Goal: Task Accomplishment & Management: Manage account settings

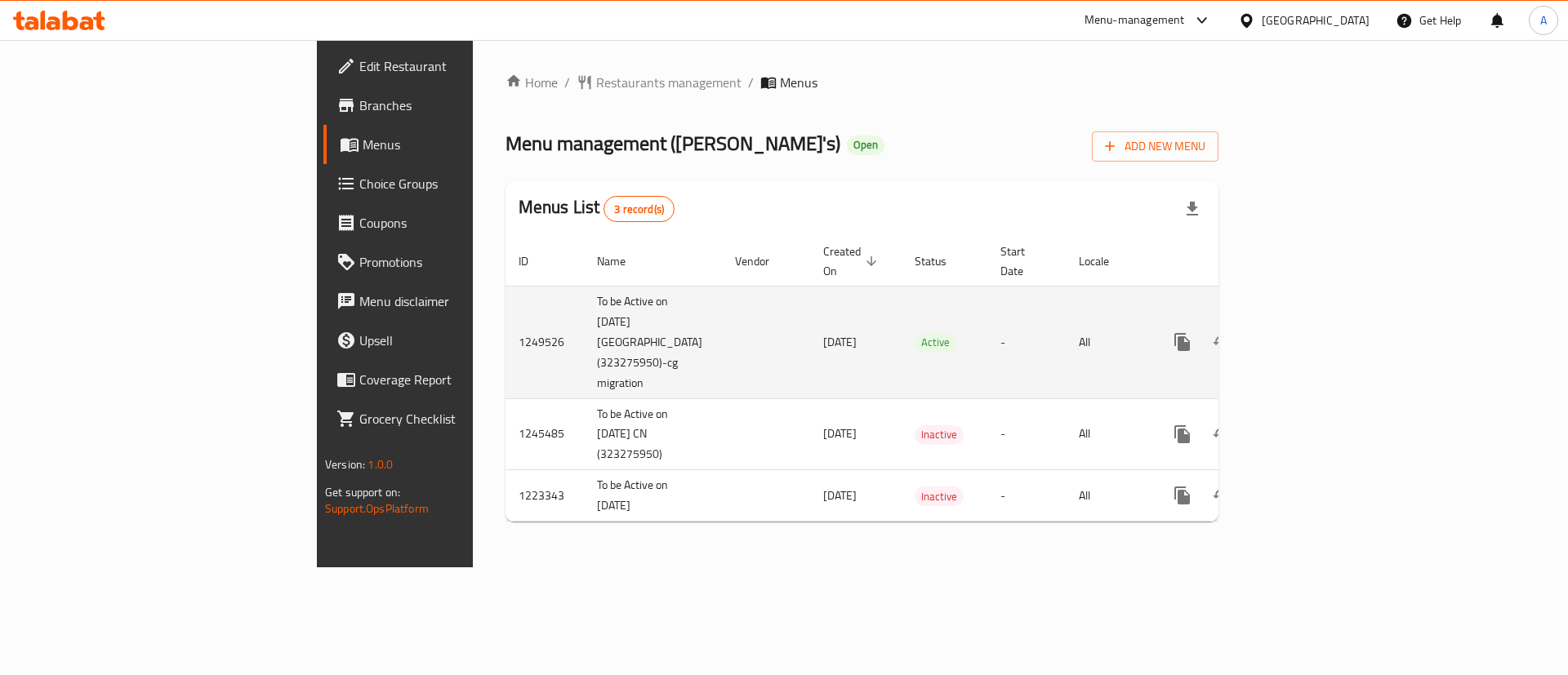
click at [1307, 335] on icon "enhanced table" at bounding box center [1300, 342] width 15 height 15
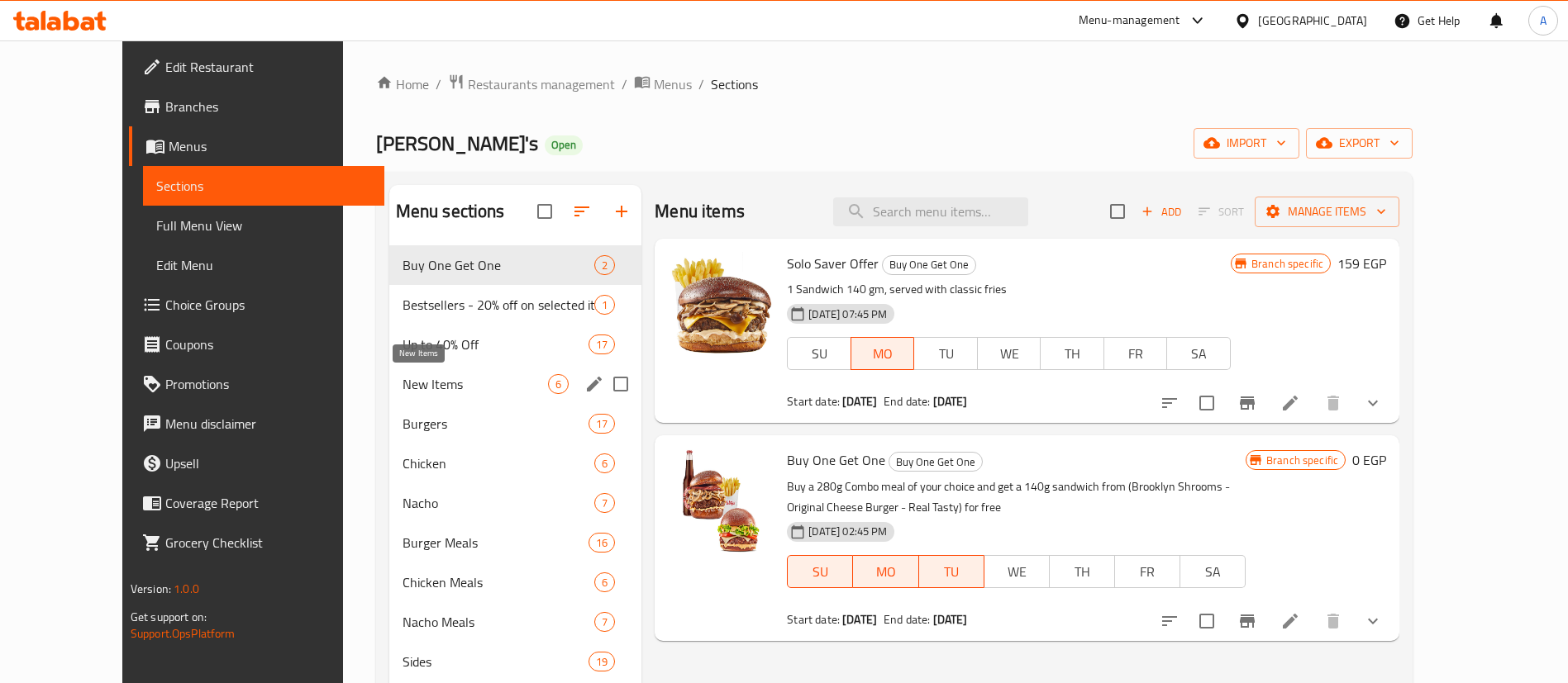
click at [433, 381] on span "New Items" at bounding box center [476, 383] width 146 height 19
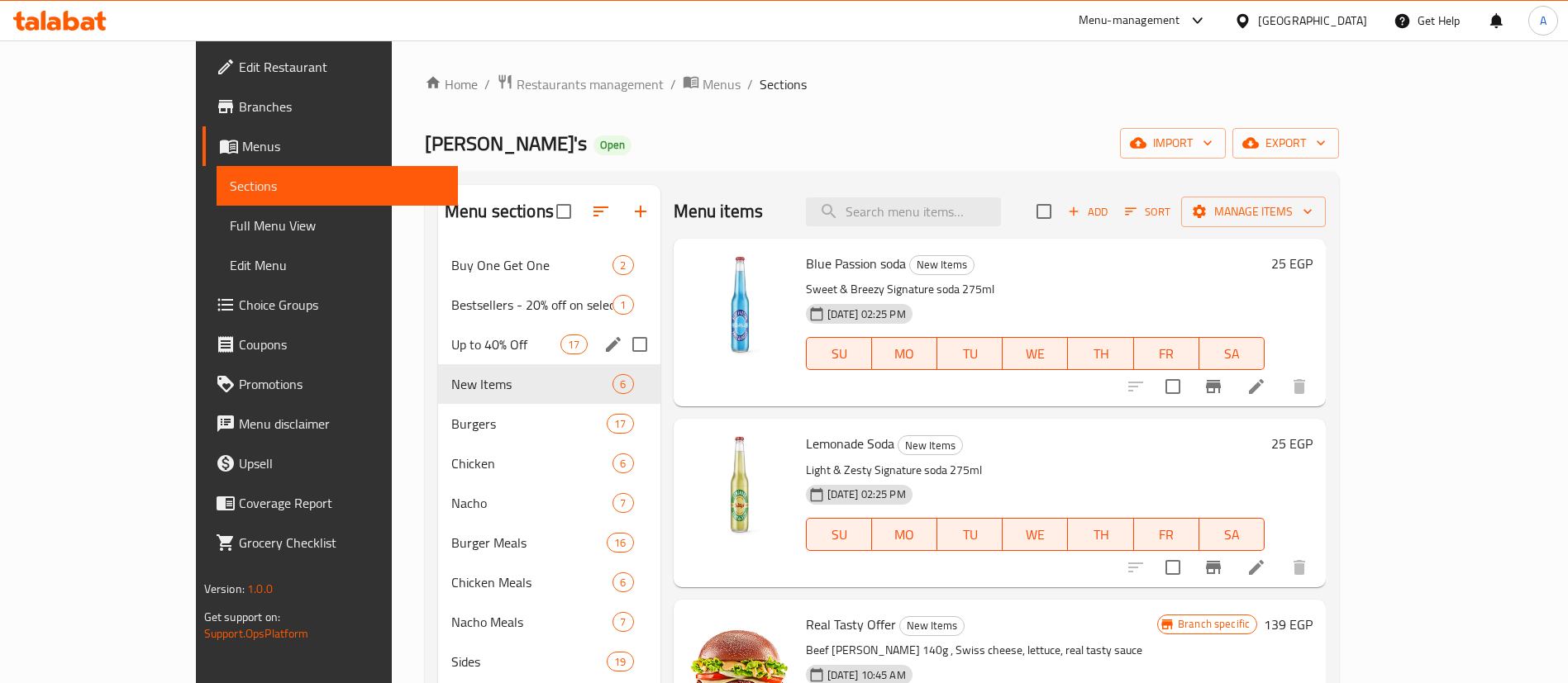
click at [438, 357] on div "Up to 40% Off 17" at bounding box center [549, 344] width 223 height 40
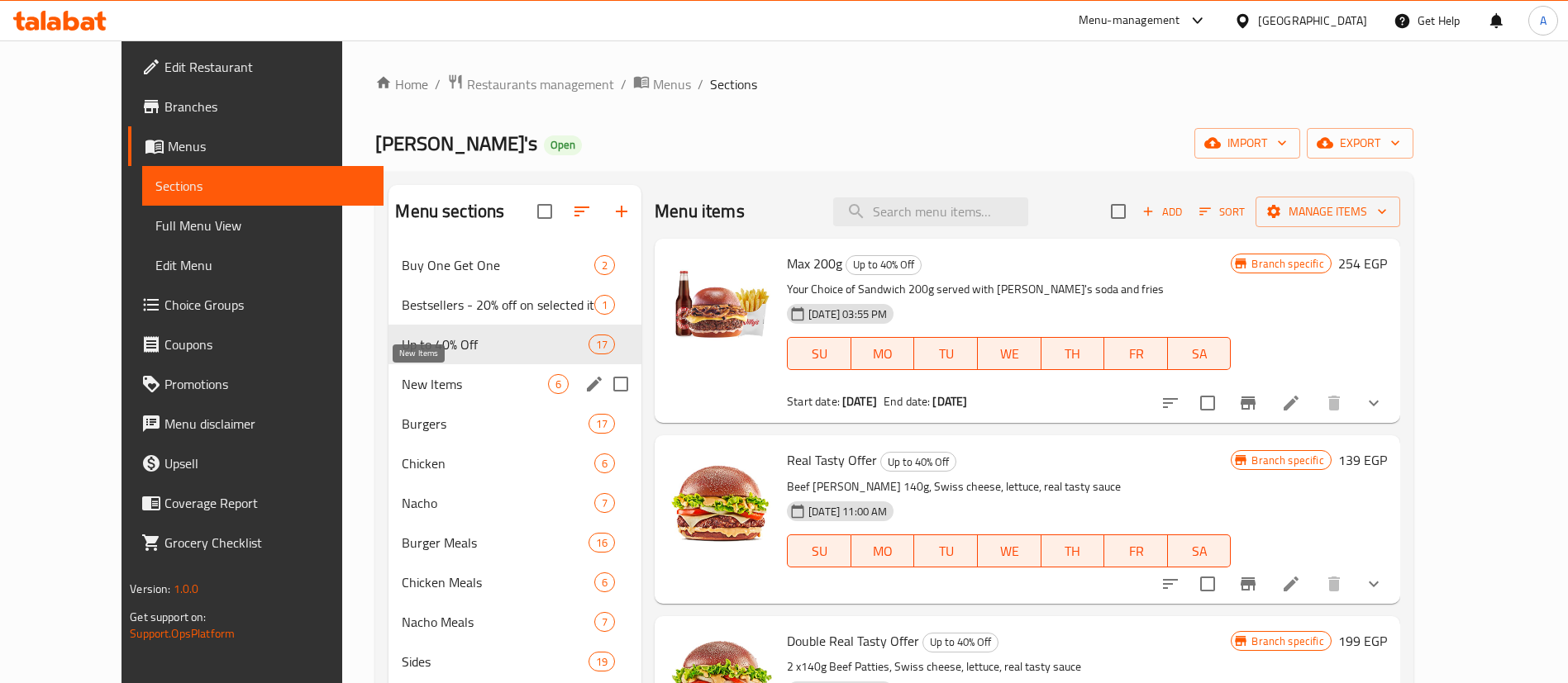
click at [405, 386] on span "New Items" at bounding box center [475, 383] width 146 height 19
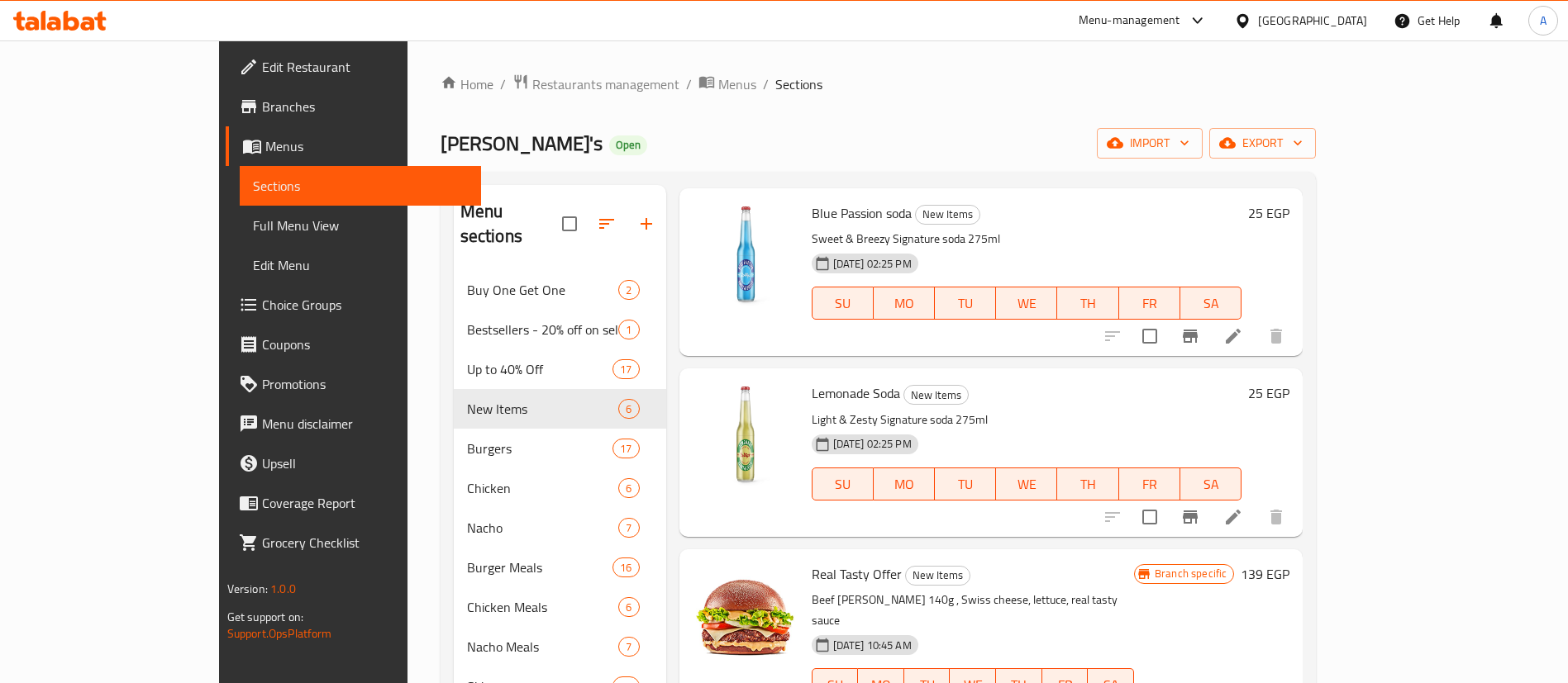
scroll to position [248, 0]
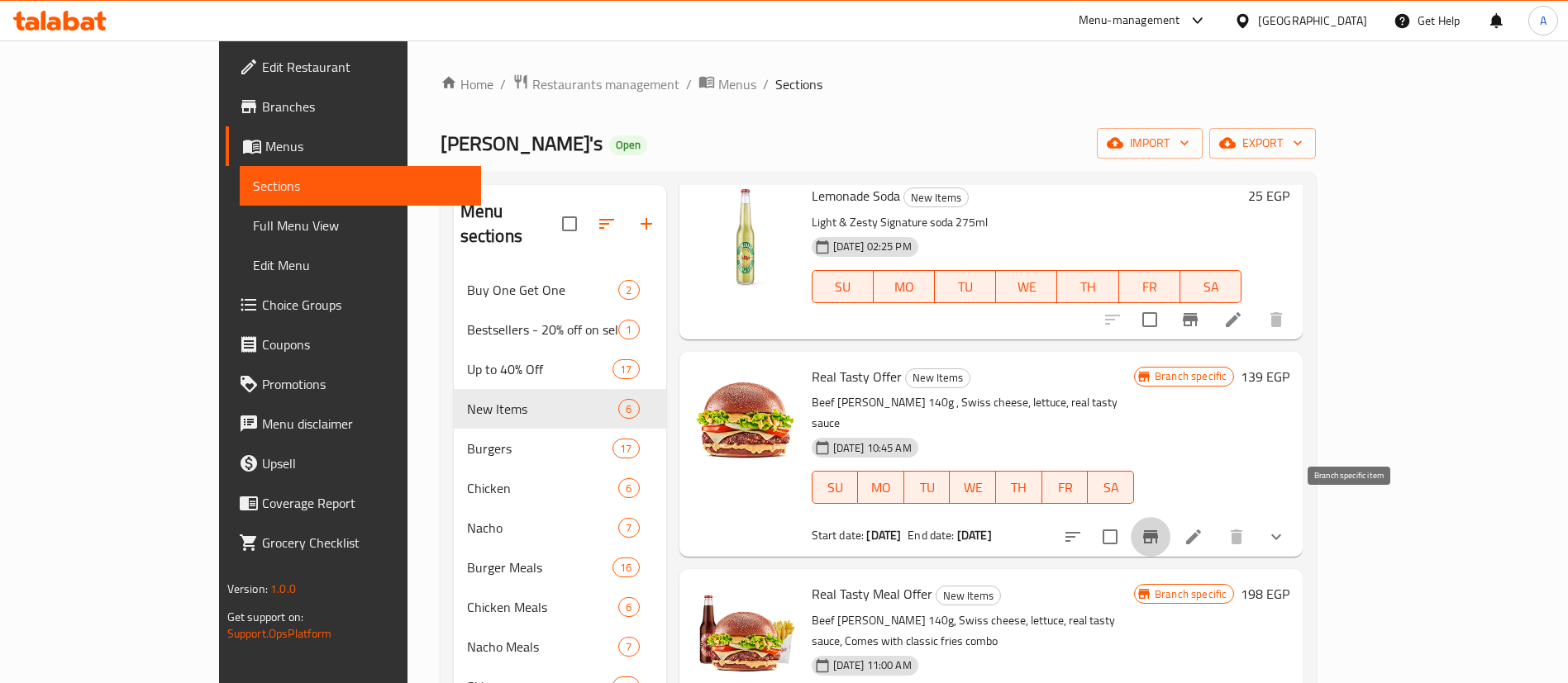
click at [1161, 527] on icon "Branch-specific-item" at bounding box center [1150, 536] width 19 height 19
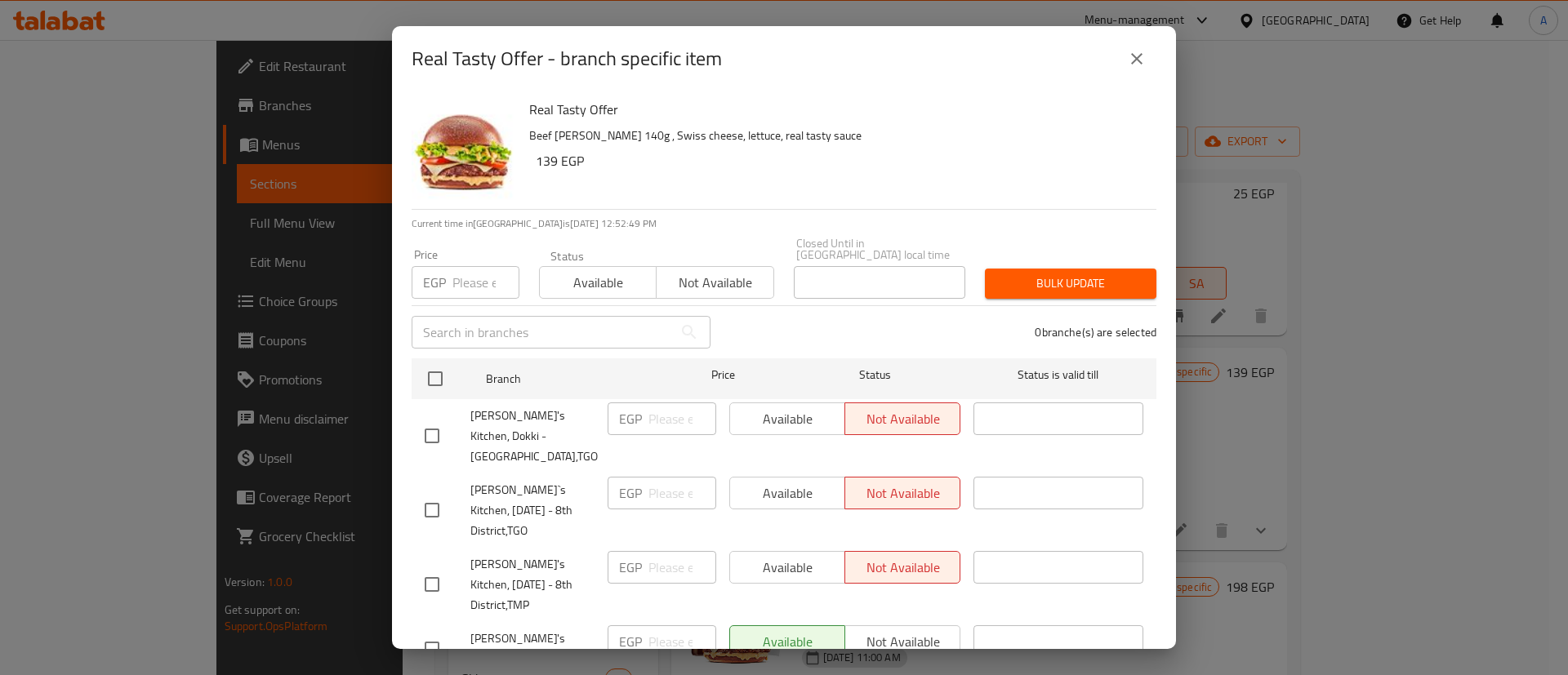
click at [1141, 58] on icon "close" at bounding box center [1136, 58] width 19 height 19
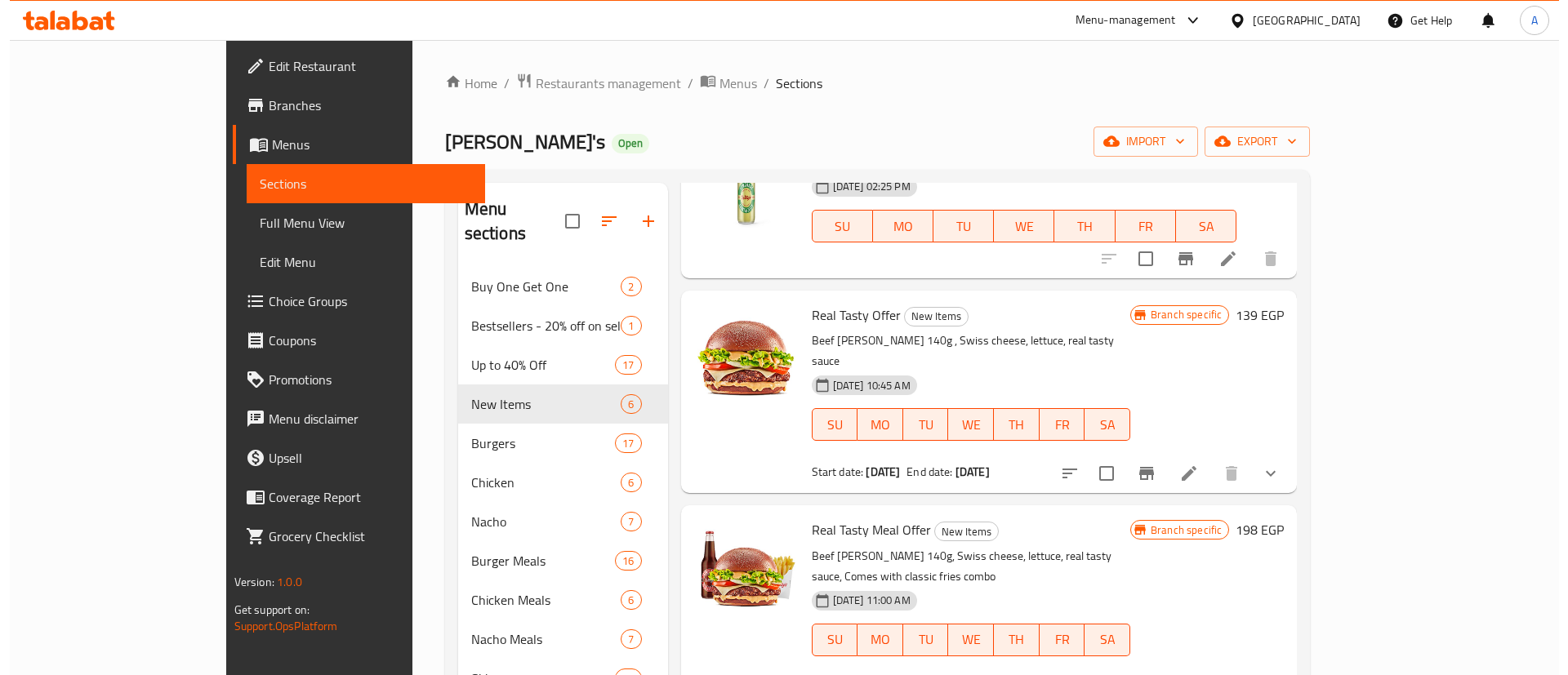
scroll to position [327, 0]
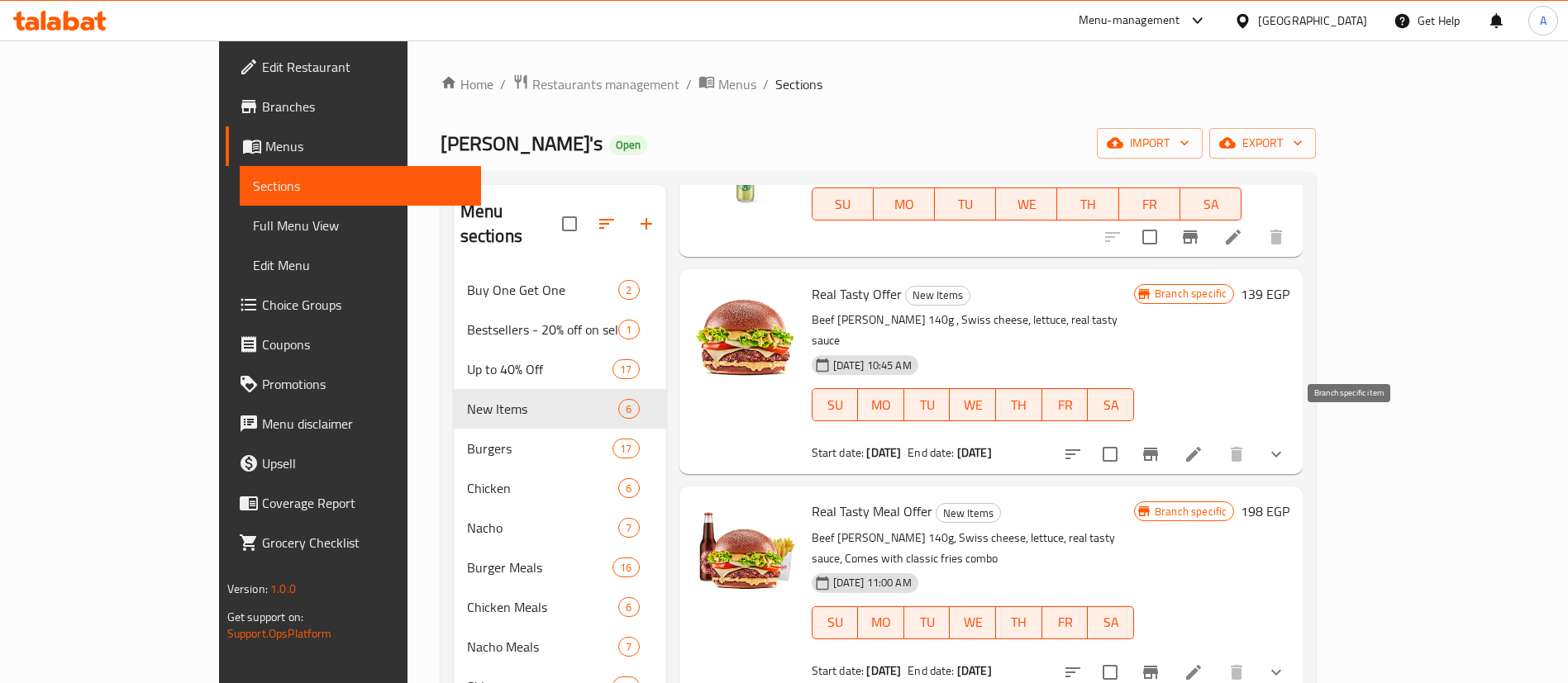
click at [1161, 445] on icon "Branch-specific-item" at bounding box center [1150, 454] width 19 height 19
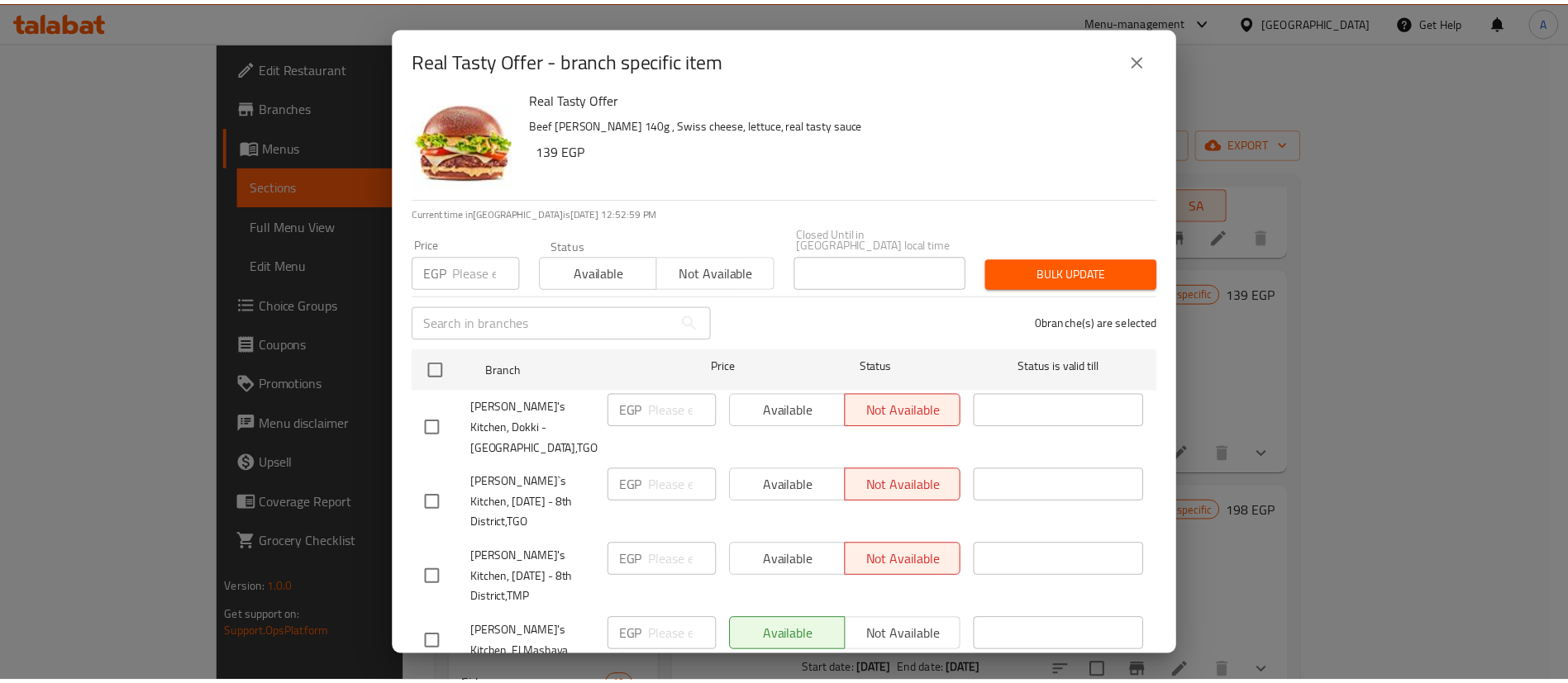
scroll to position [0, 0]
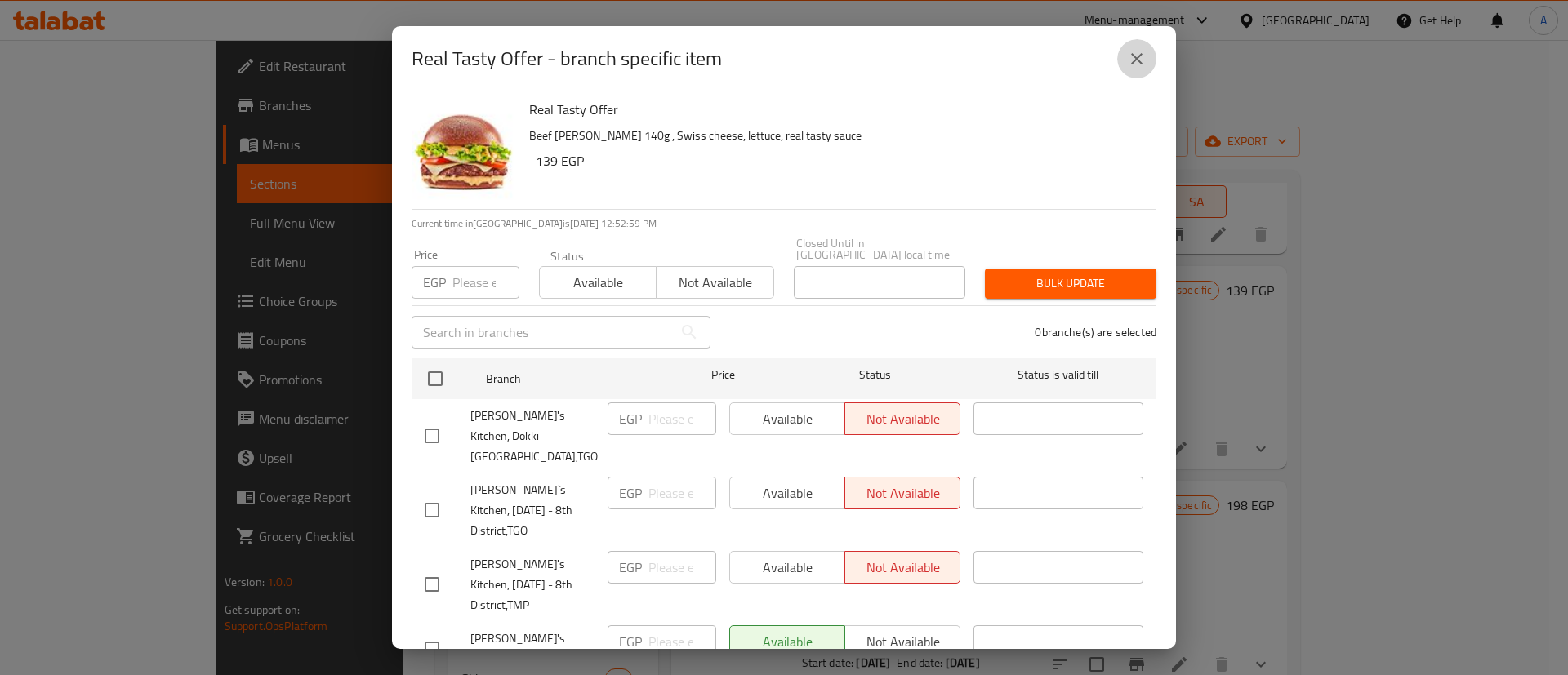
click at [1146, 50] on icon "close" at bounding box center [1136, 58] width 19 height 19
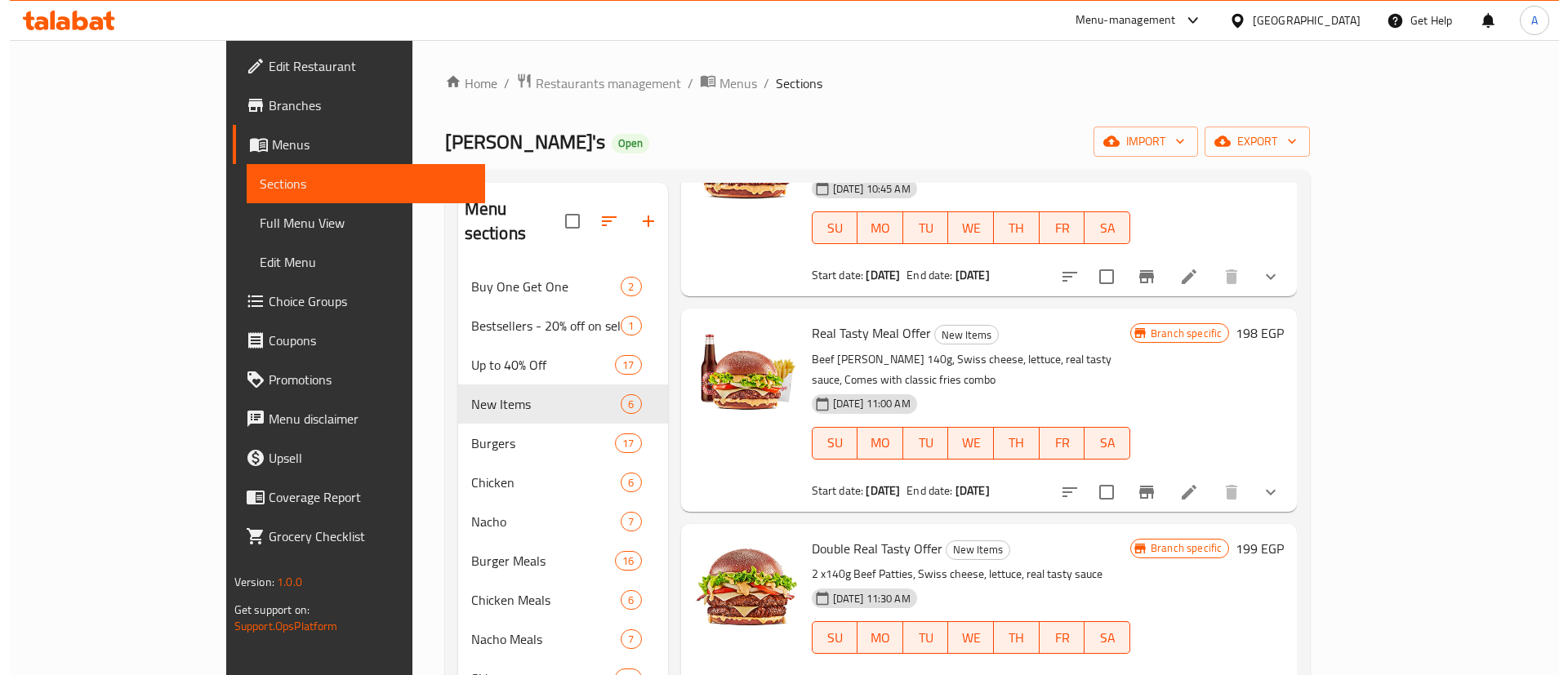
scroll to position [502, 0]
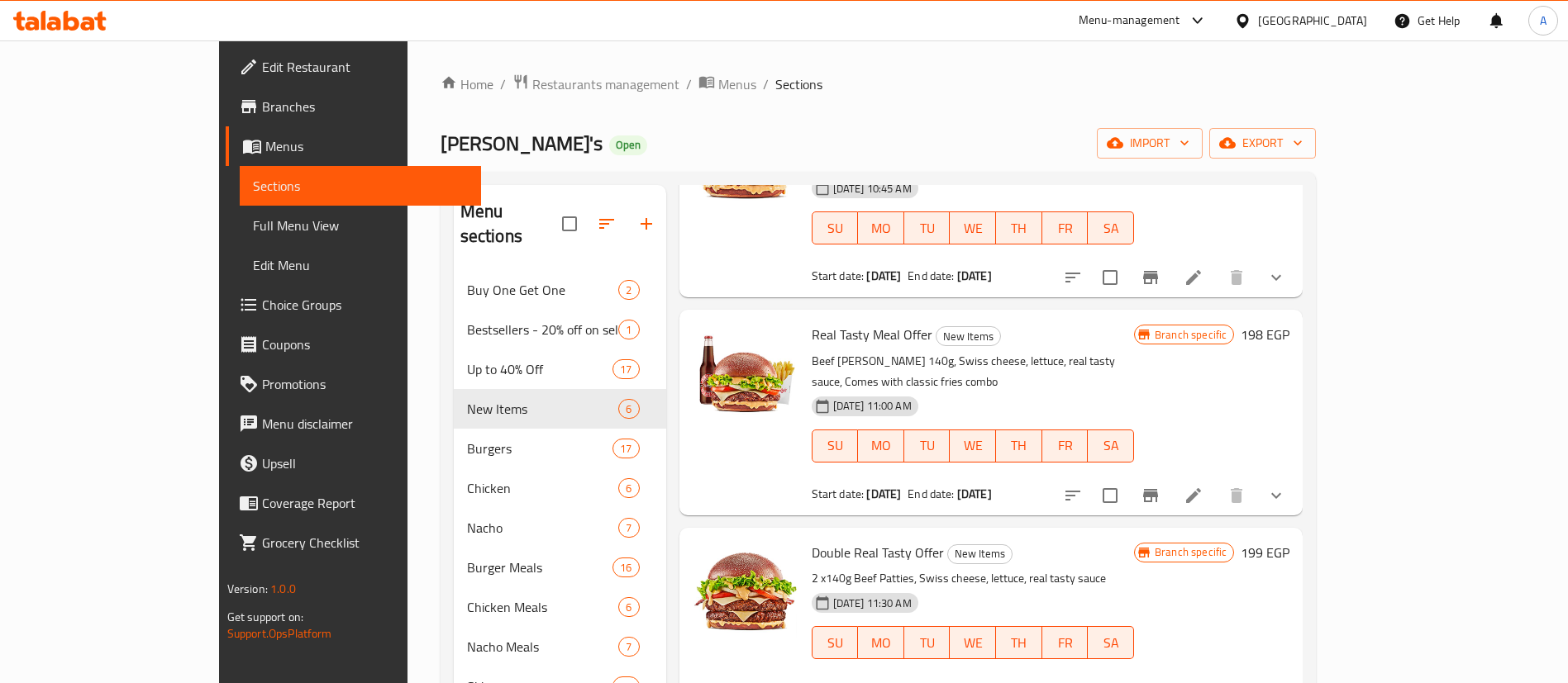
click at [1161, 485] on icon "Branch-specific-item" at bounding box center [1150, 495] width 19 height 19
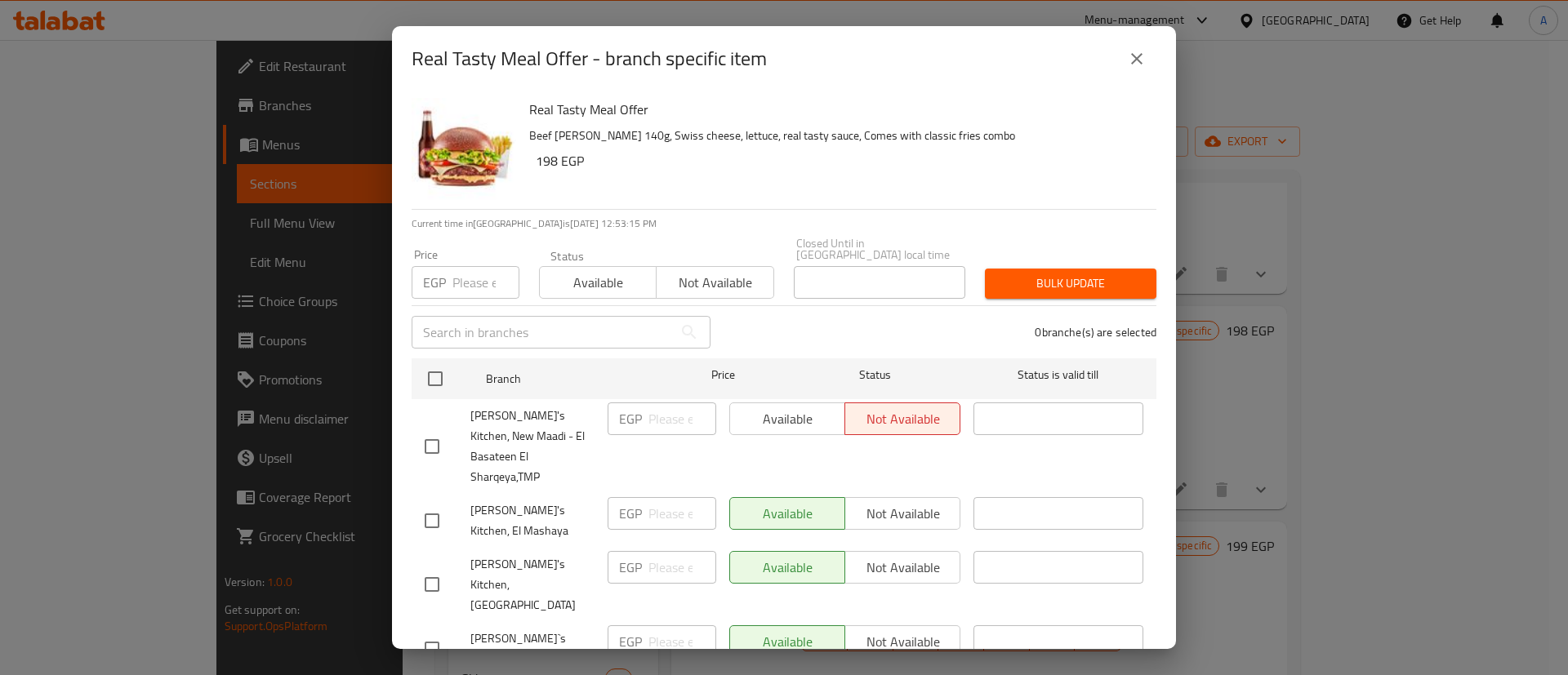
click at [1139, 49] on icon "close" at bounding box center [1136, 58] width 19 height 19
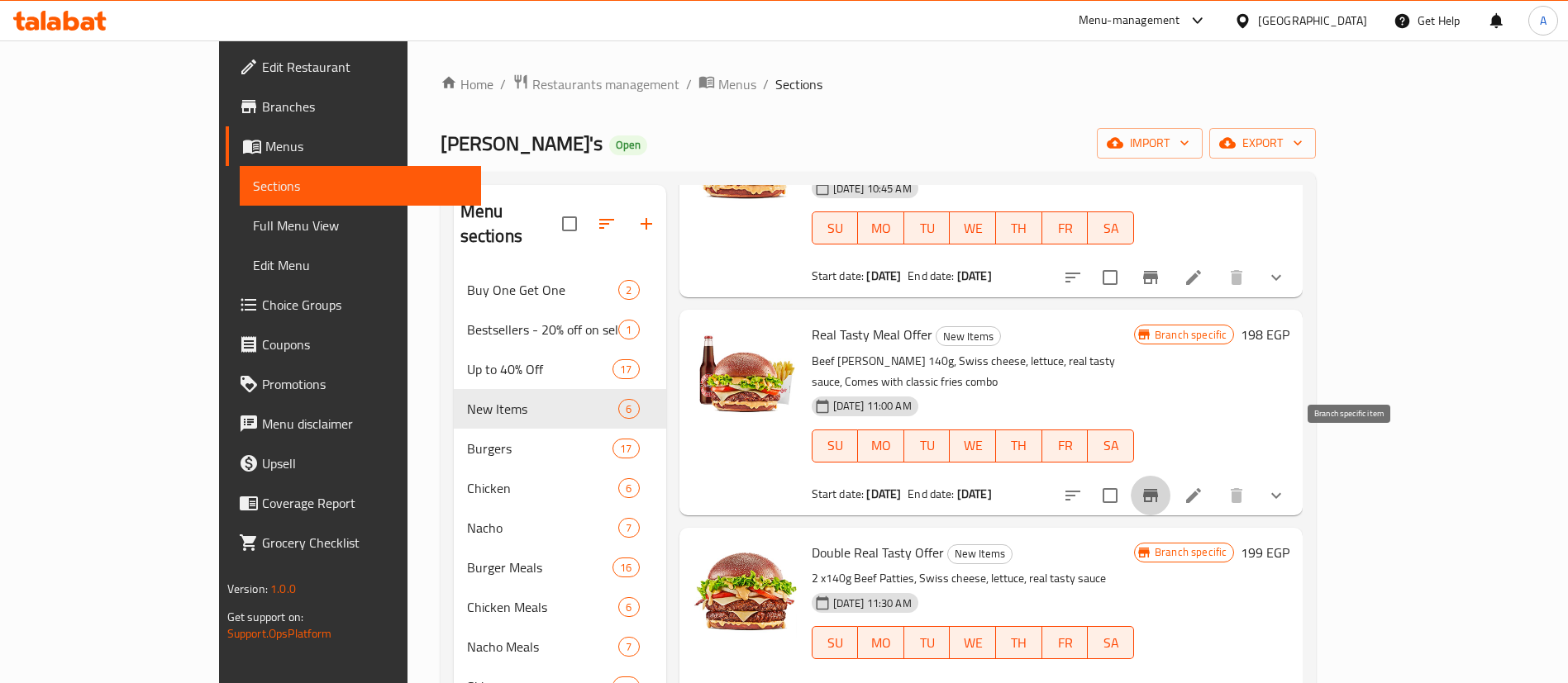
click at [1161, 485] on icon "Branch-specific-item" at bounding box center [1150, 495] width 19 height 19
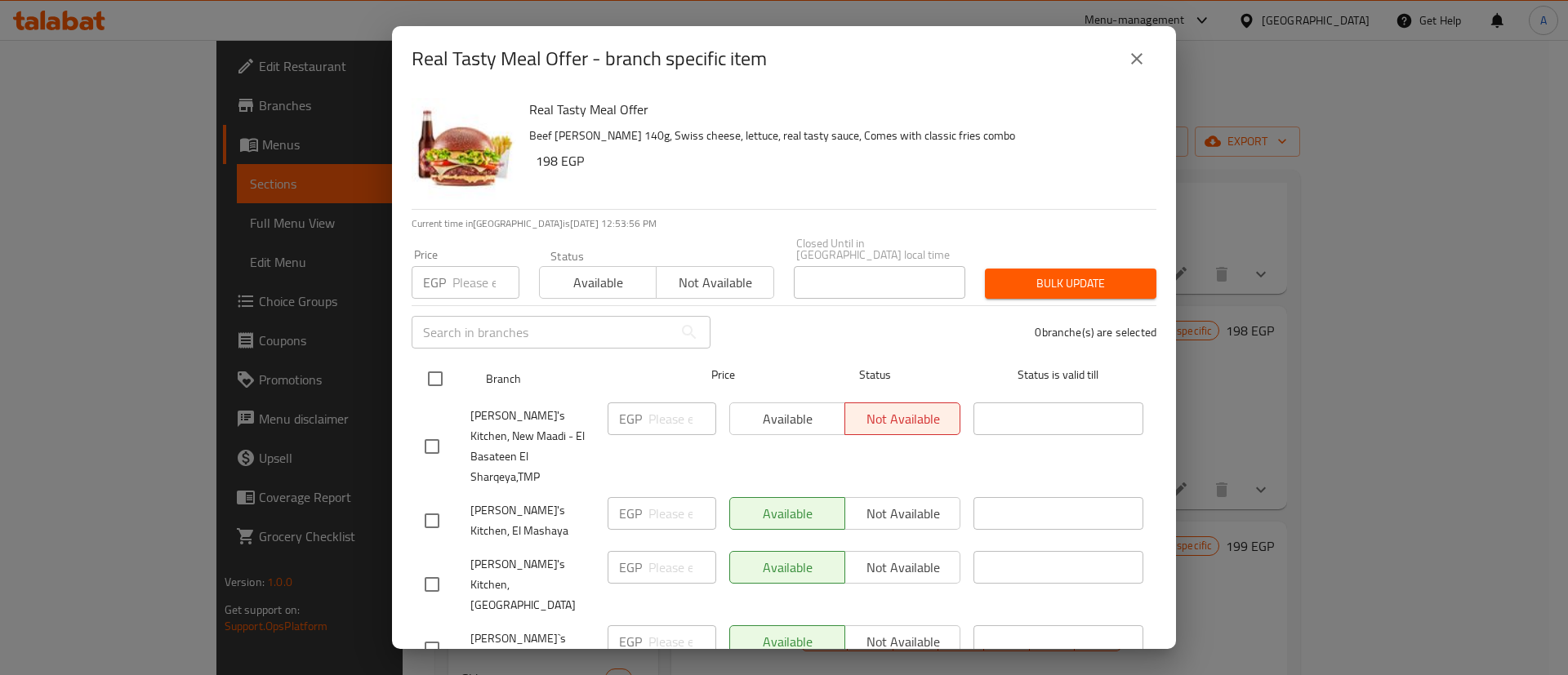
scroll to position [546, 0]
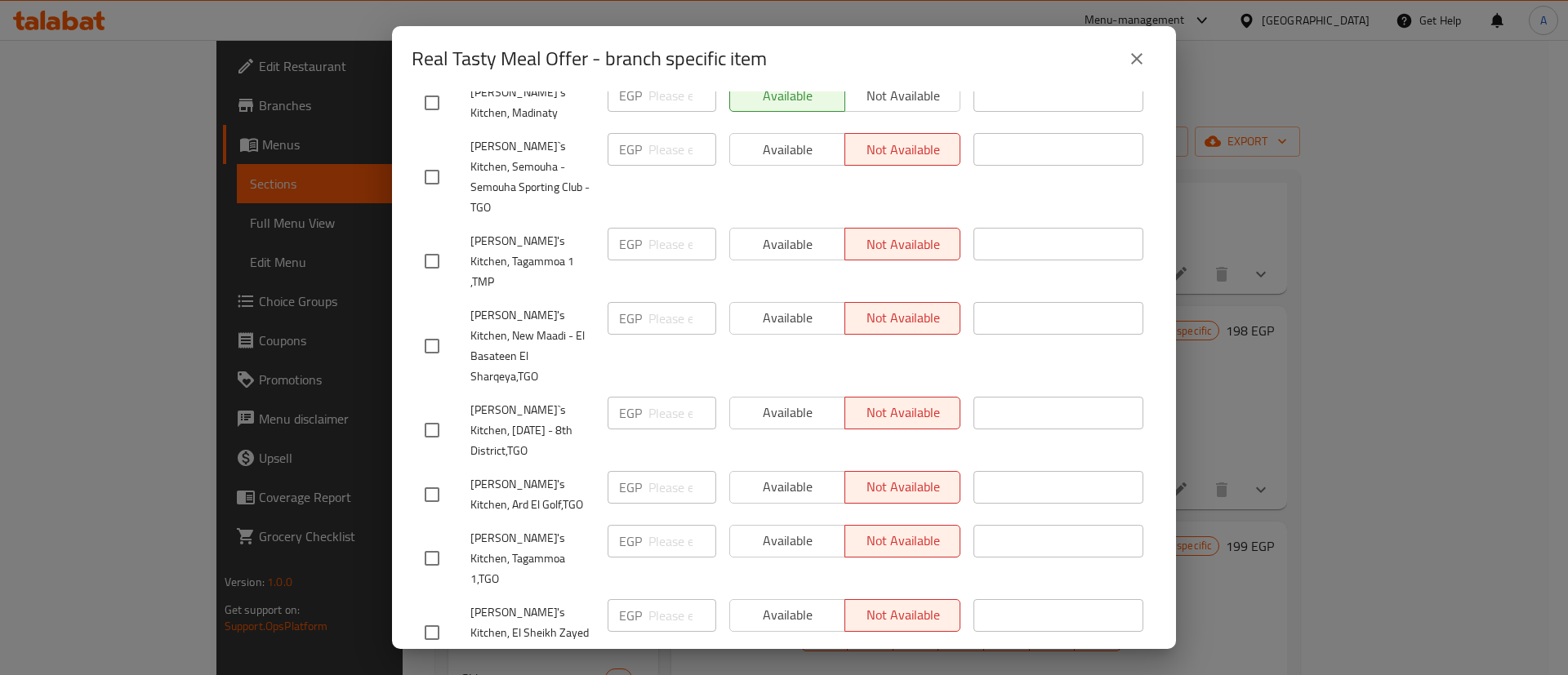
click at [443, 478] on input "checkbox" at bounding box center [432, 495] width 35 height 35
checkbox input "true"
click at [741, 475] on span "Available" at bounding box center [787, 487] width 102 height 24
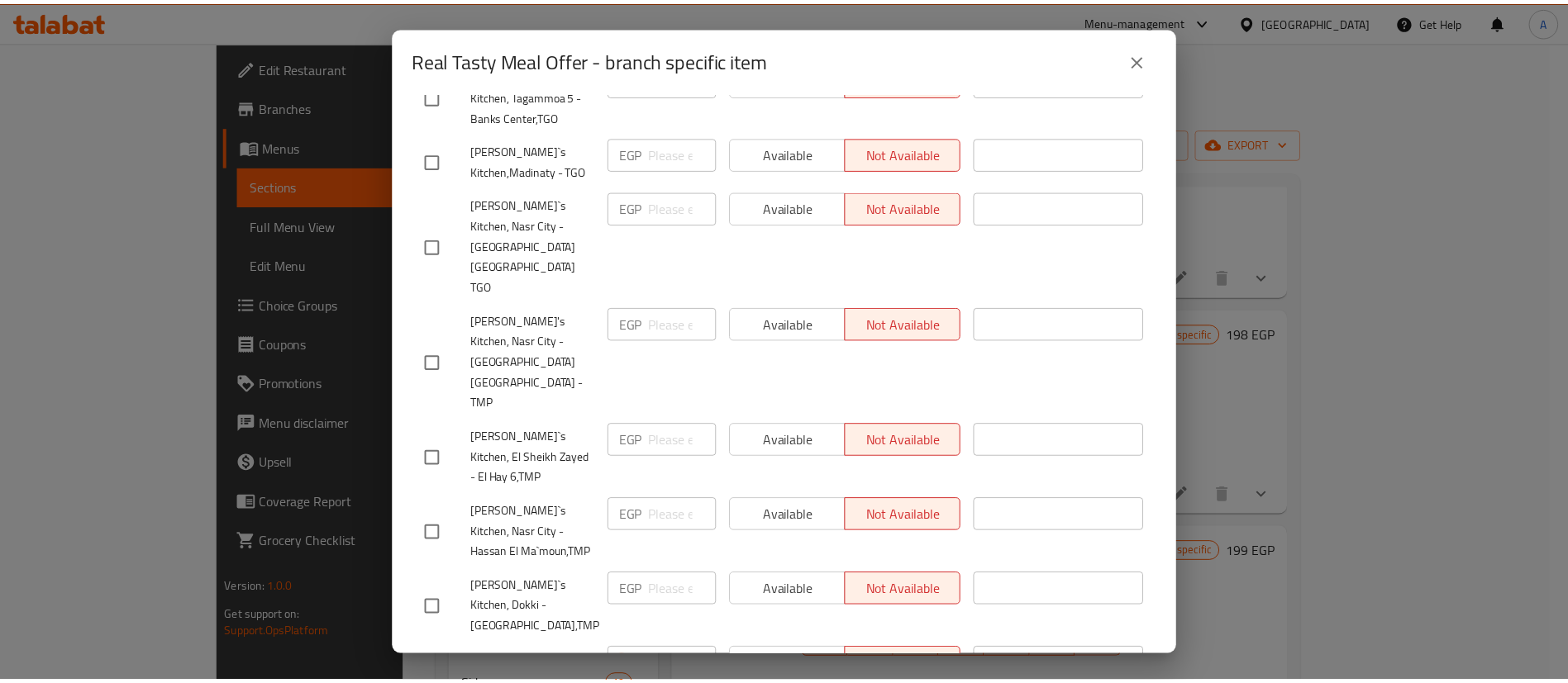
scroll to position [1389, 0]
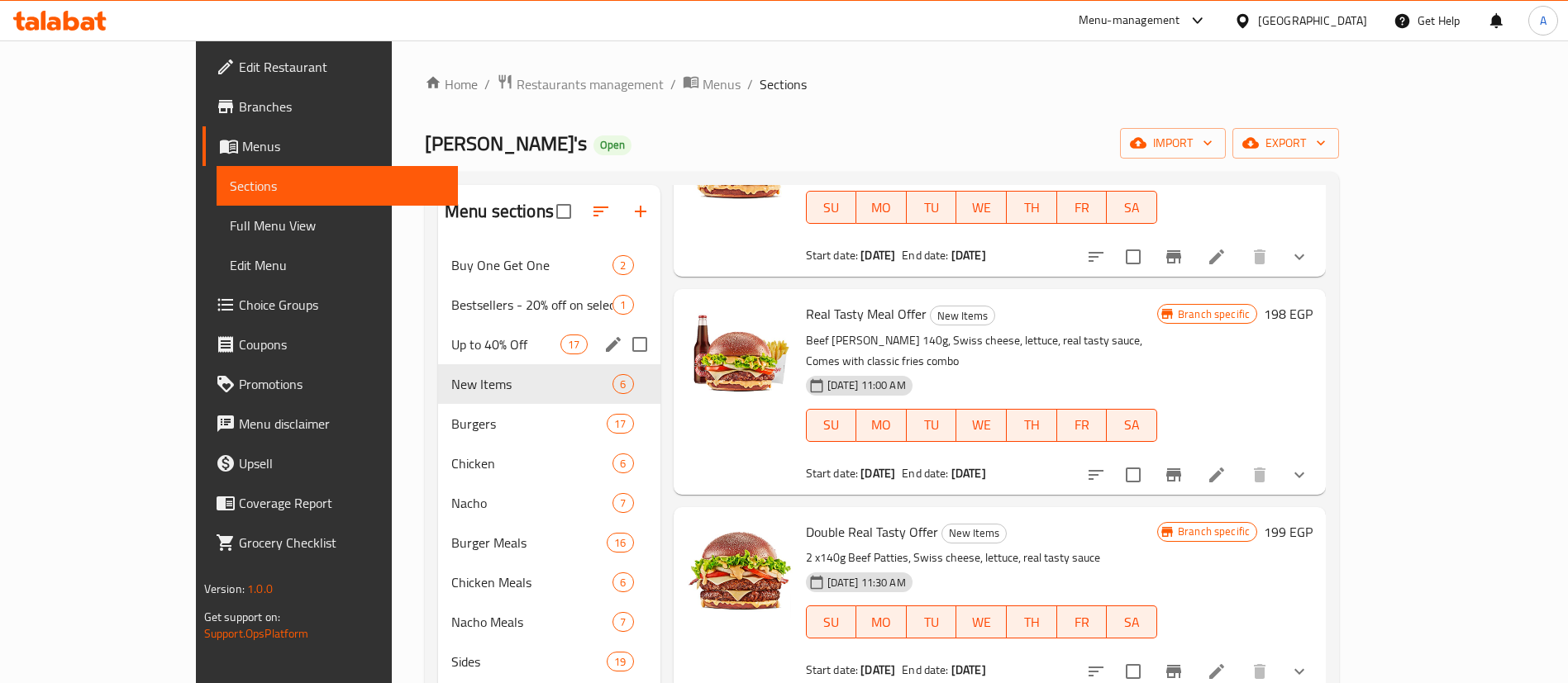
click at [438, 355] on div "Up to 40% Off 17" at bounding box center [549, 344] width 223 height 40
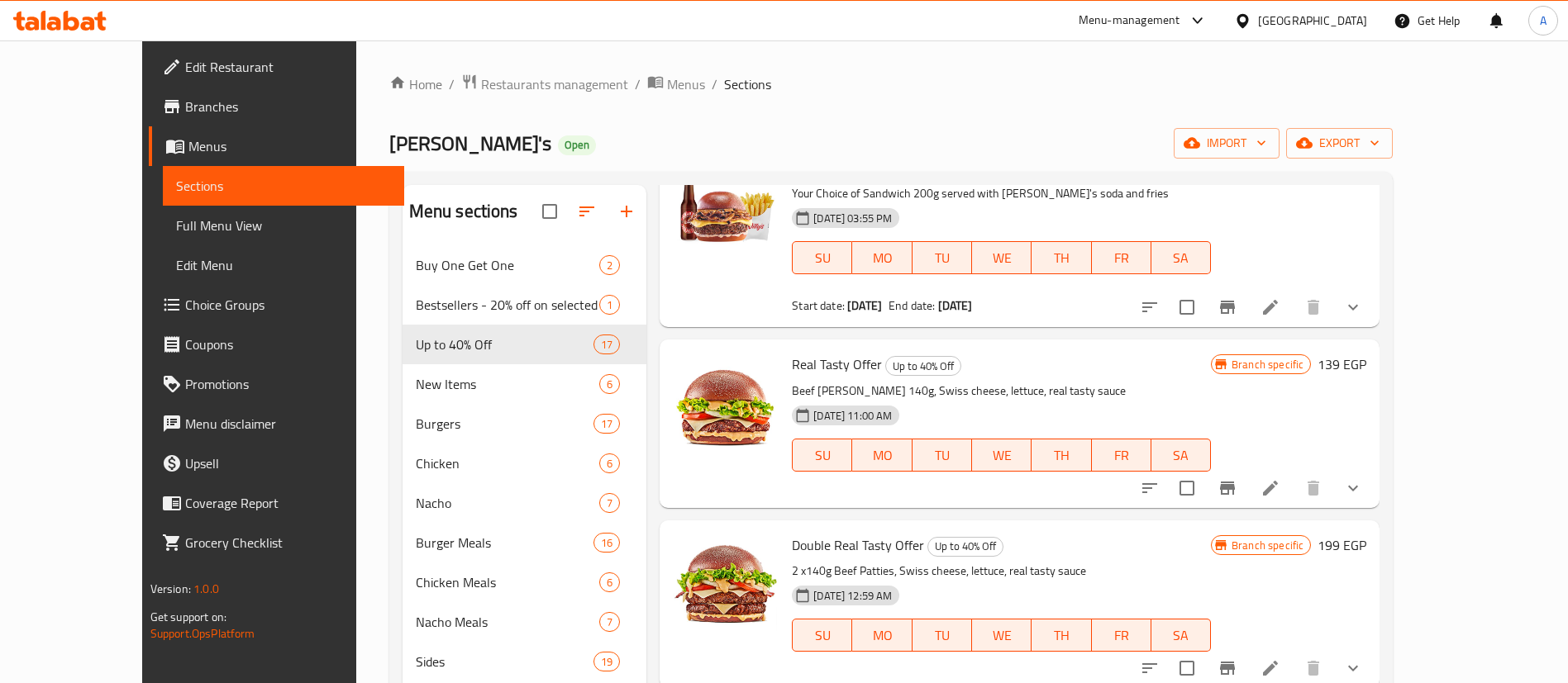
scroll to position [97, 0]
drag, startPoint x: 1205, startPoint y: 103, endPoint x: 1229, endPoint y: 52, distance: 56.4
click at [1206, 99] on div "Home / Restaurants management / Menus / Sections Willy's Open import export Men…" at bounding box center [891, 477] width 1004 height 808
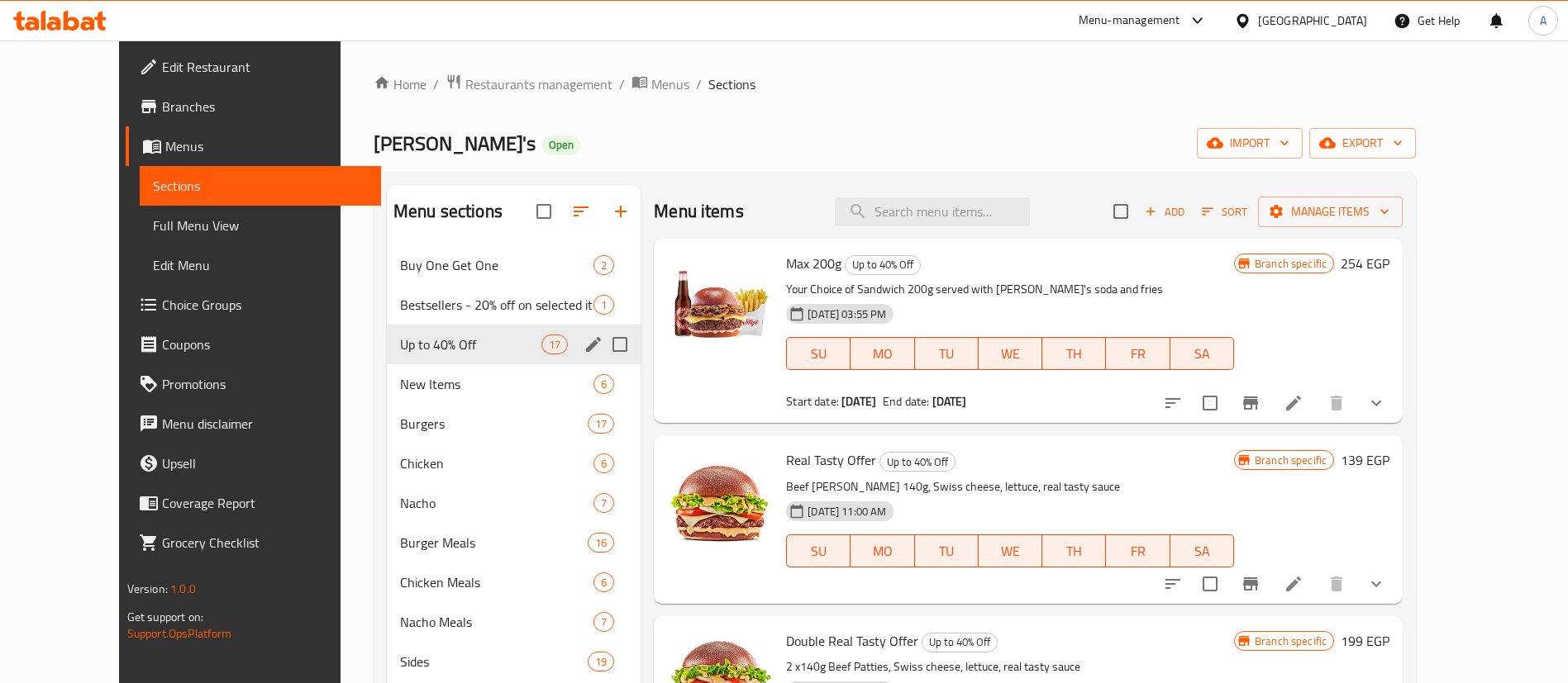
click at [400, 337] on span "Up to 40% Off" at bounding box center [470, 343] width 141 height 19
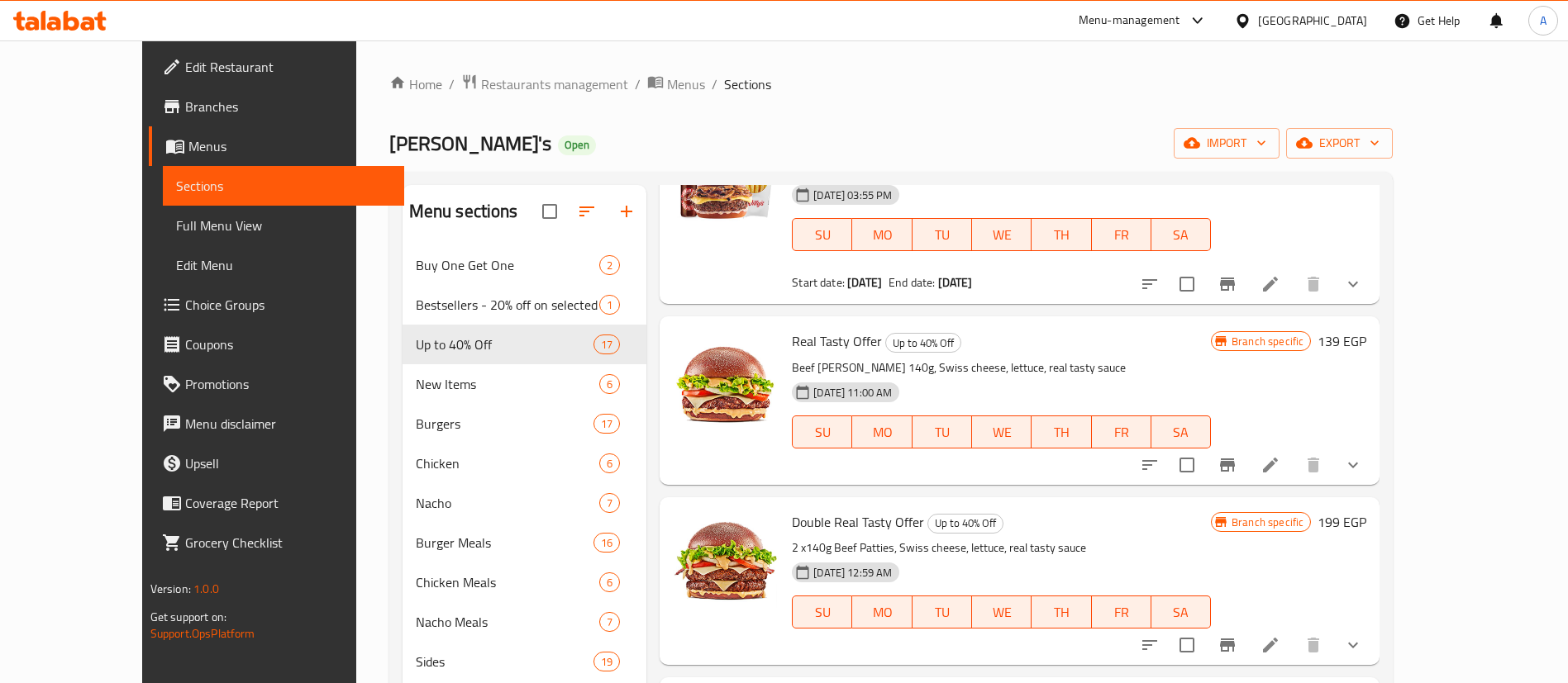
scroll to position [122, 0]
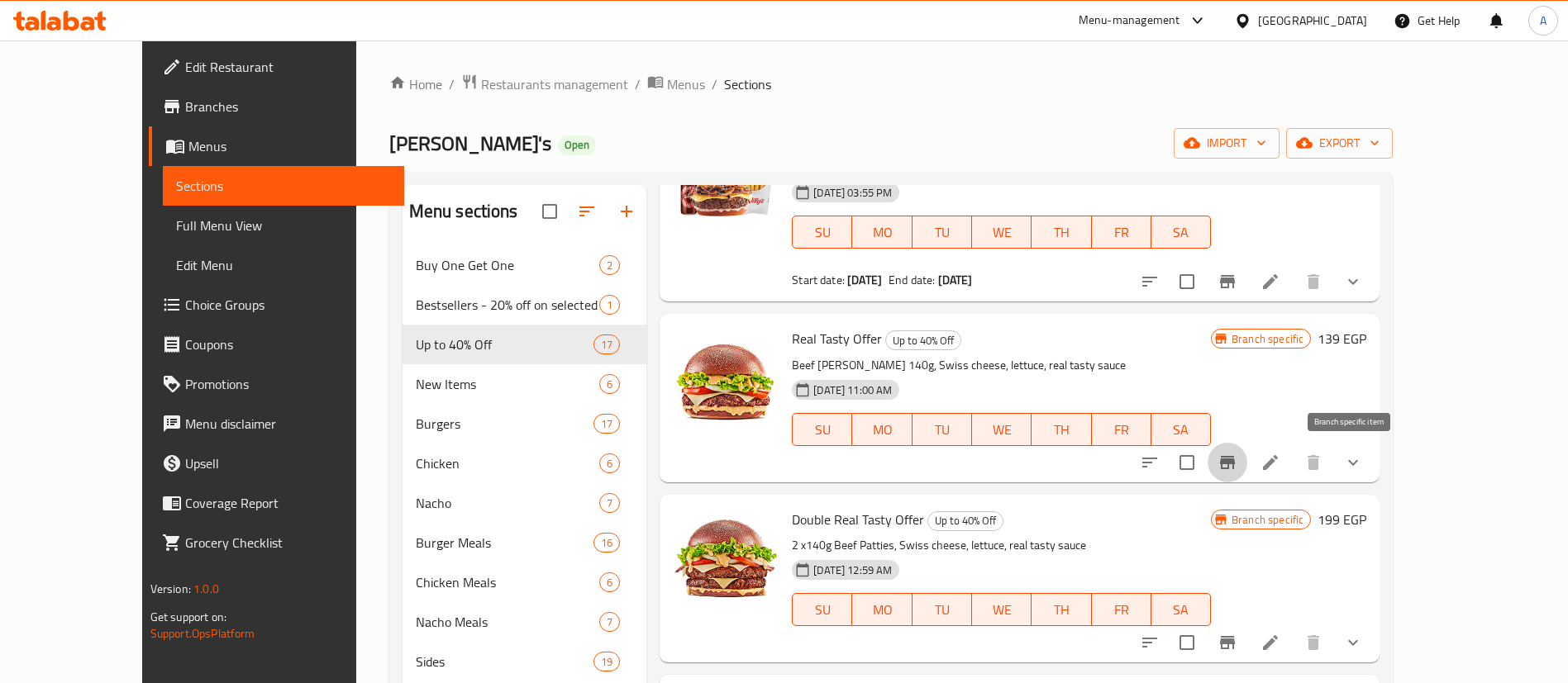
click at [1237, 461] on icon "Branch-specific-item" at bounding box center [1226, 461] width 19 height 19
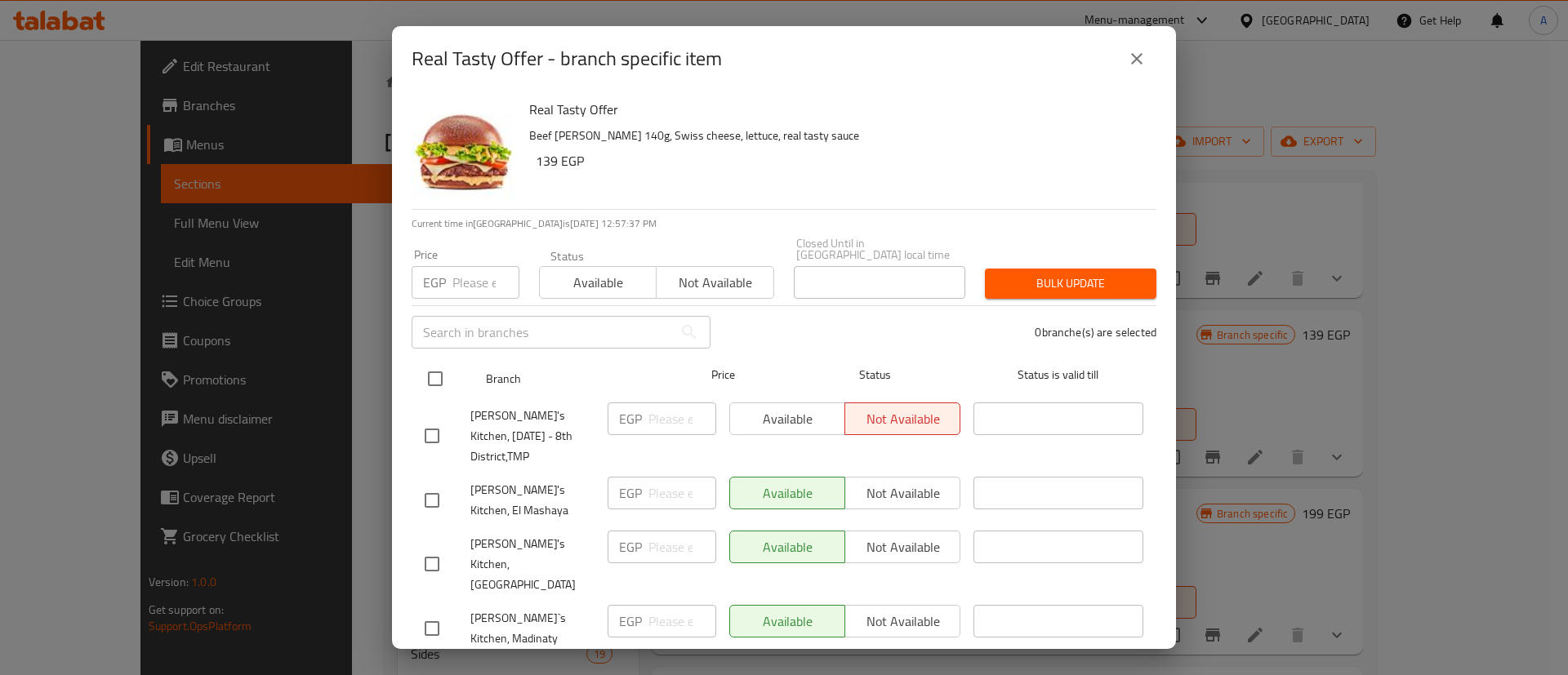
click at [447, 363] on input "checkbox" at bounding box center [435, 379] width 35 height 35
checkbox input "true"
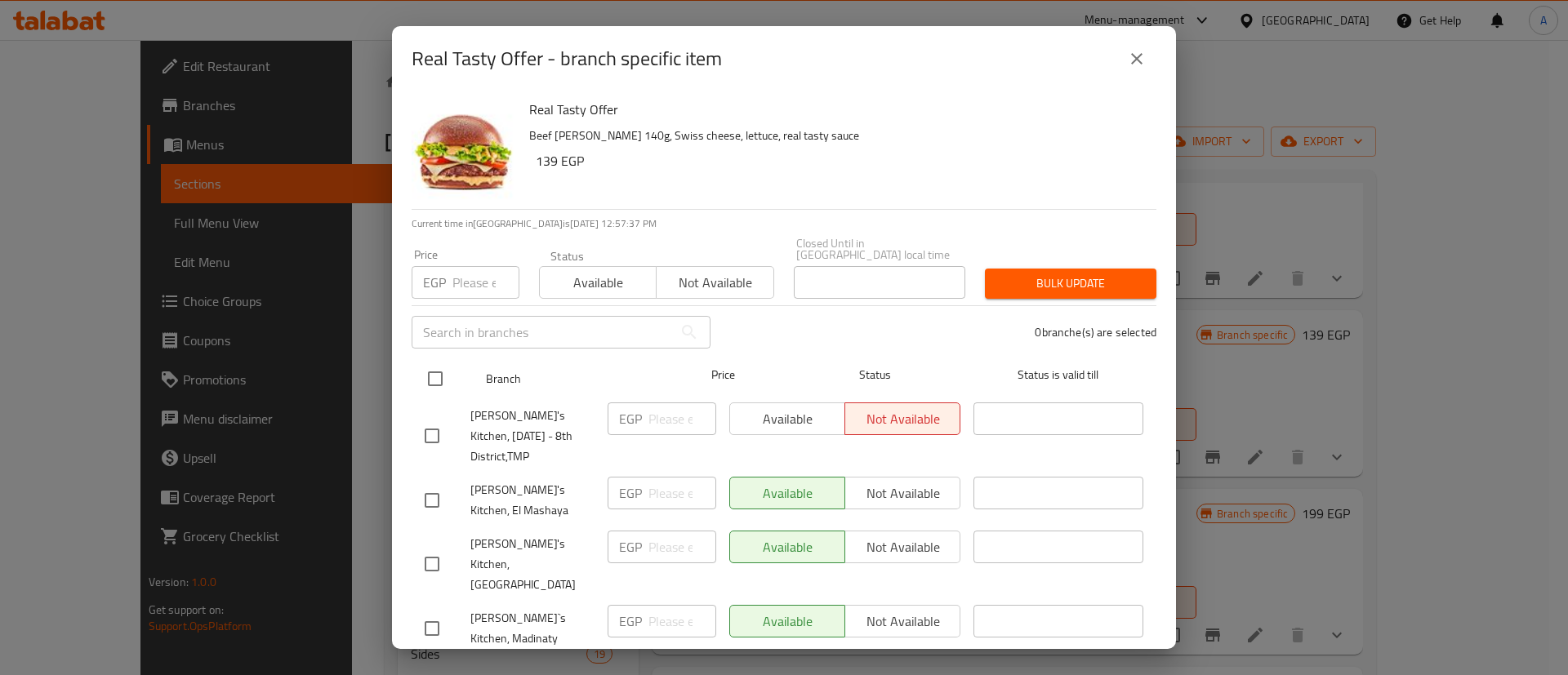
checkbox input "true"
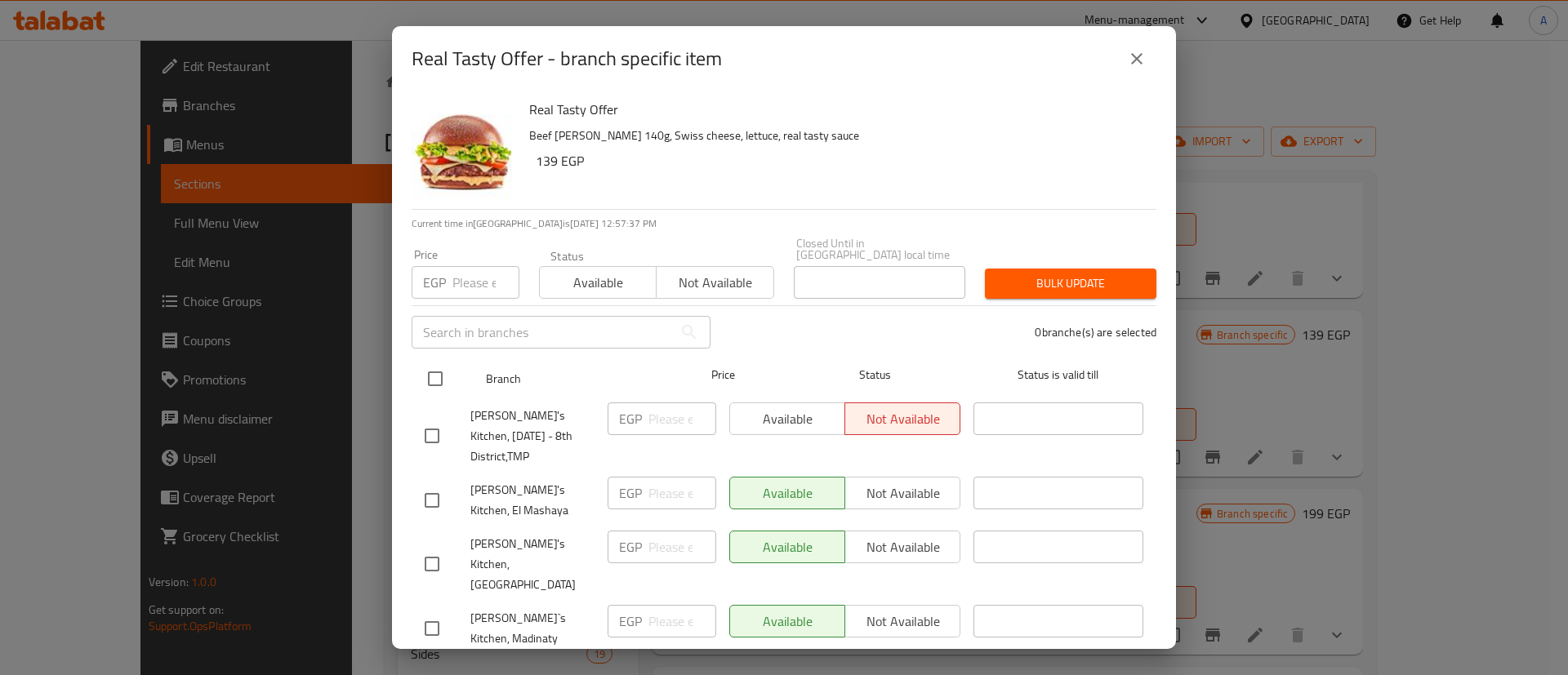
checkbox input "true"
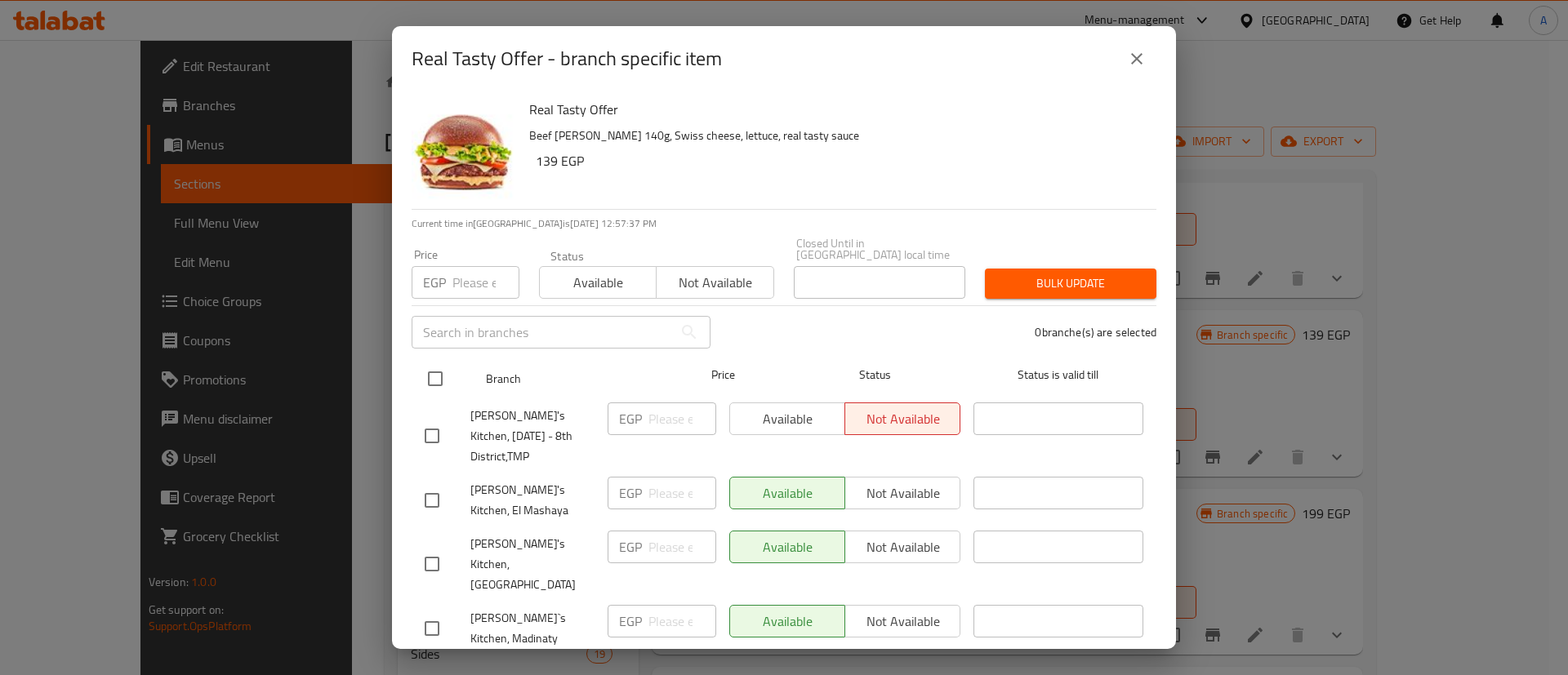
checkbox input "true"
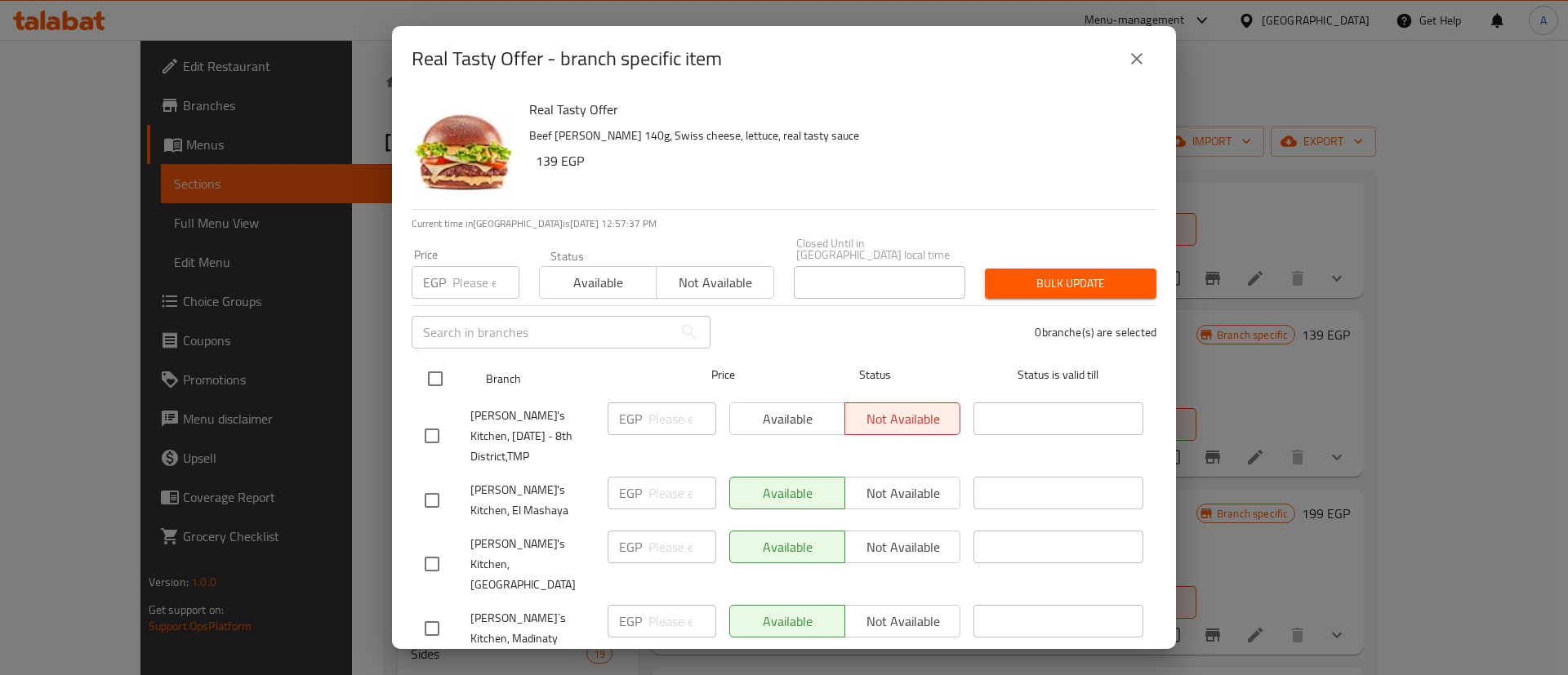
checkbox input "true"
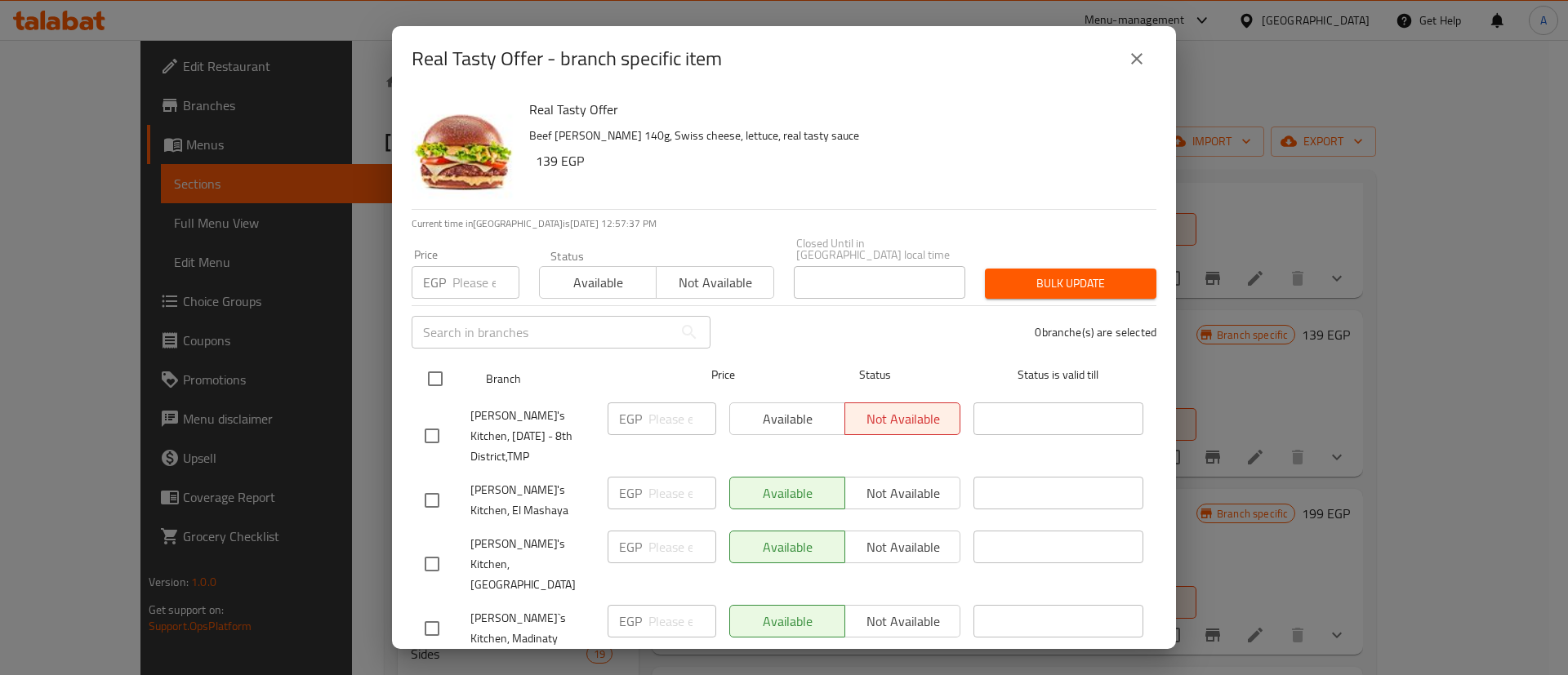
checkbox input "true"
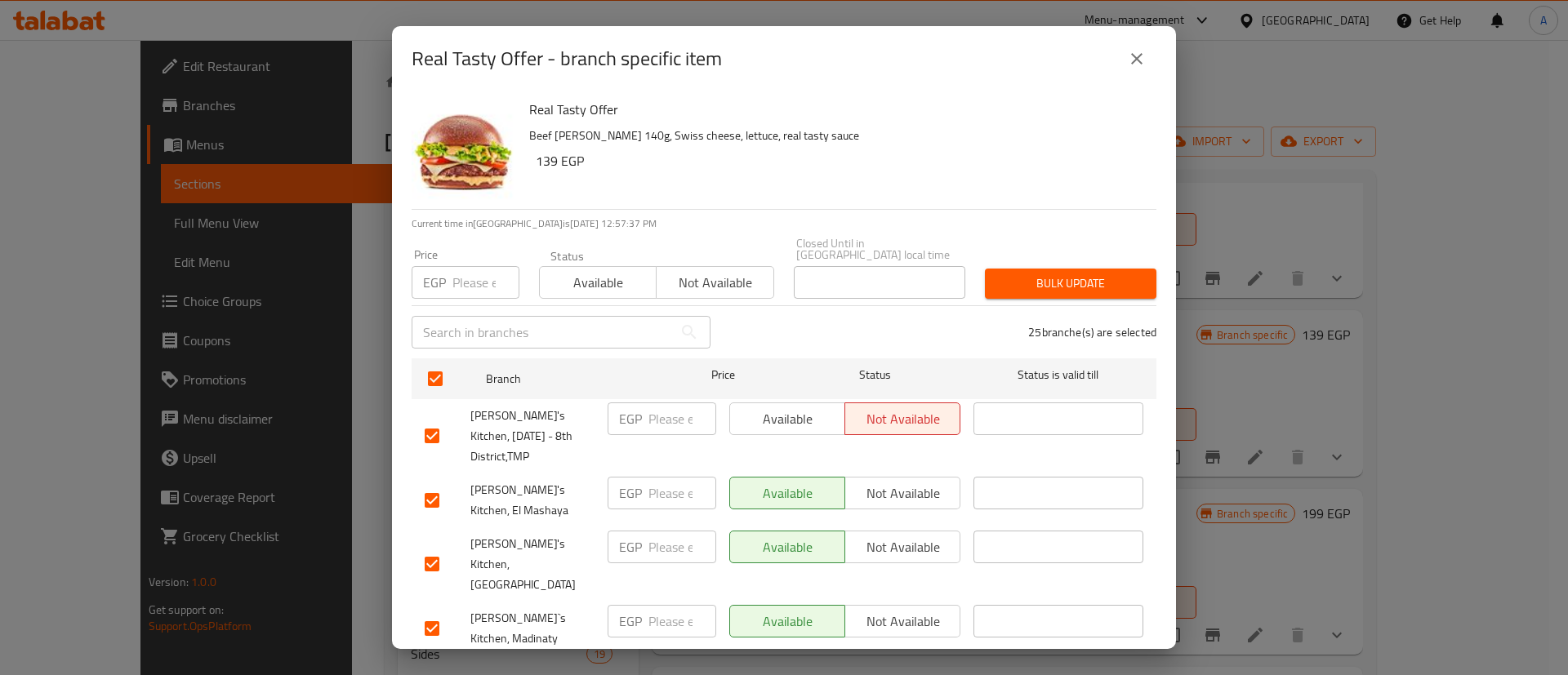
click at [546, 275] on span "Available" at bounding box center [598, 283] width 104 height 24
click at [1068, 278] on span "Bulk update" at bounding box center [1070, 284] width 145 height 20
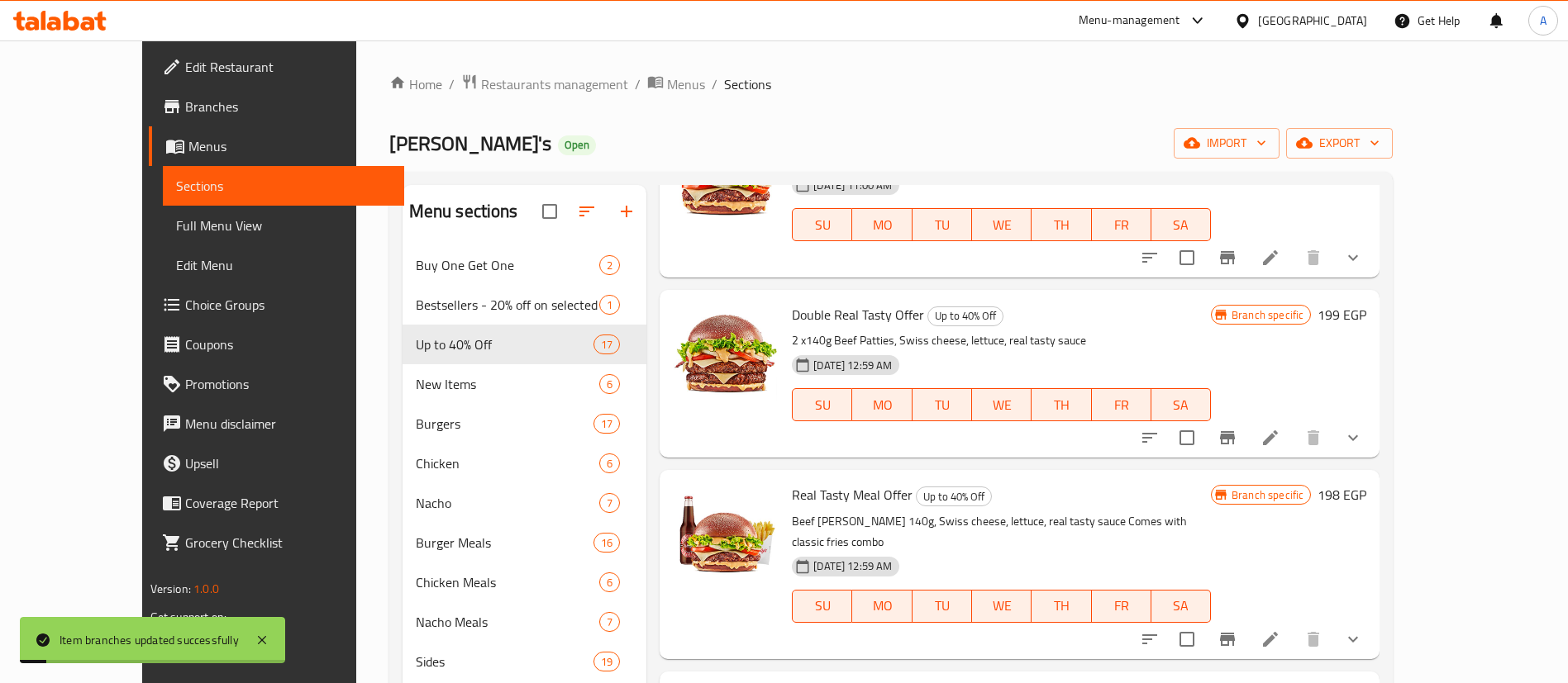
scroll to position [328, 0]
click at [1248, 432] on button "Branch-specific-item" at bounding box center [1227, 436] width 40 height 40
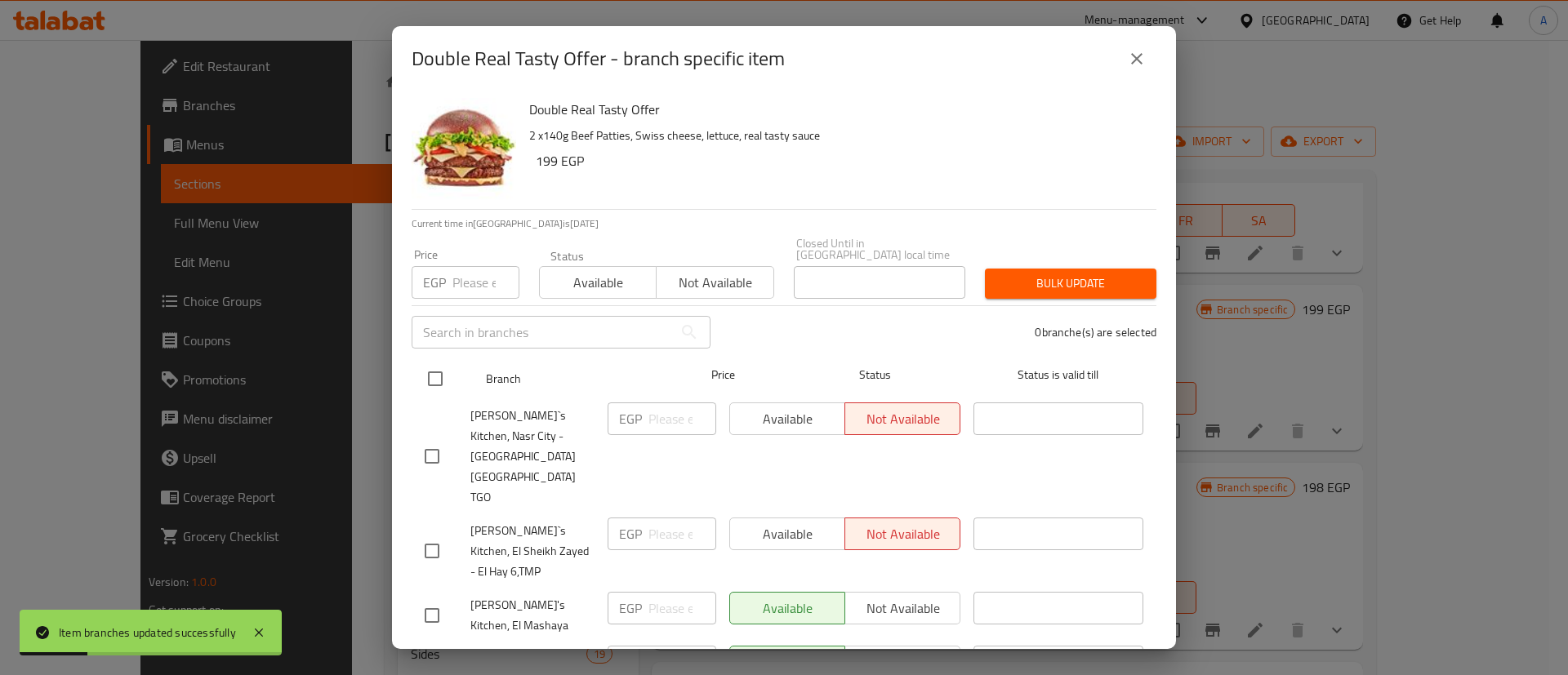
click at [431, 362] on input "checkbox" at bounding box center [435, 379] width 35 height 35
checkbox input "true"
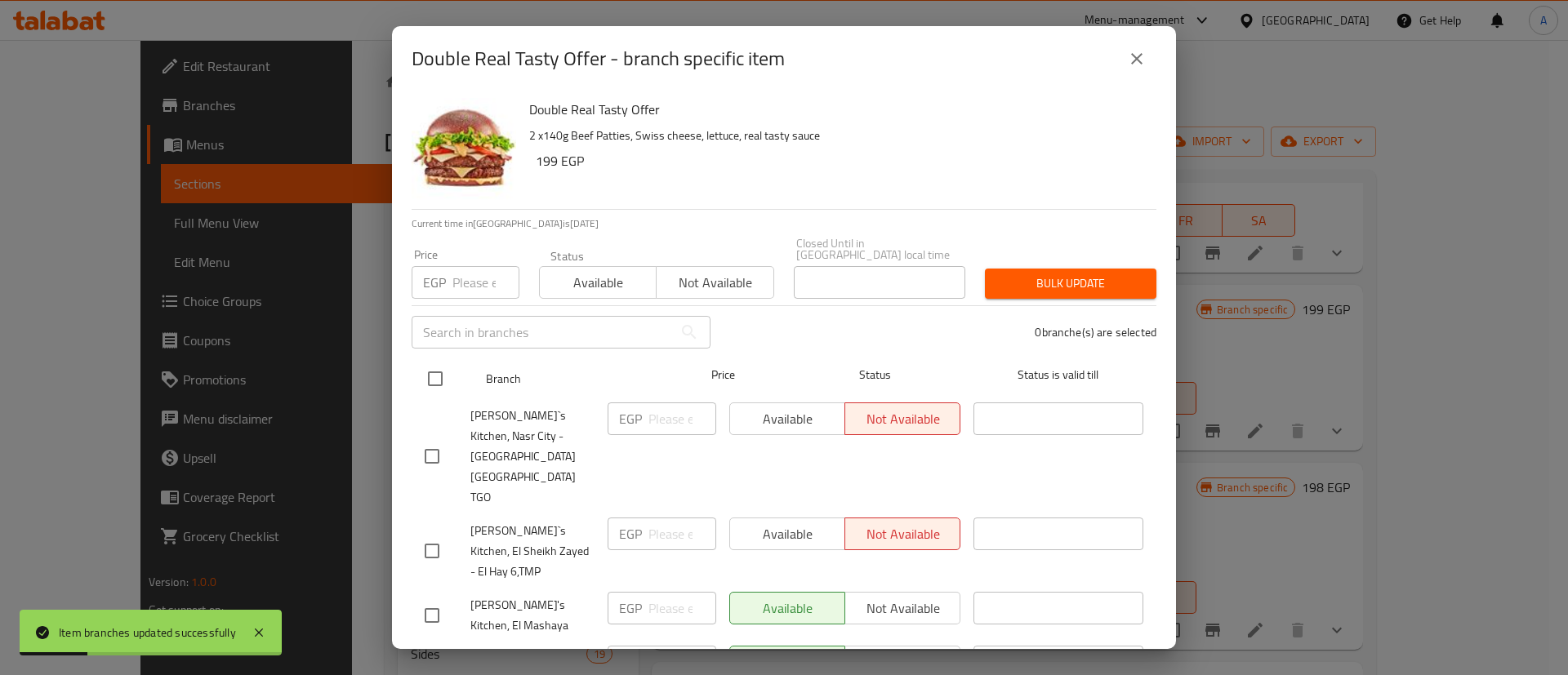
checkbox input "true"
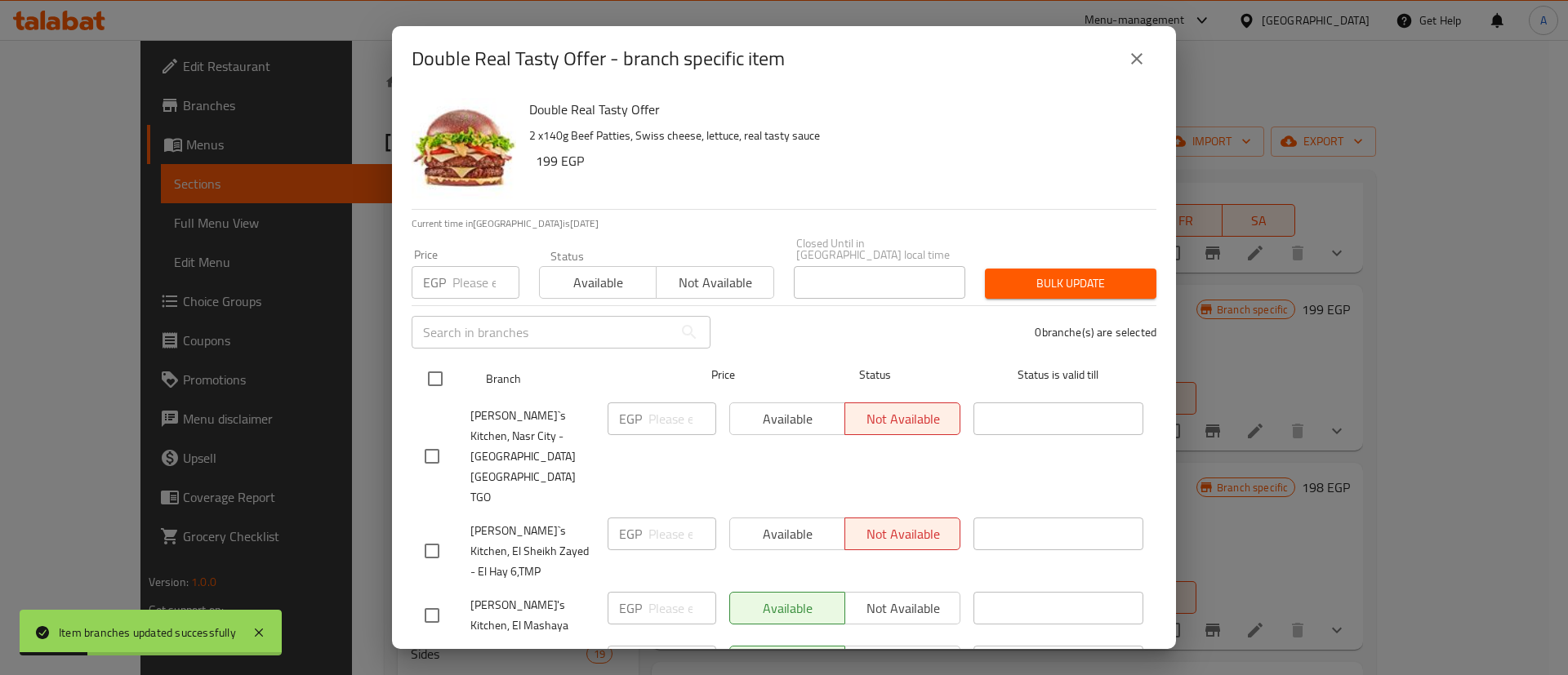
checkbox input "true"
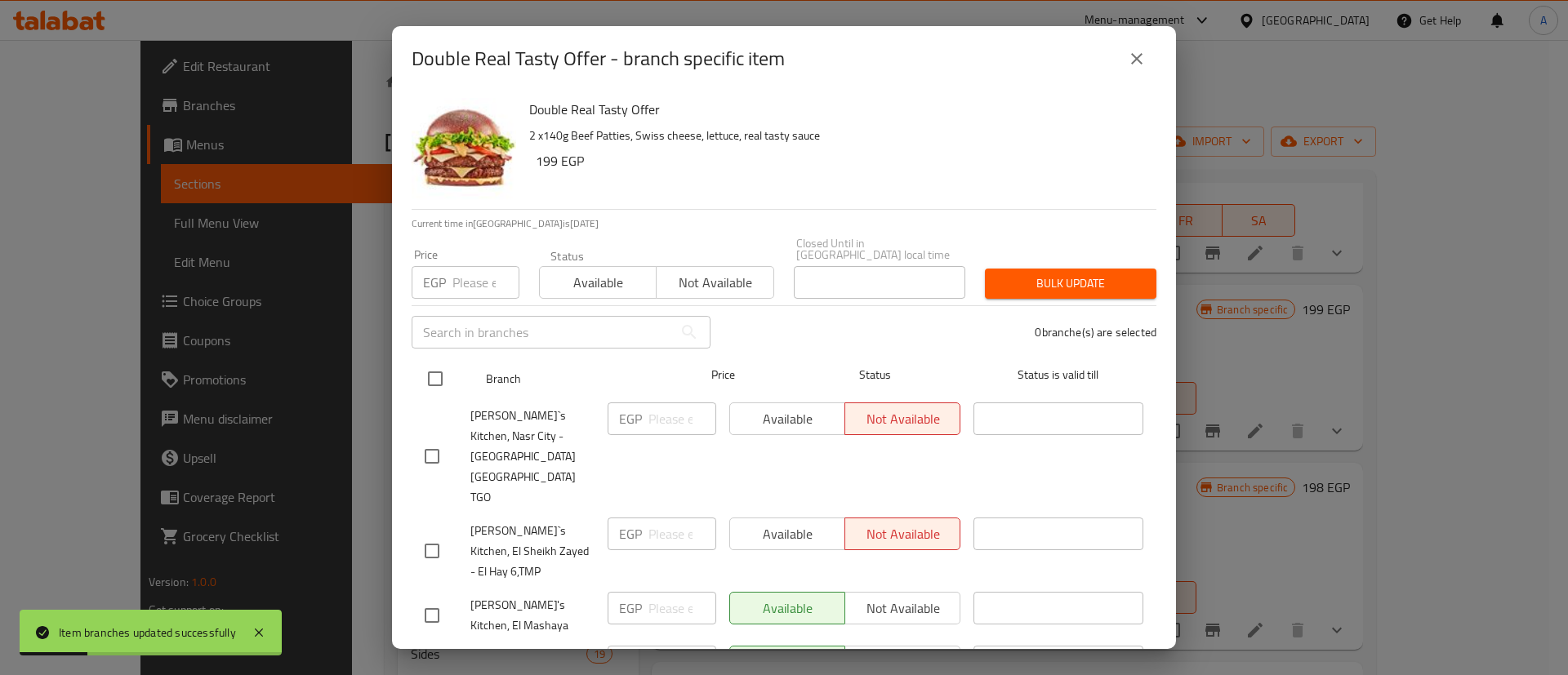
checkbox input "true"
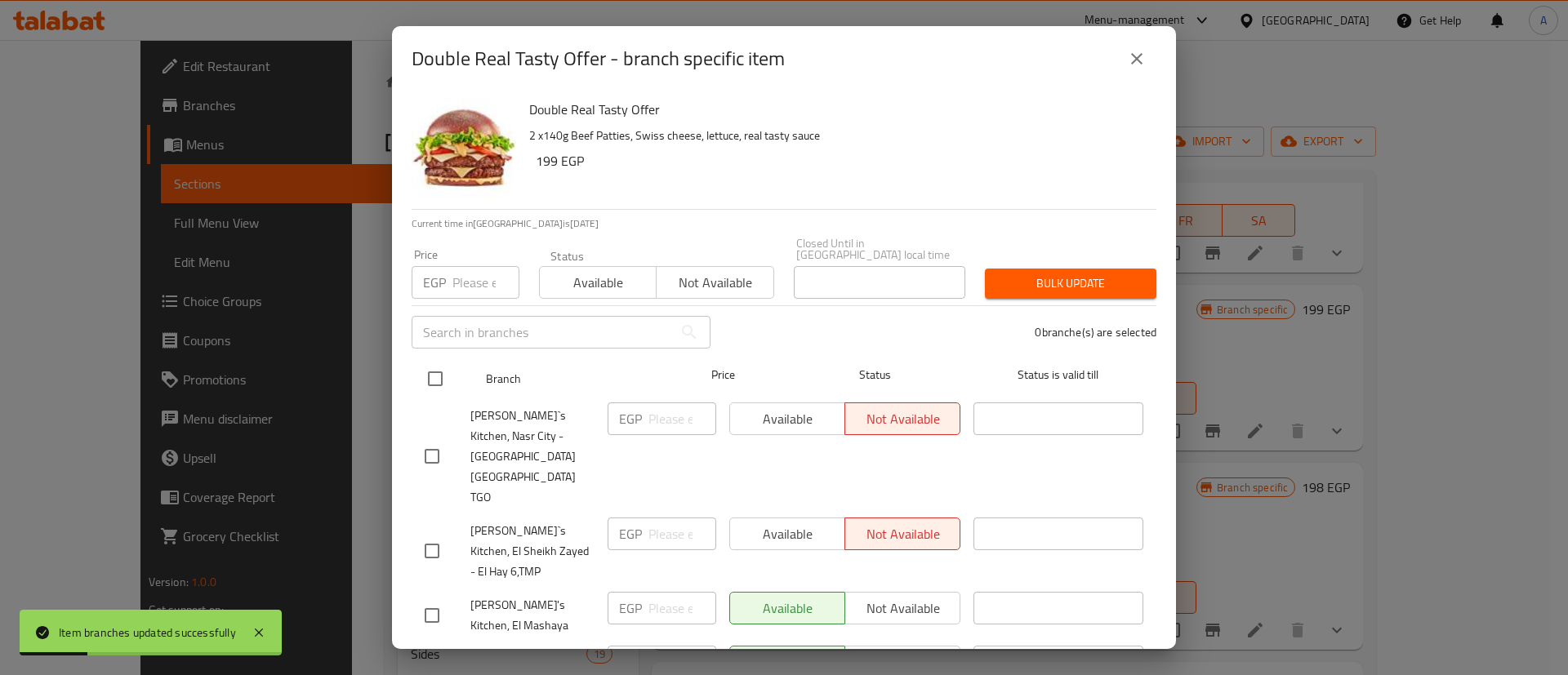
checkbox input "true"
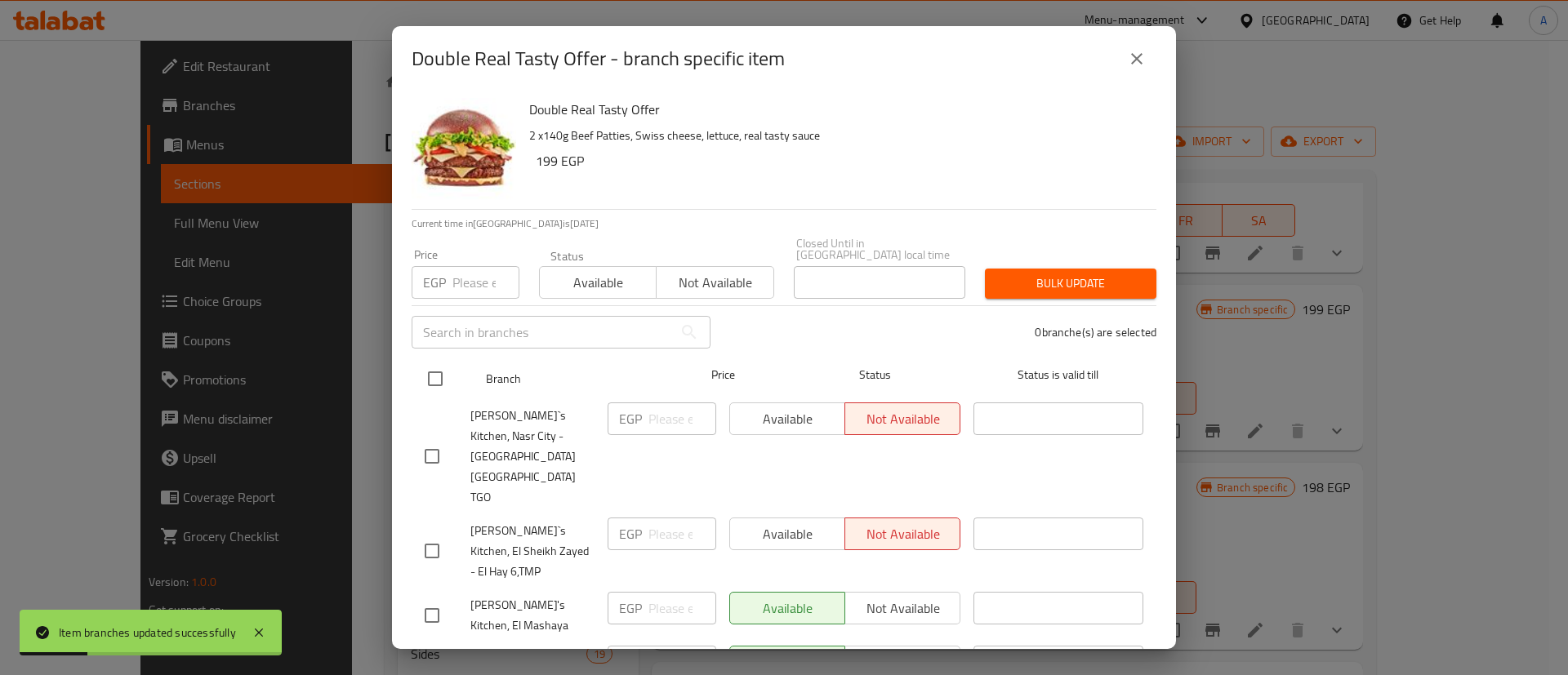
checkbox input "true"
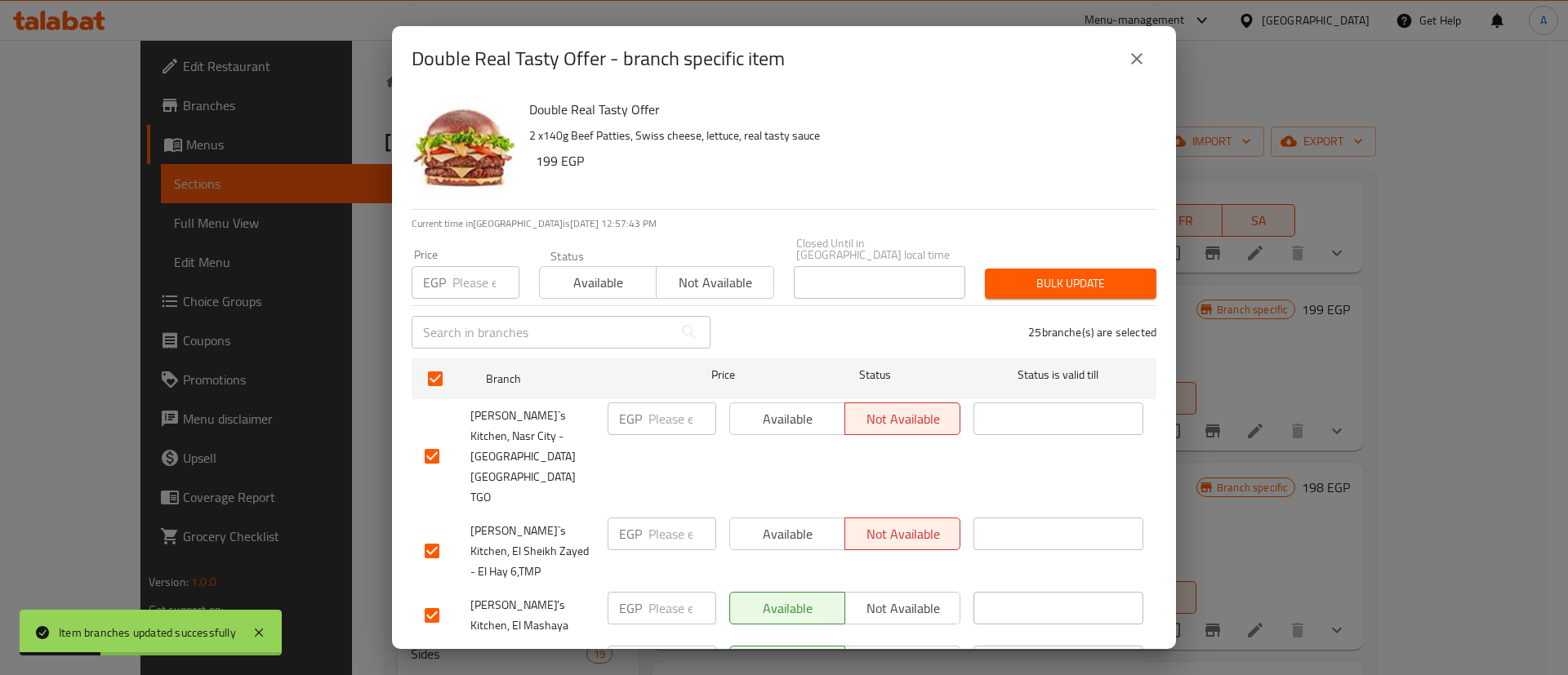
click at [585, 266] on button "Available" at bounding box center [597, 283] width 118 height 33
click at [1045, 274] on span "Bulk update" at bounding box center [1070, 284] width 145 height 20
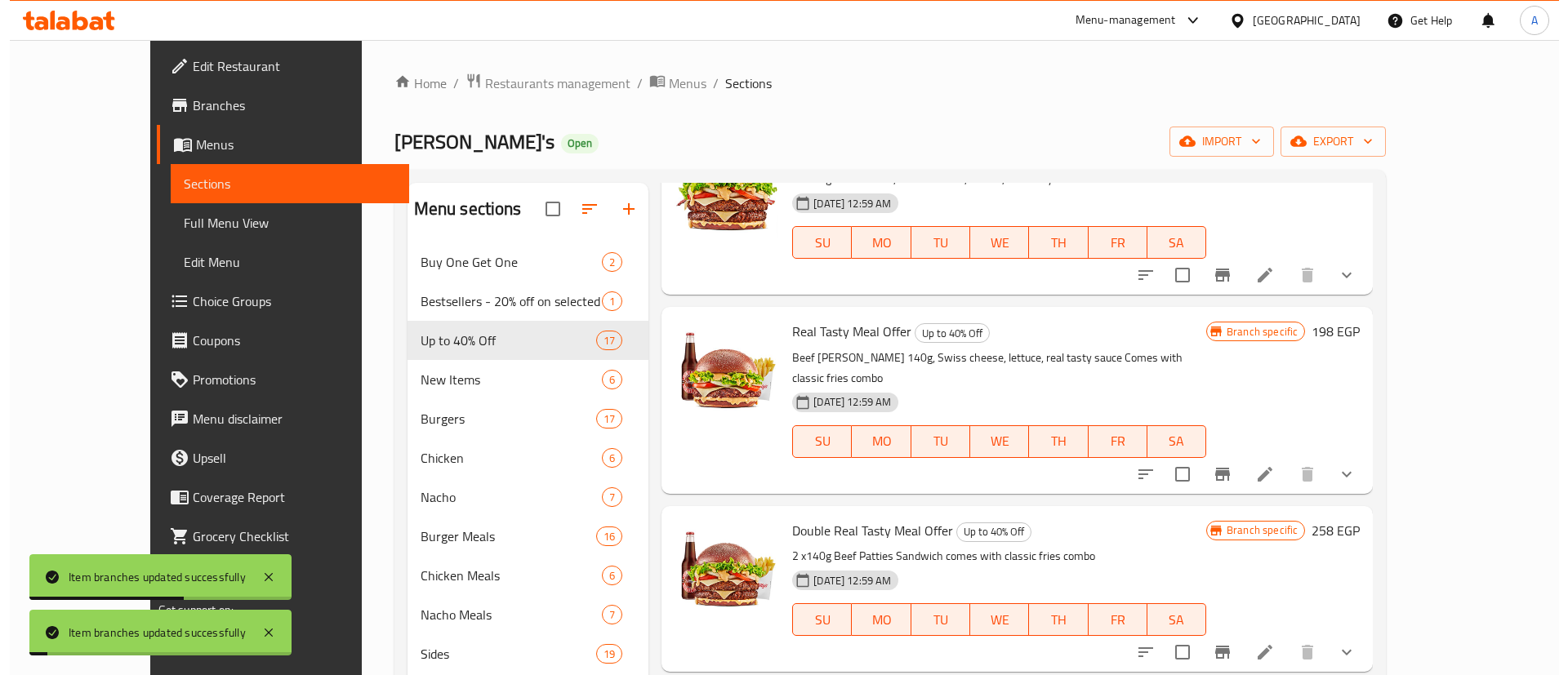
scroll to position [487, 0]
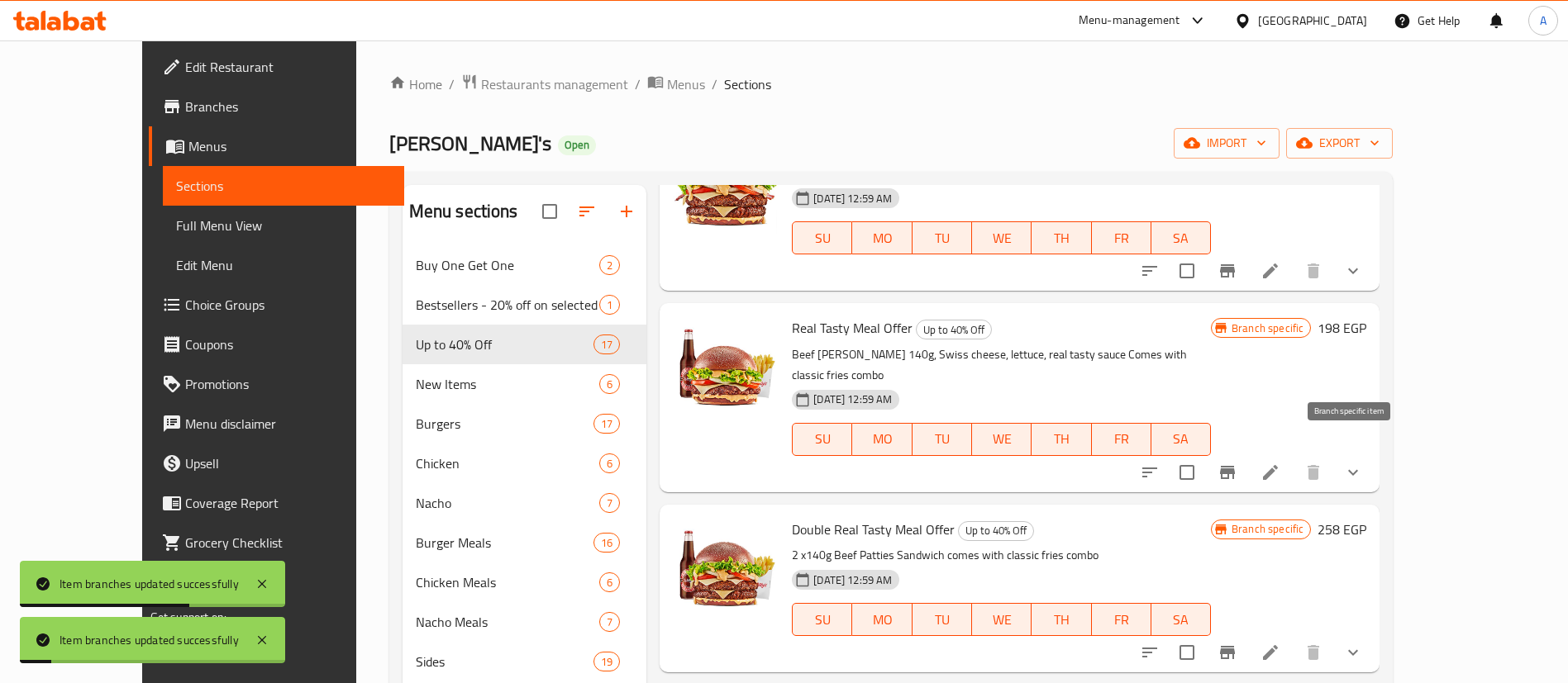
click at [1248, 452] on button "Branch-specific-item" at bounding box center [1227, 472] width 40 height 40
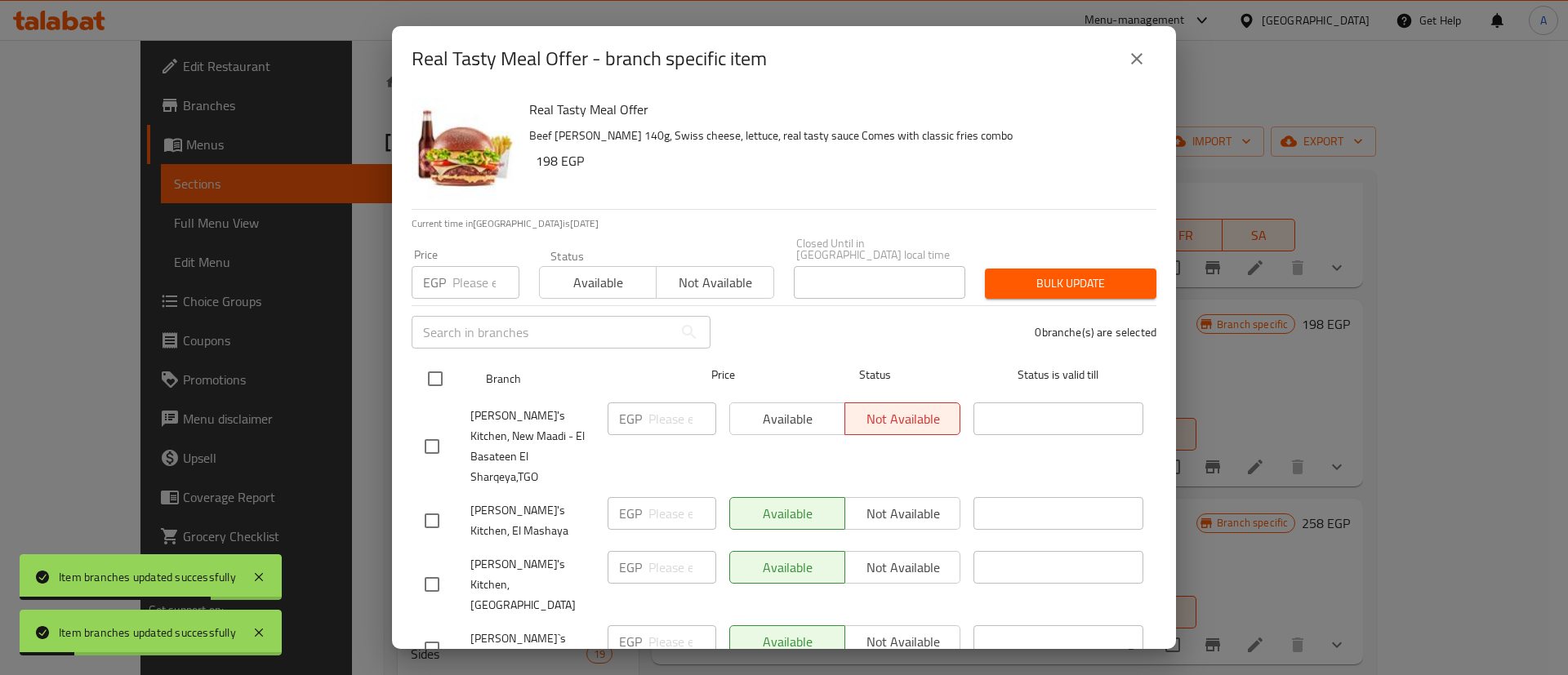
click at [421, 369] on input "checkbox" at bounding box center [435, 379] width 35 height 35
checkbox input "true"
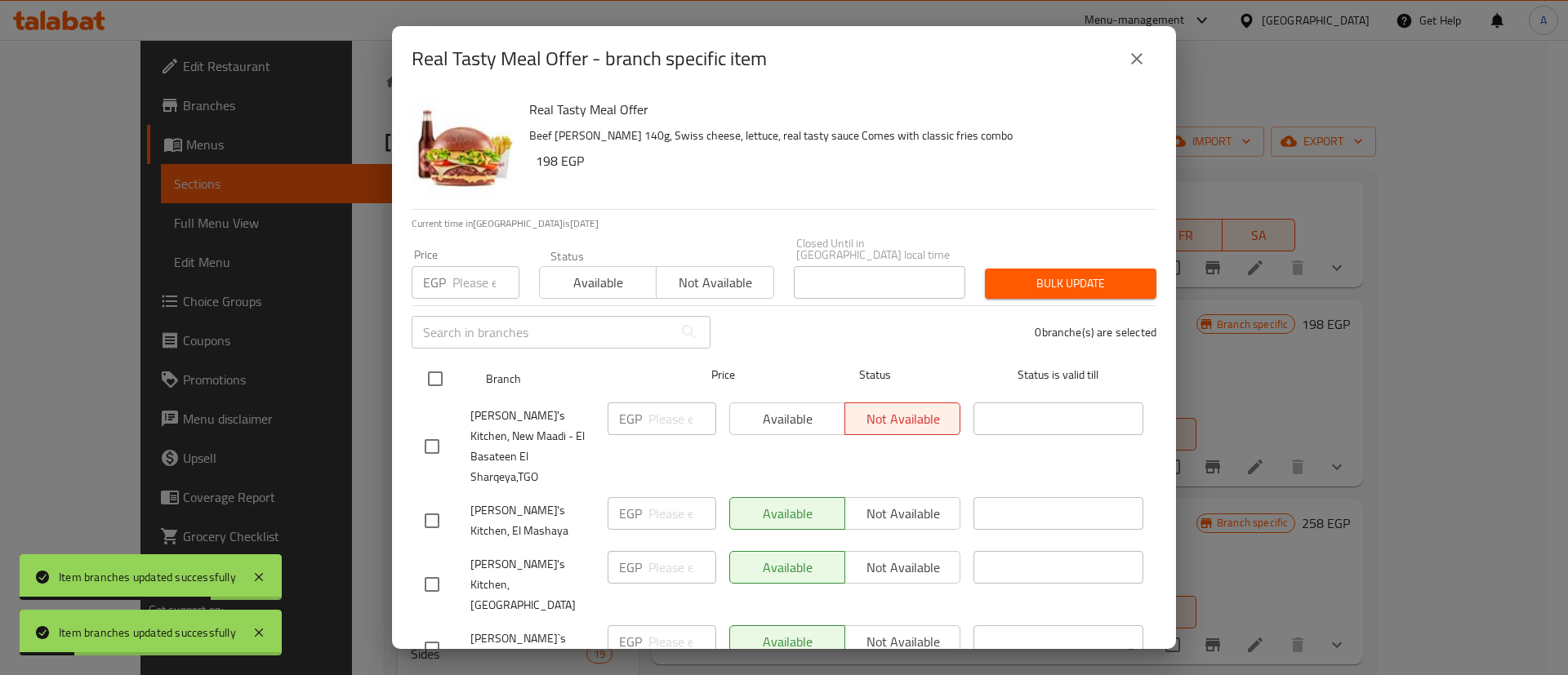
checkbox input "true"
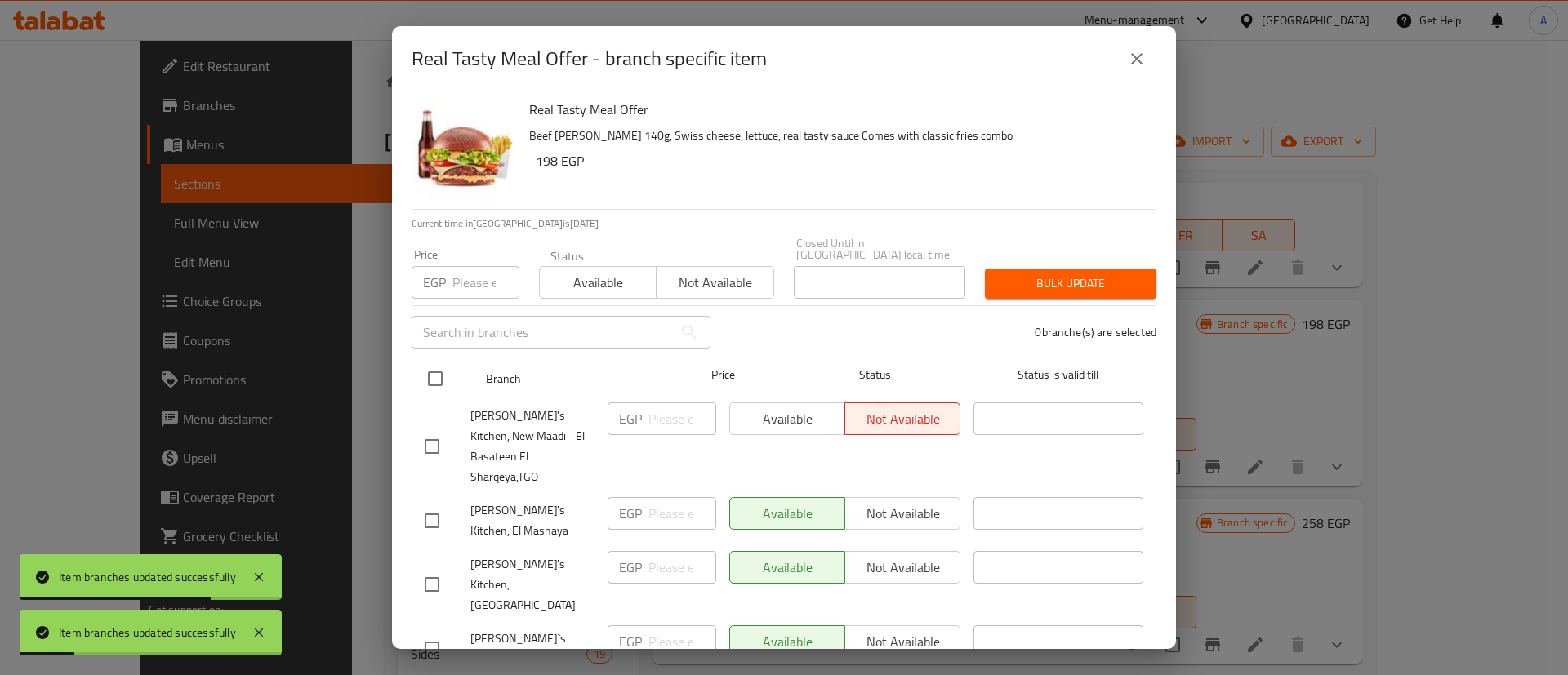
checkbox input "true"
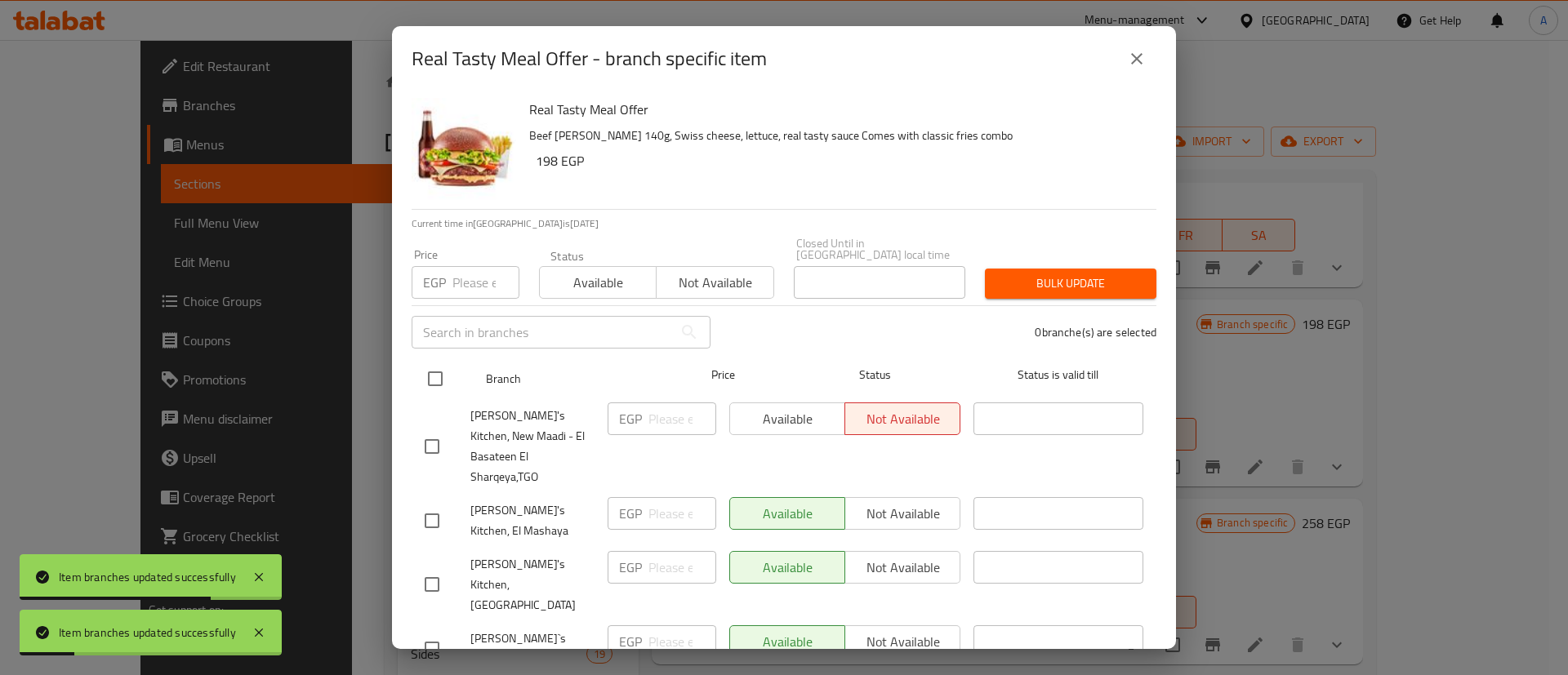
checkbox input "true"
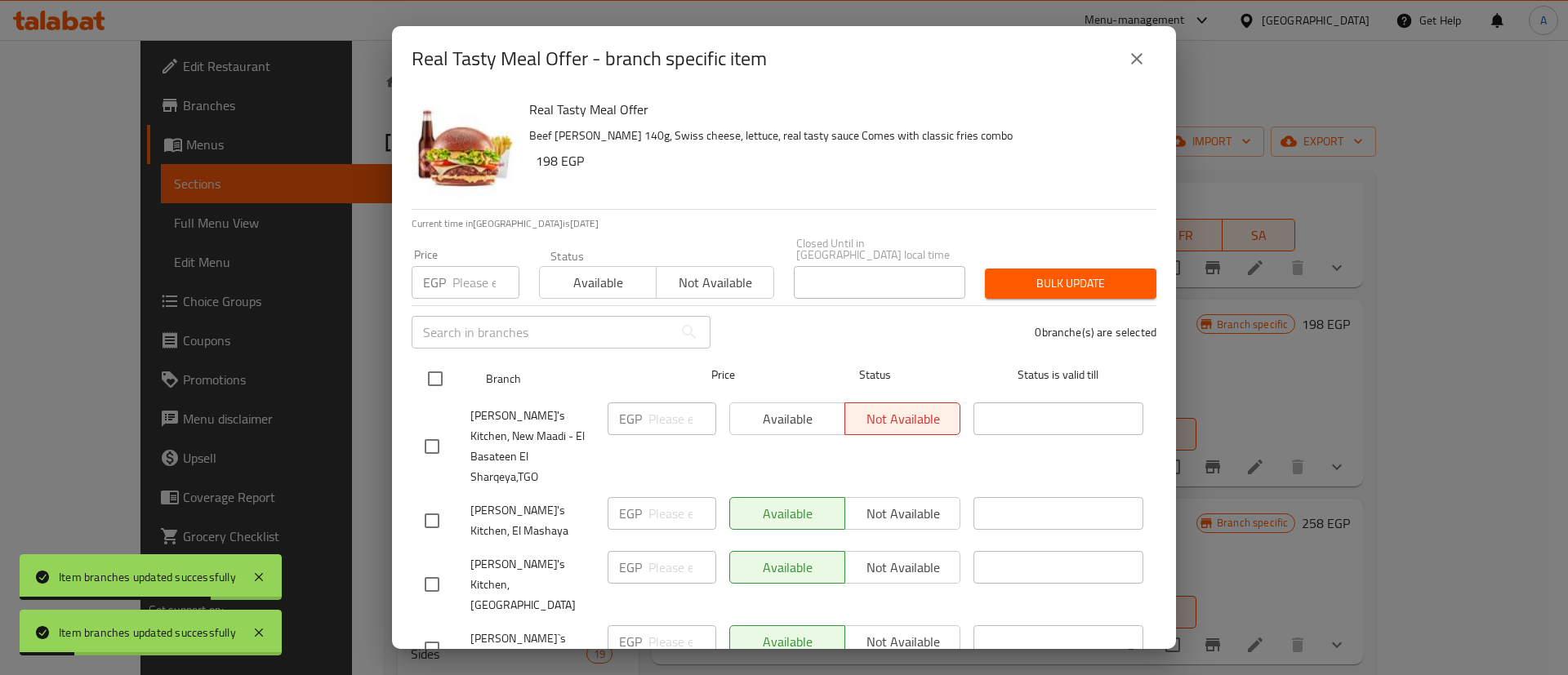
checkbox input "true"
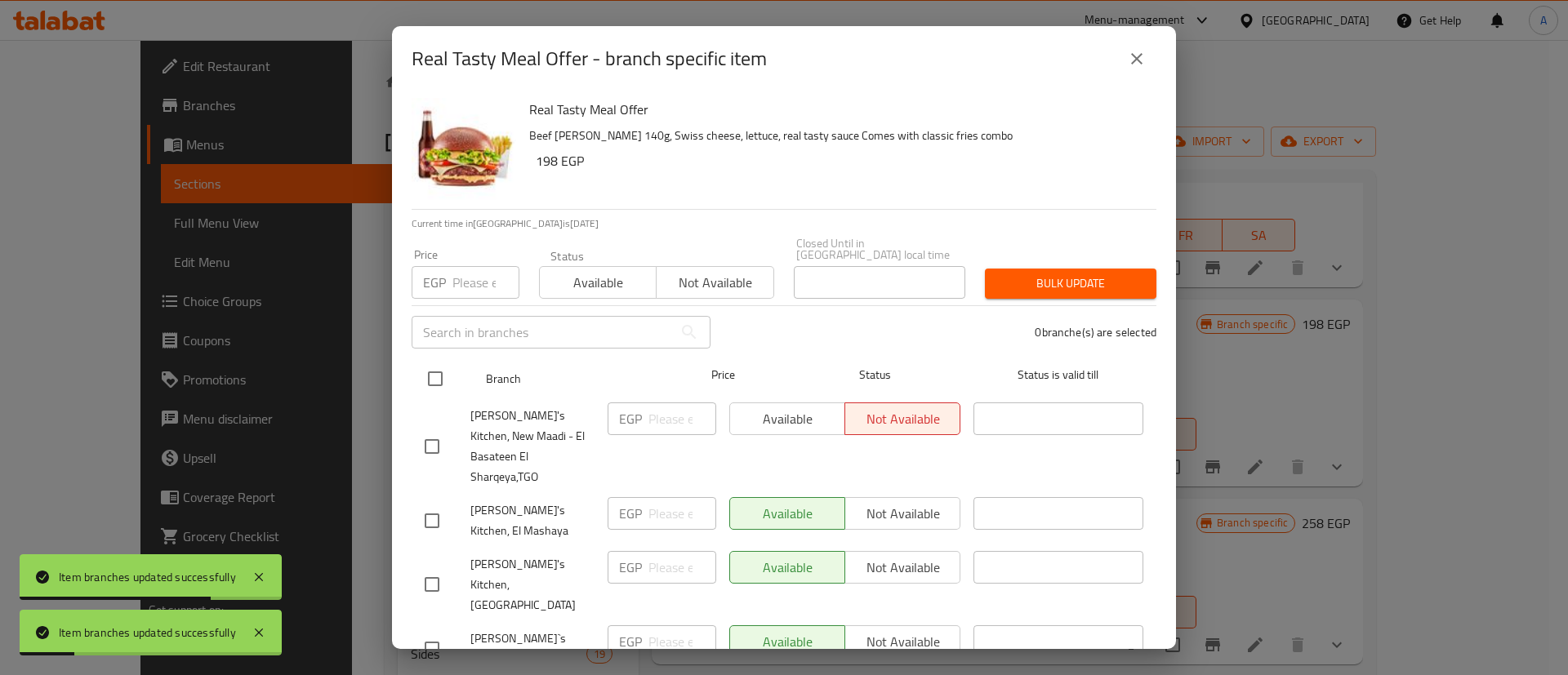
checkbox input "true"
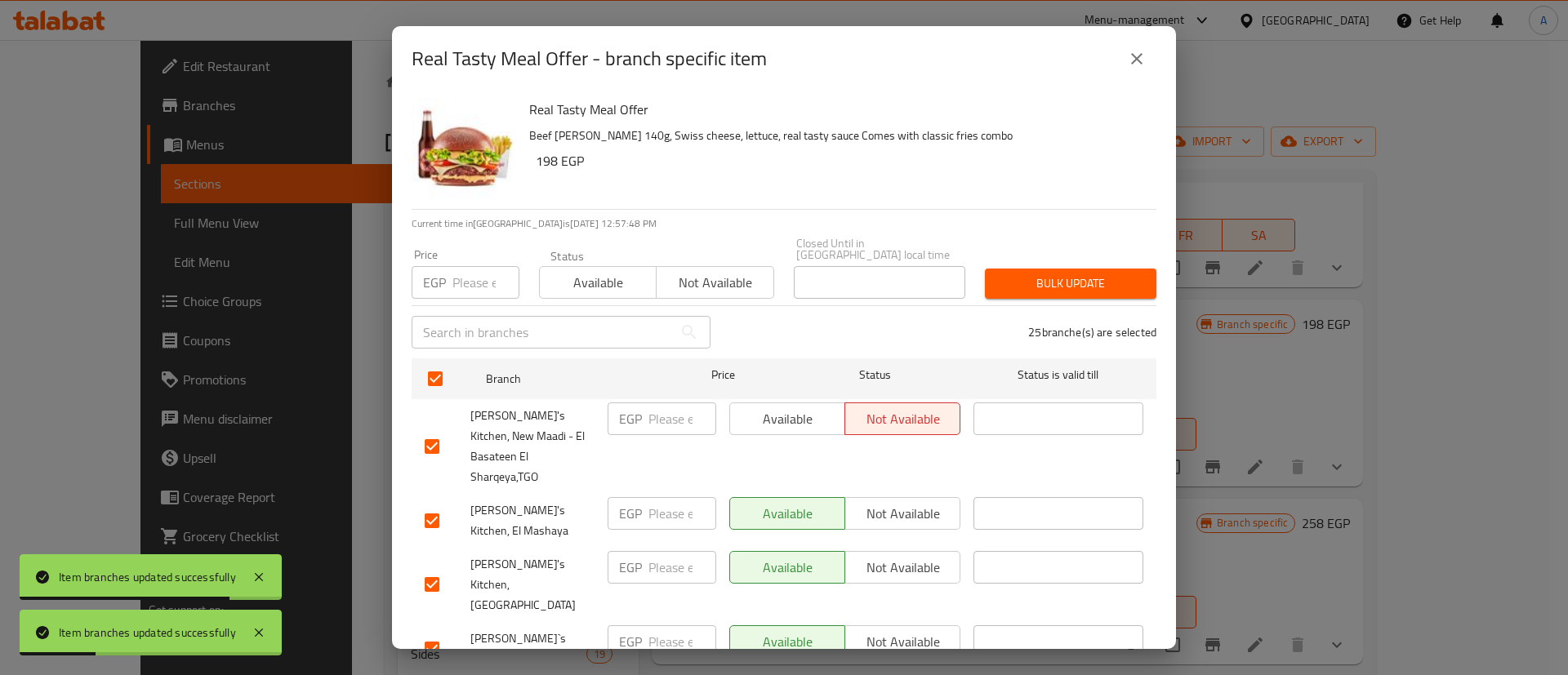
click at [584, 271] on span "Available" at bounding box center [598, 283] width 104 height 24
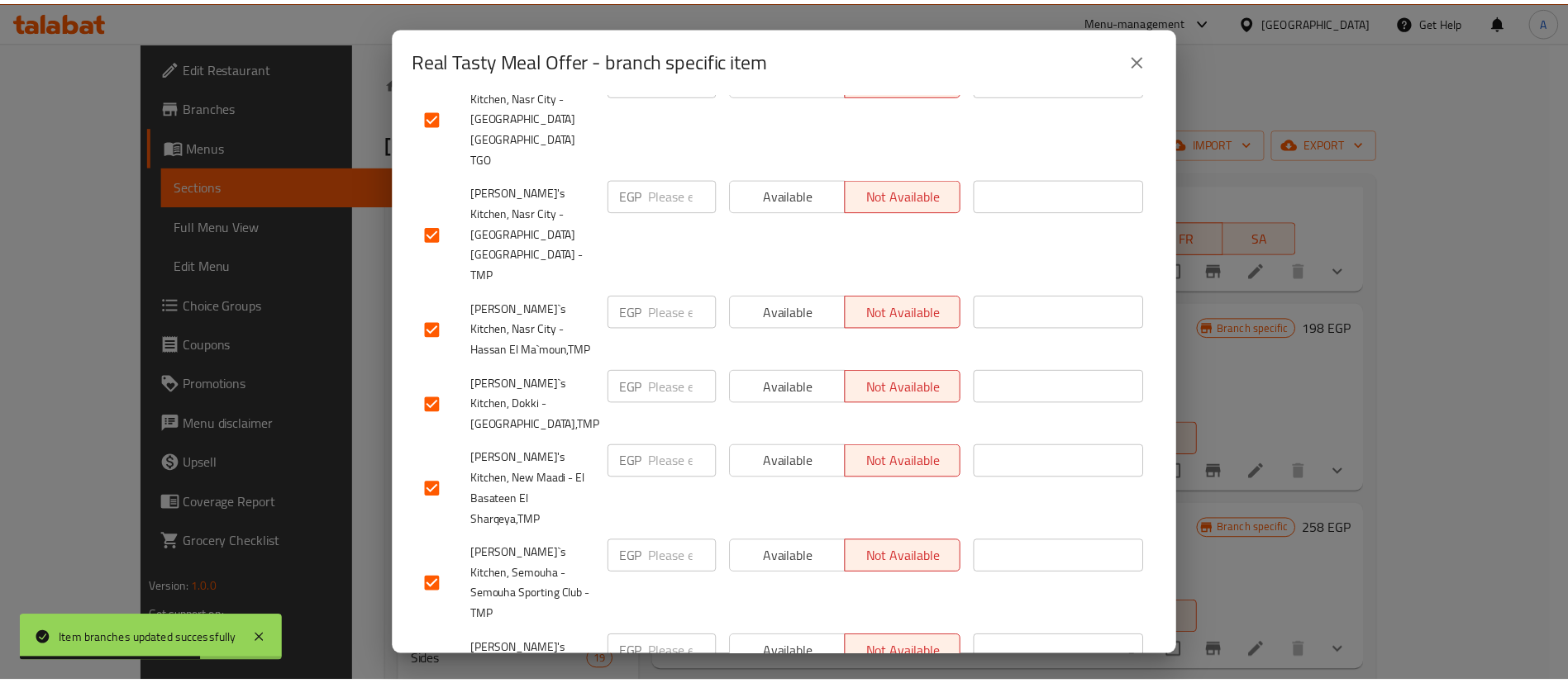
scroll to position [0, 0]
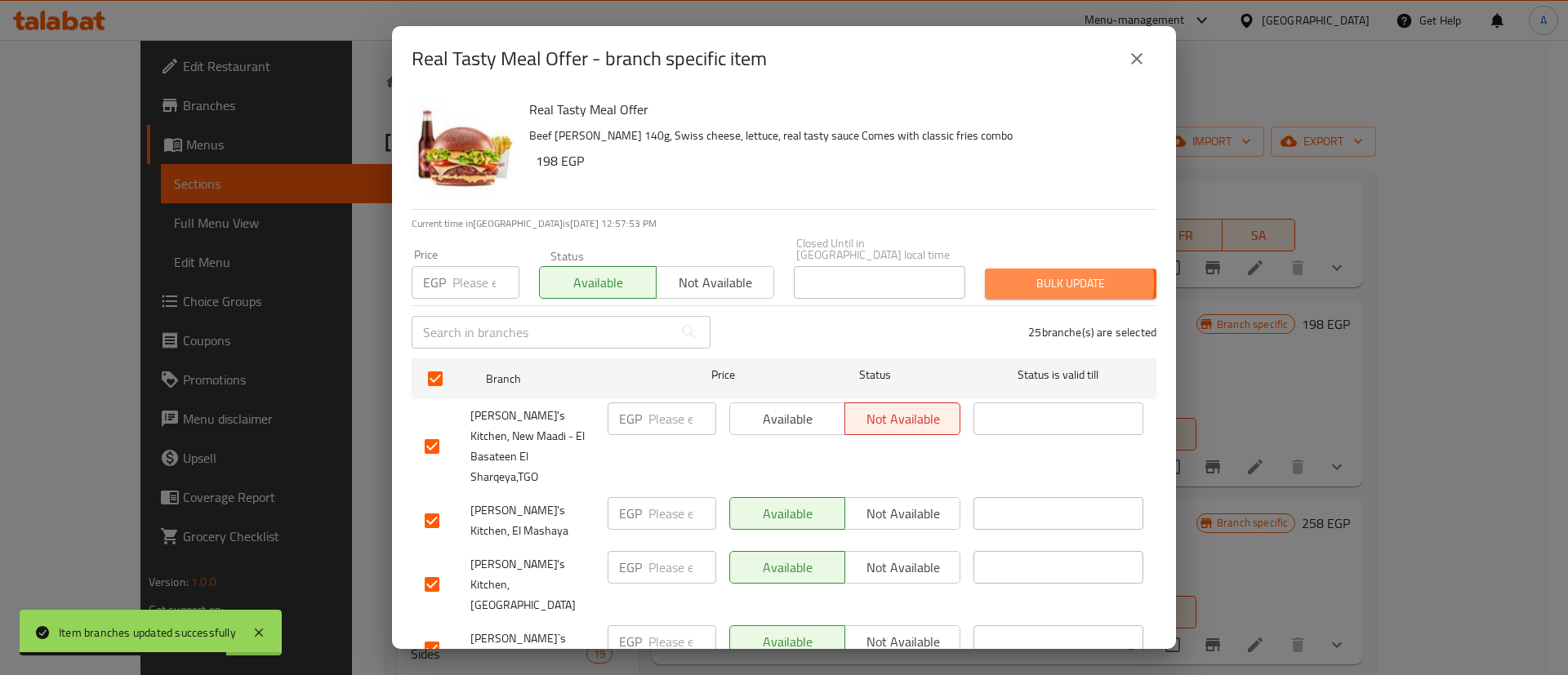
click at [1041, 274] on span "Bulk update" at bounding box center [1070, 284] width 145 height 20
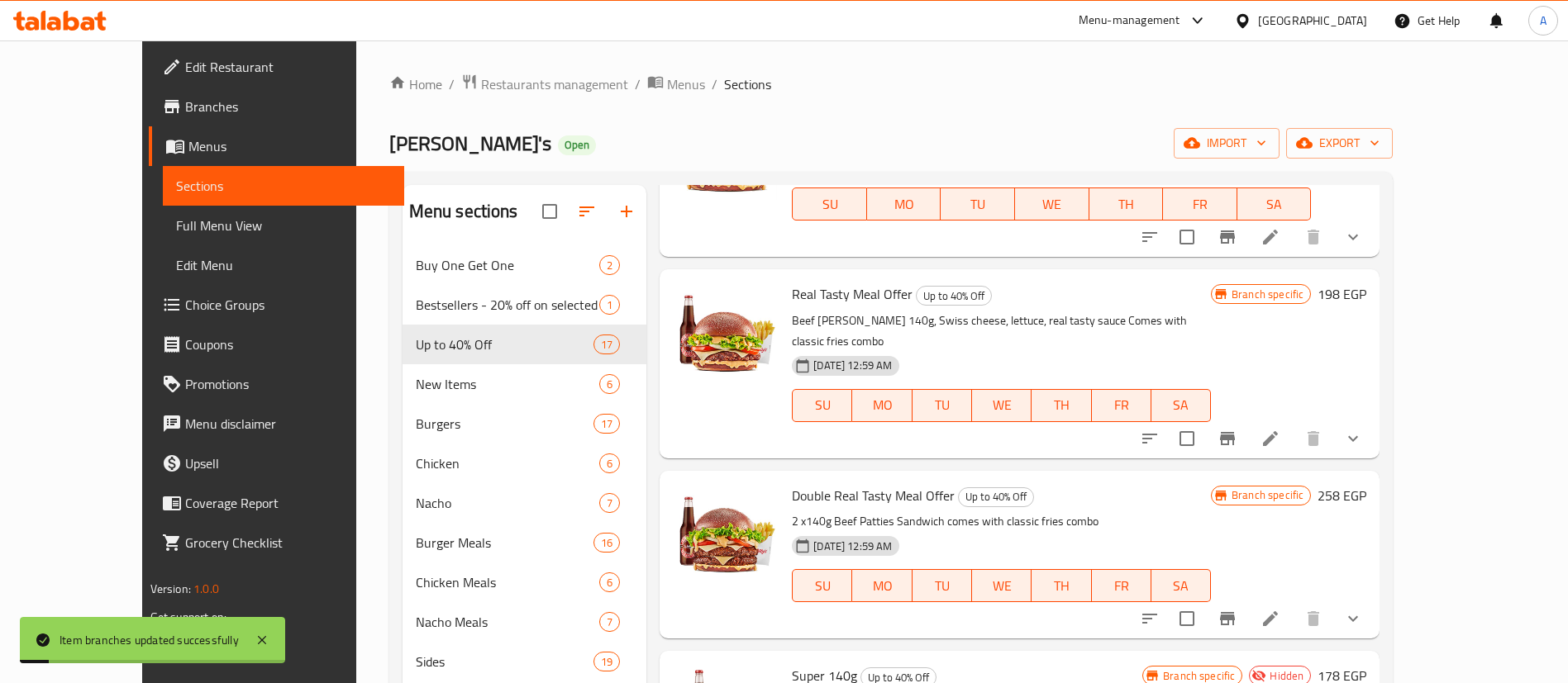
scroll to position [617, 0]
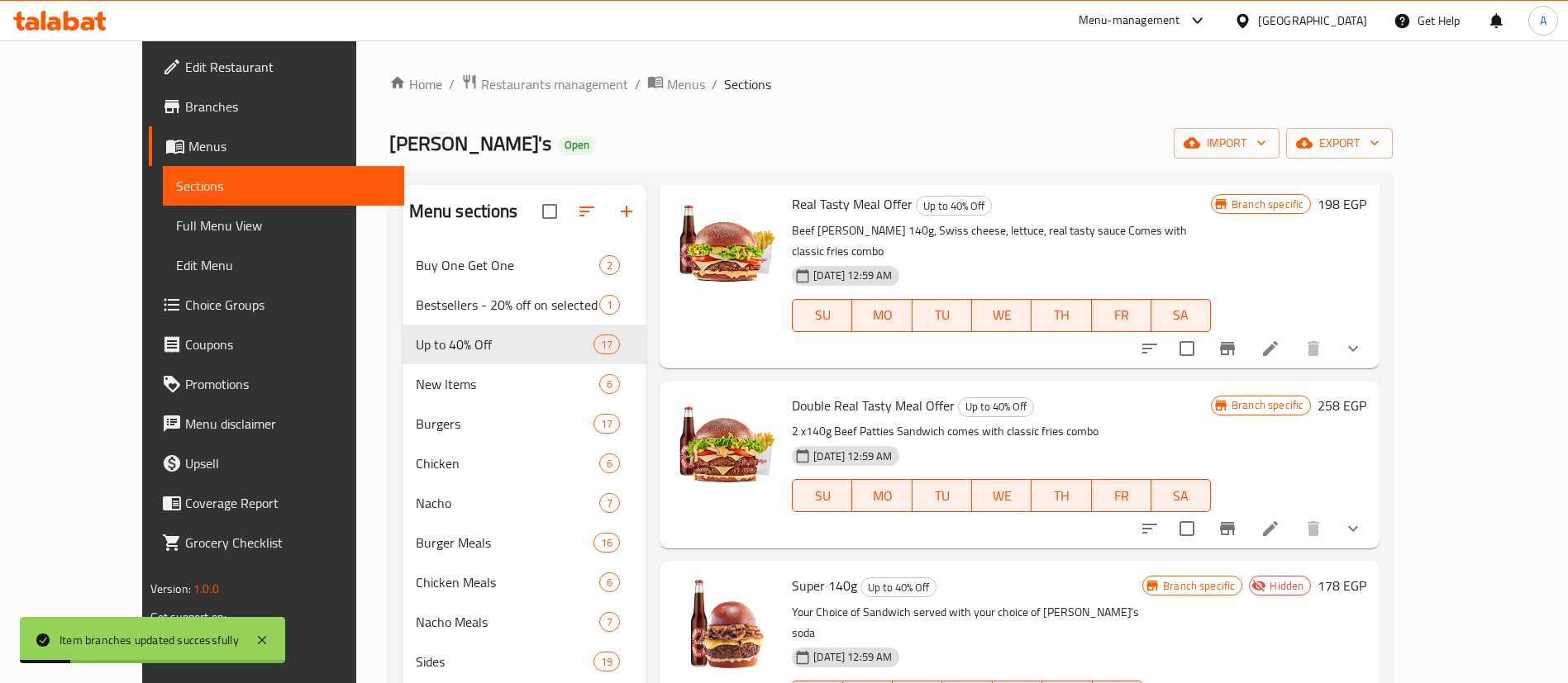
click at [1237, 519] on icon "Branch-specific-item" at bounding box center [1226, 528] width 19 height 19
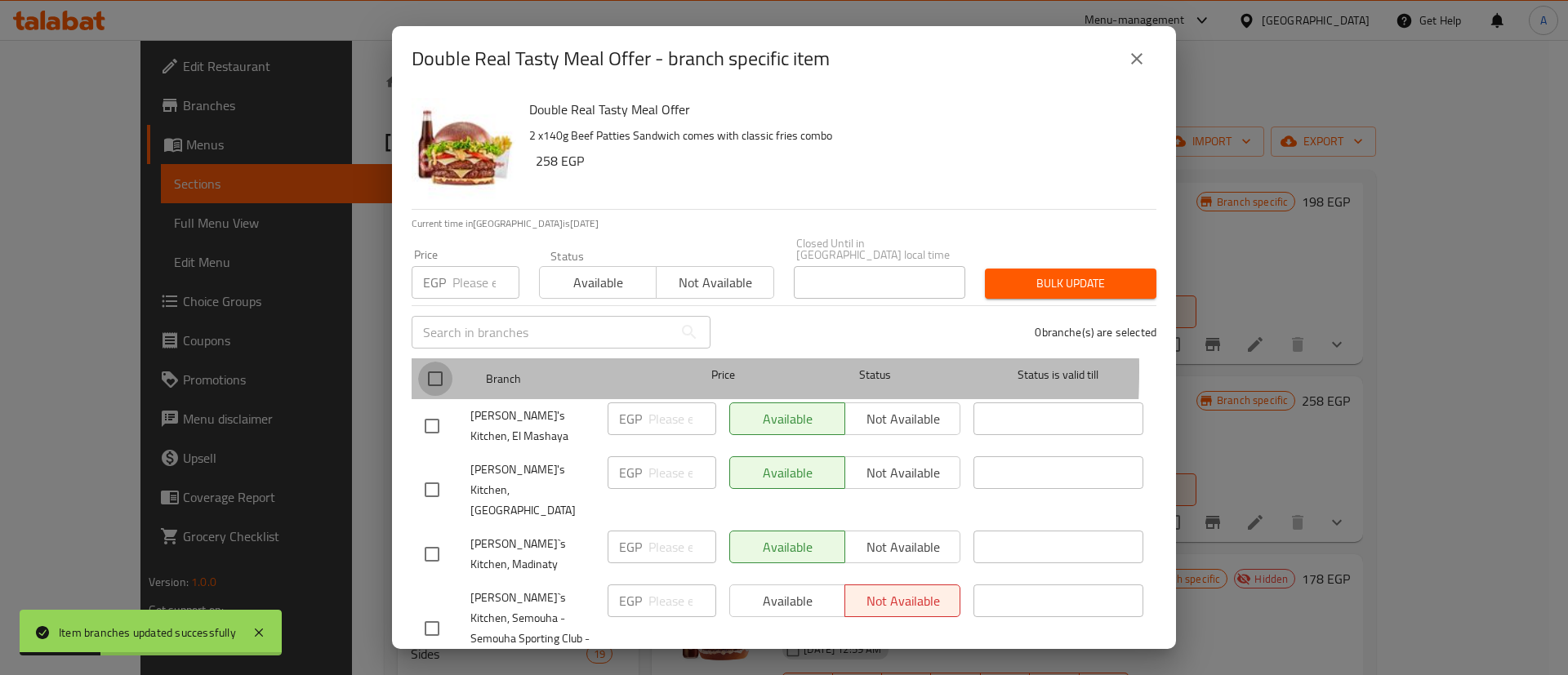
drag, startPoint x: 438, startPoint y: 358, endPoint x: 493, endPoint y: 338, distance: 58.5
click at [438, 362] on input "checkbox" at bounding box center [435, 379] width 35 height 35
checkbox input "true"
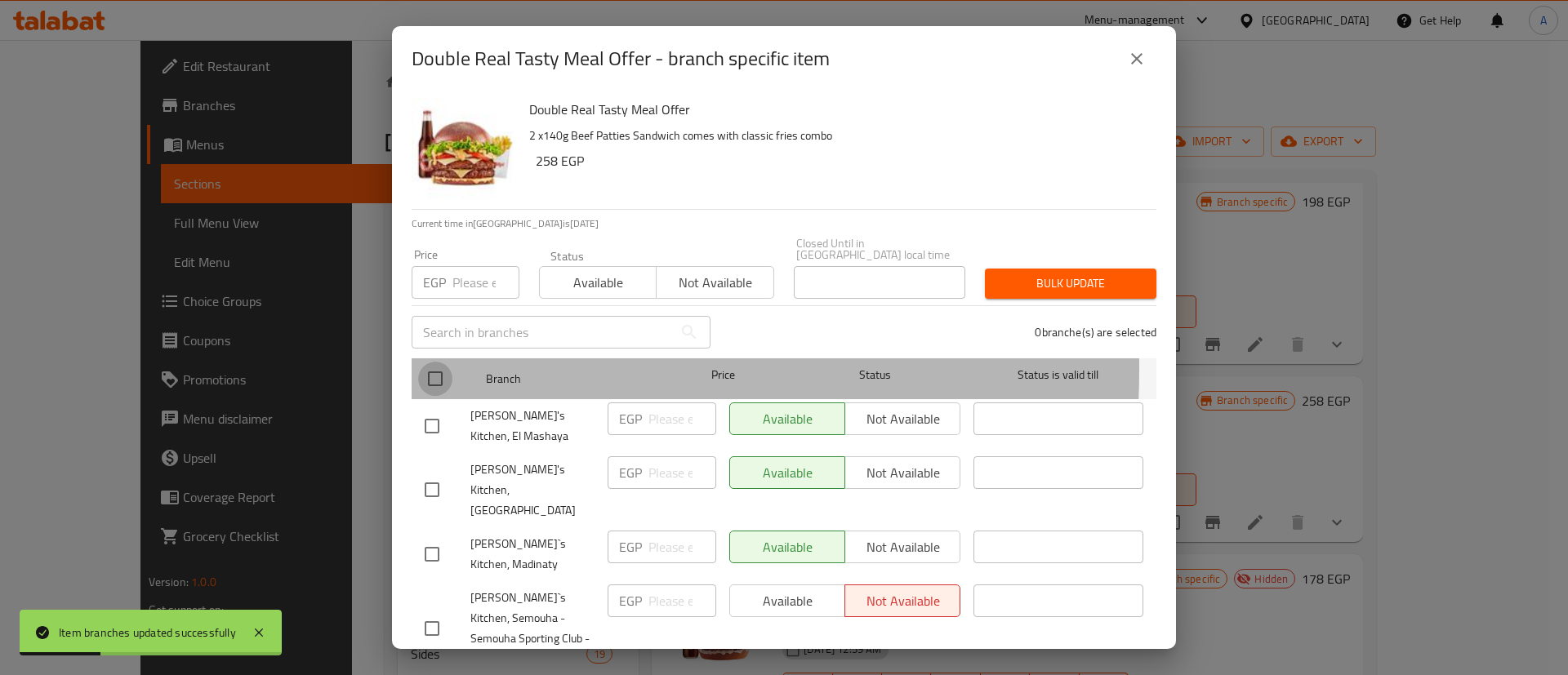
checkbox input "true"
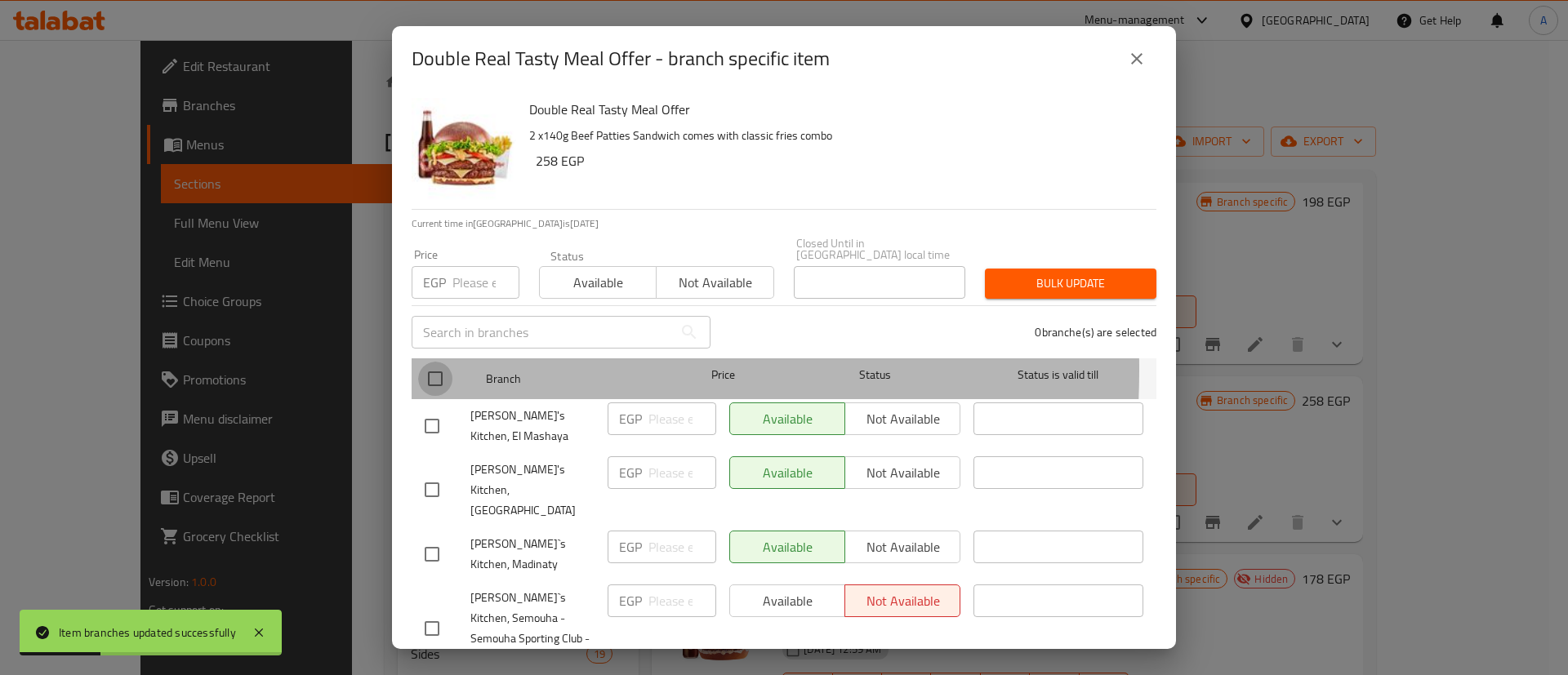
checkbox input "true"
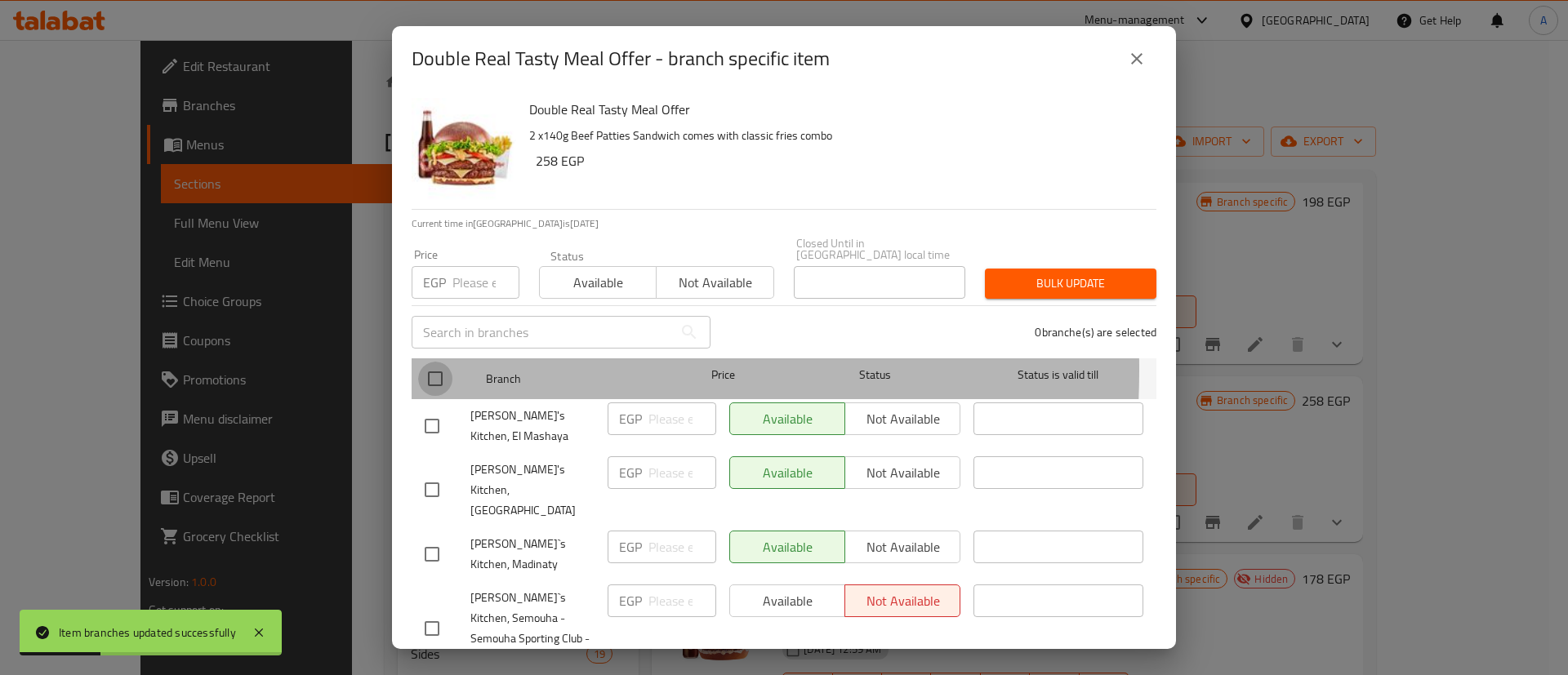
checkbox input "true"
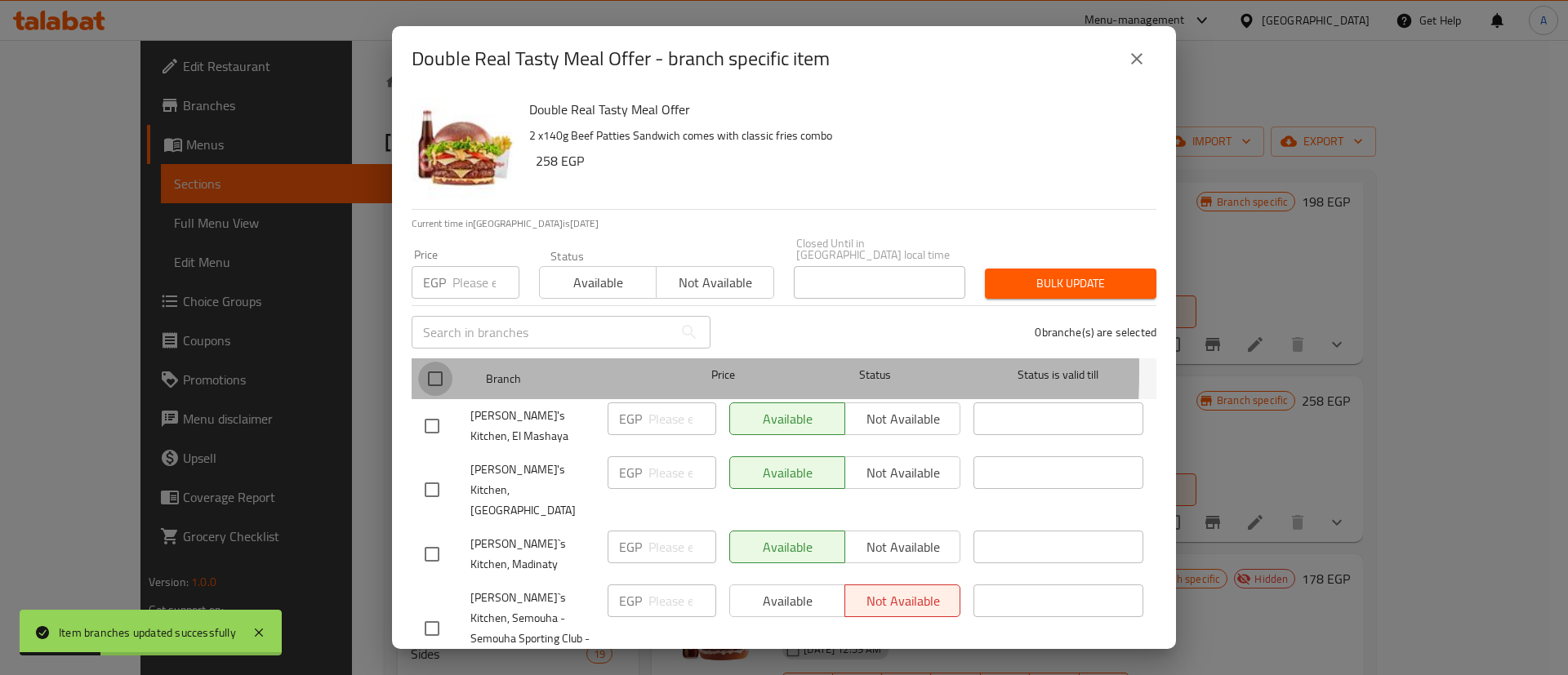
checkbox input "true"
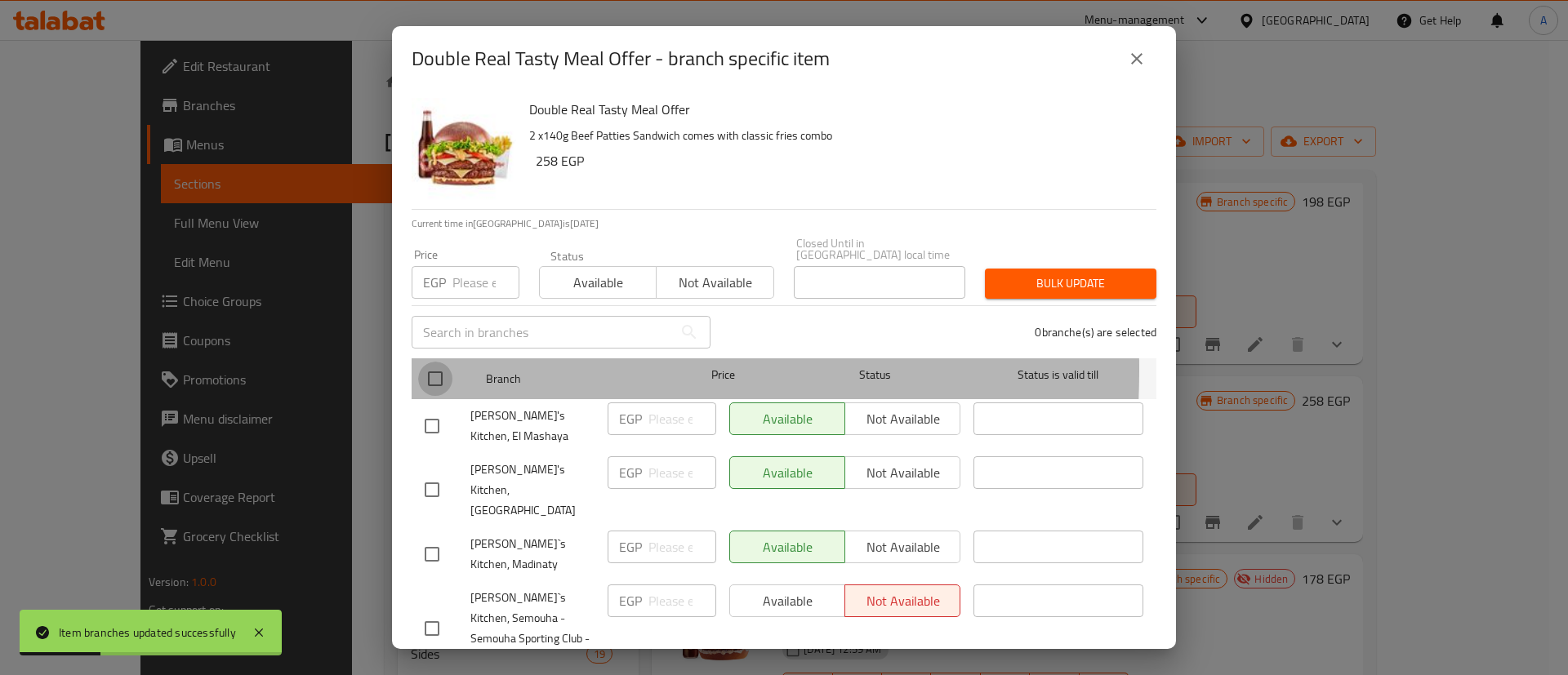
checkbox input "true"
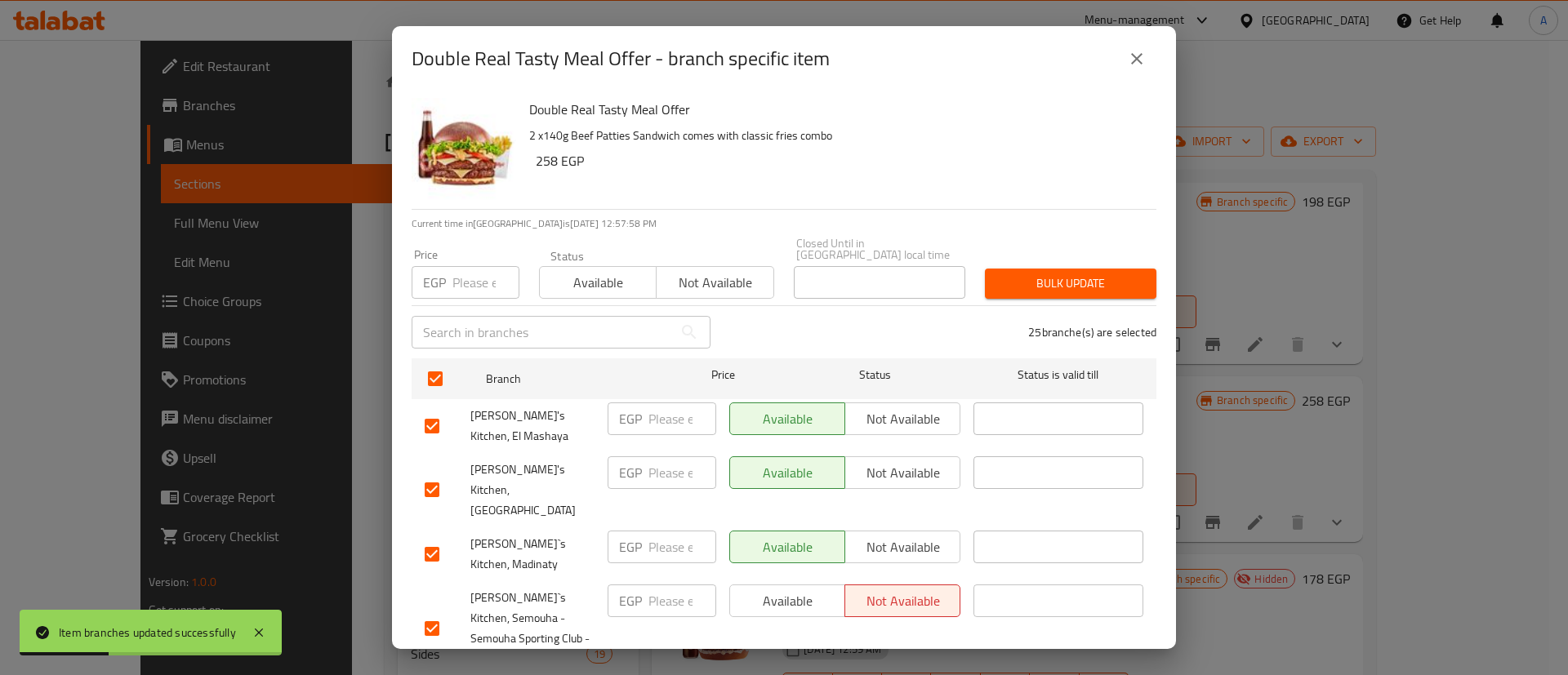
click at [535, 285] on div "Status Available Not available" at bounding box center [656, 274] width 254 height 68
click at [578, 277] on span "Available" at bounding box center [598, 283] width 104 height 24
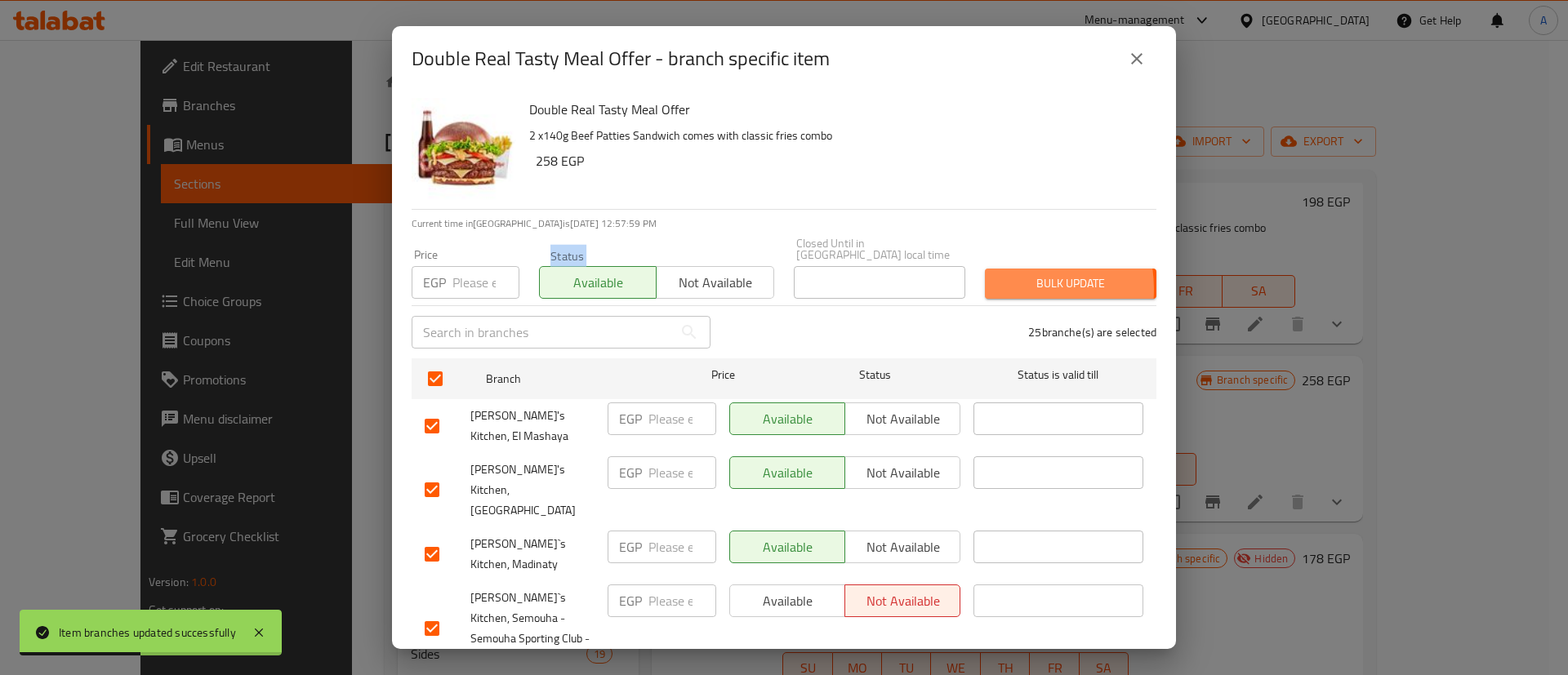
click at [998, 277] on span "Bulk update" at bounding box center [1070, 284] width 145 height 20
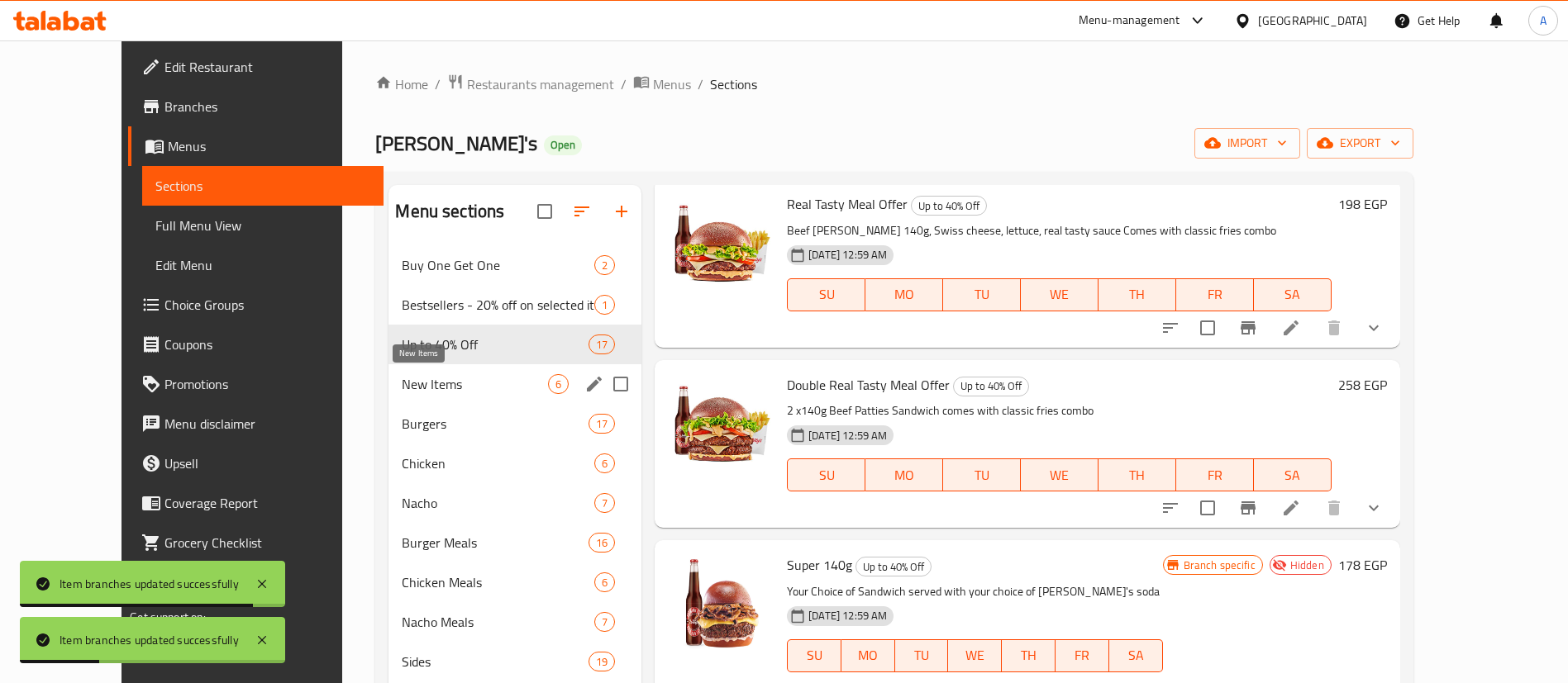
click at [405, 385] on span "New Items" at bounding box center [475, 383] width 146 height 19
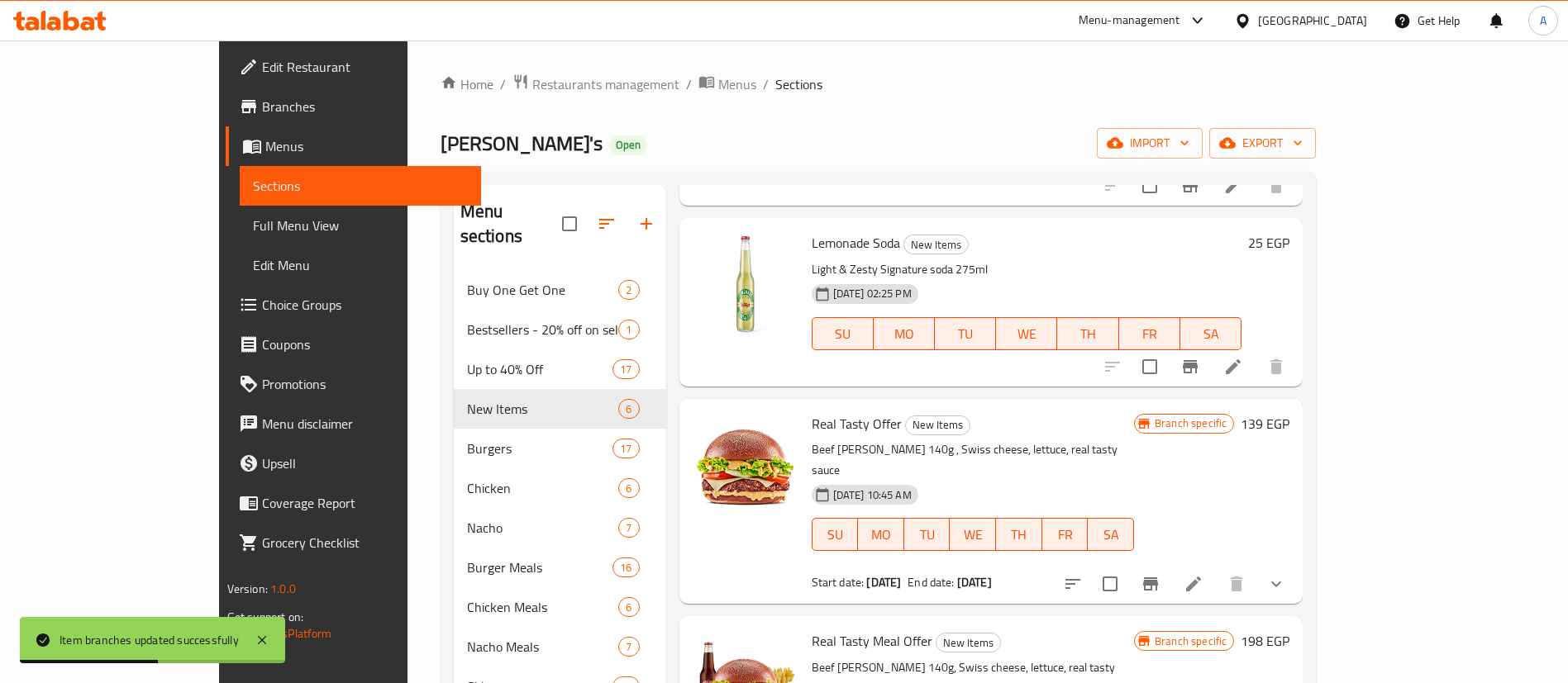
scroll to position [259, 0]
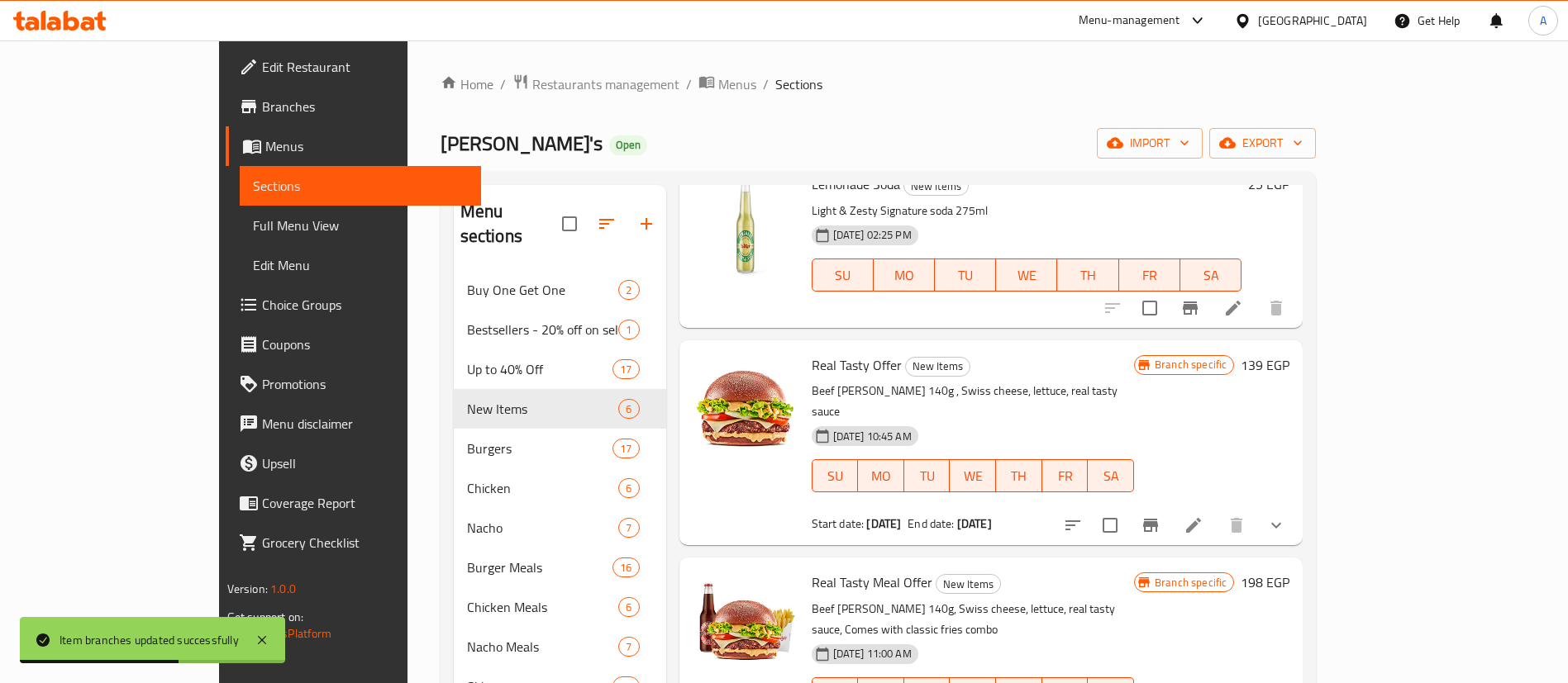
click at [1161, 516] on icon "Branch-specific-item" at bounding box center [1150, 525] width 19 height 19
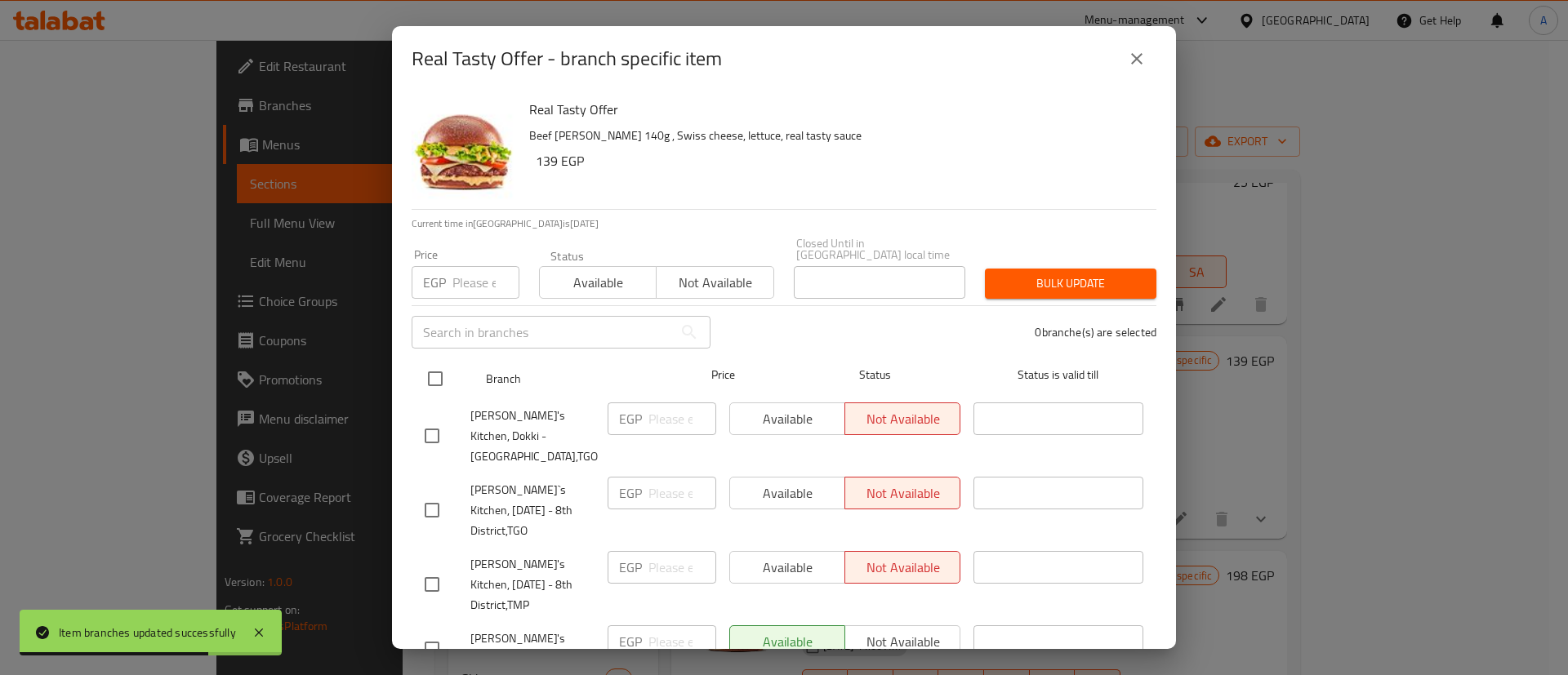
click at [428, 372] on input "checkbox" at bounding box center [435, 379] width 35 height 35
checkbox input "true"
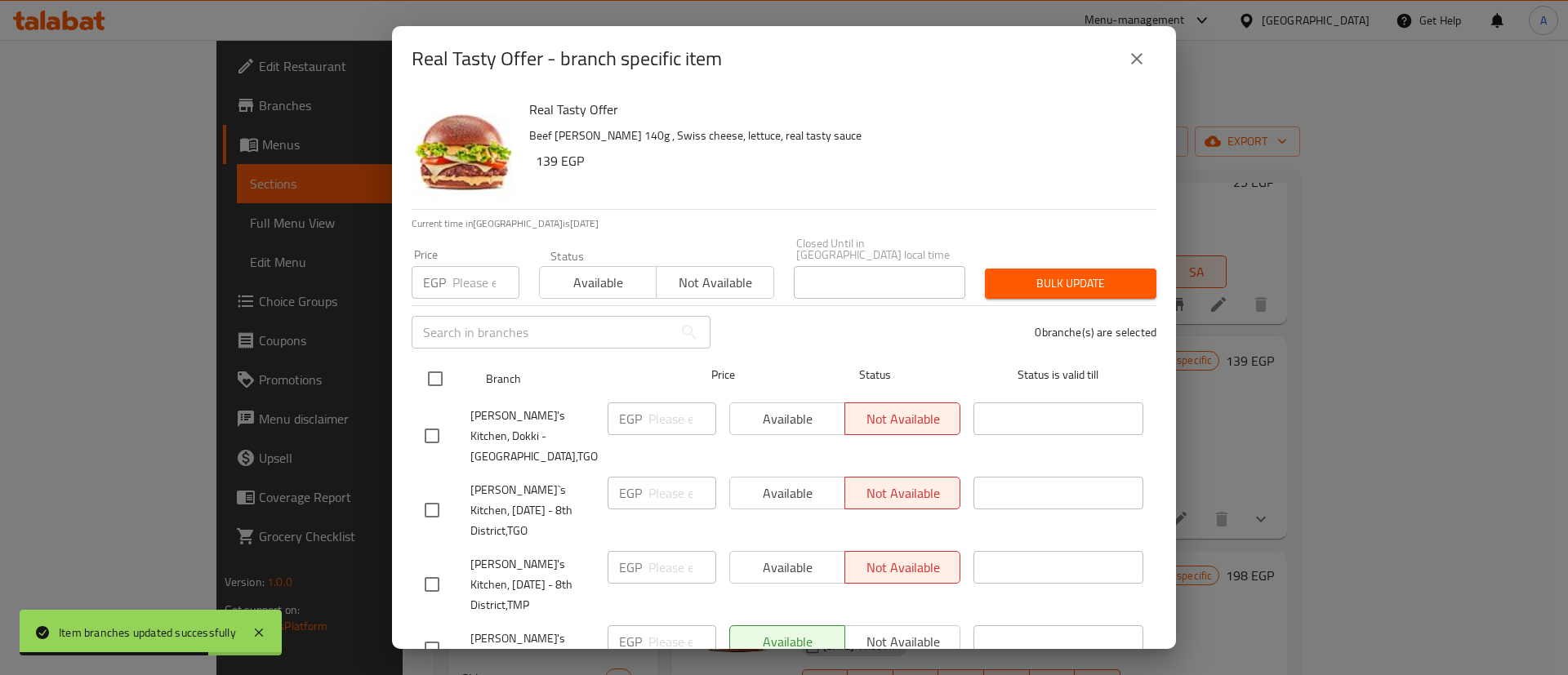
checkbox input "true"
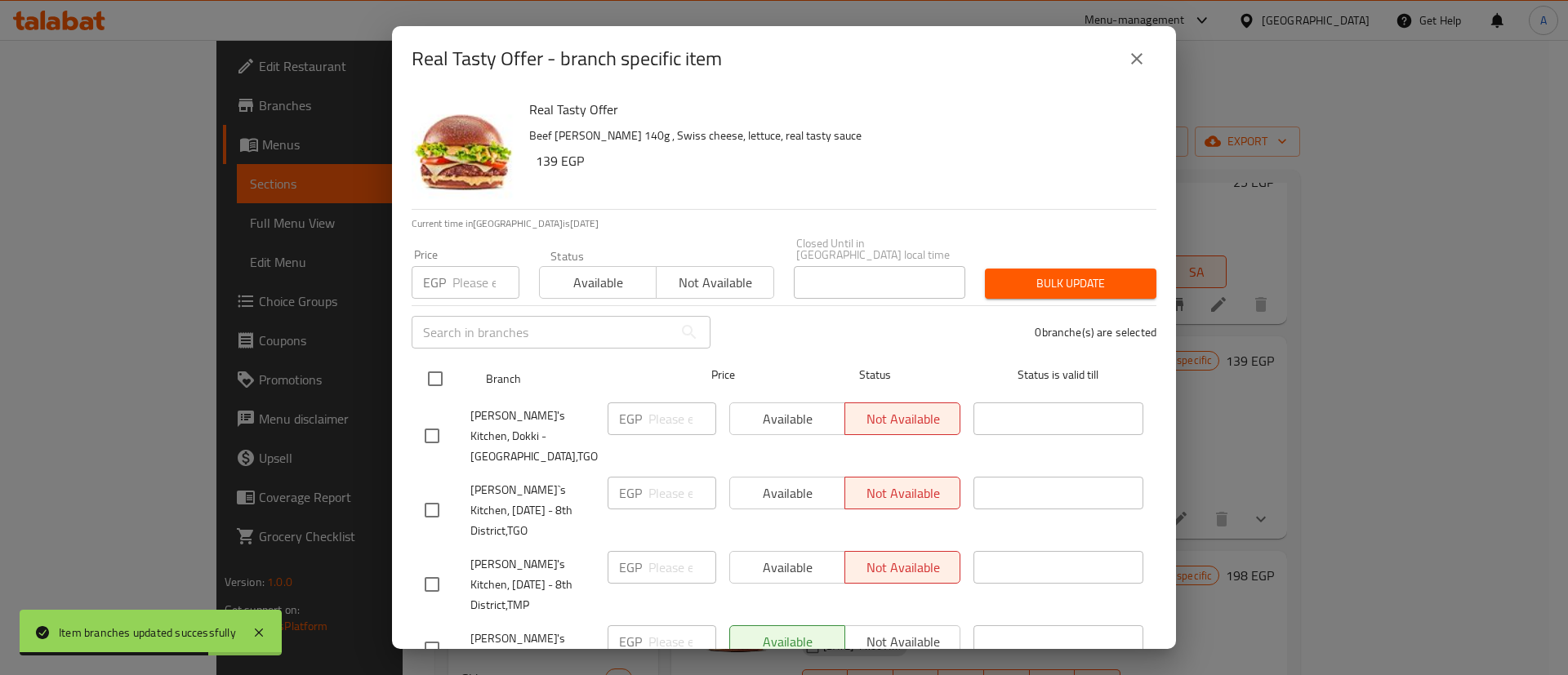
checkbox input "true"
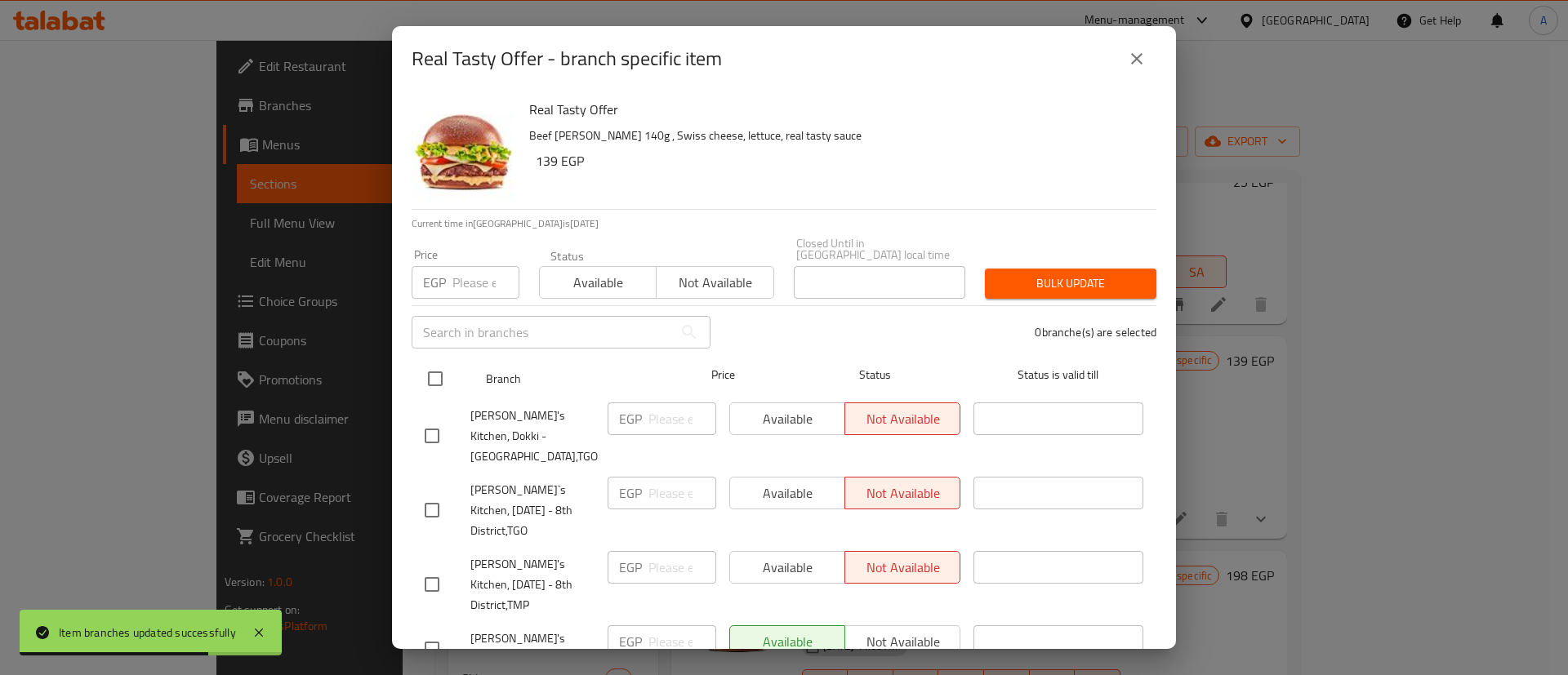
checkbox input "true"
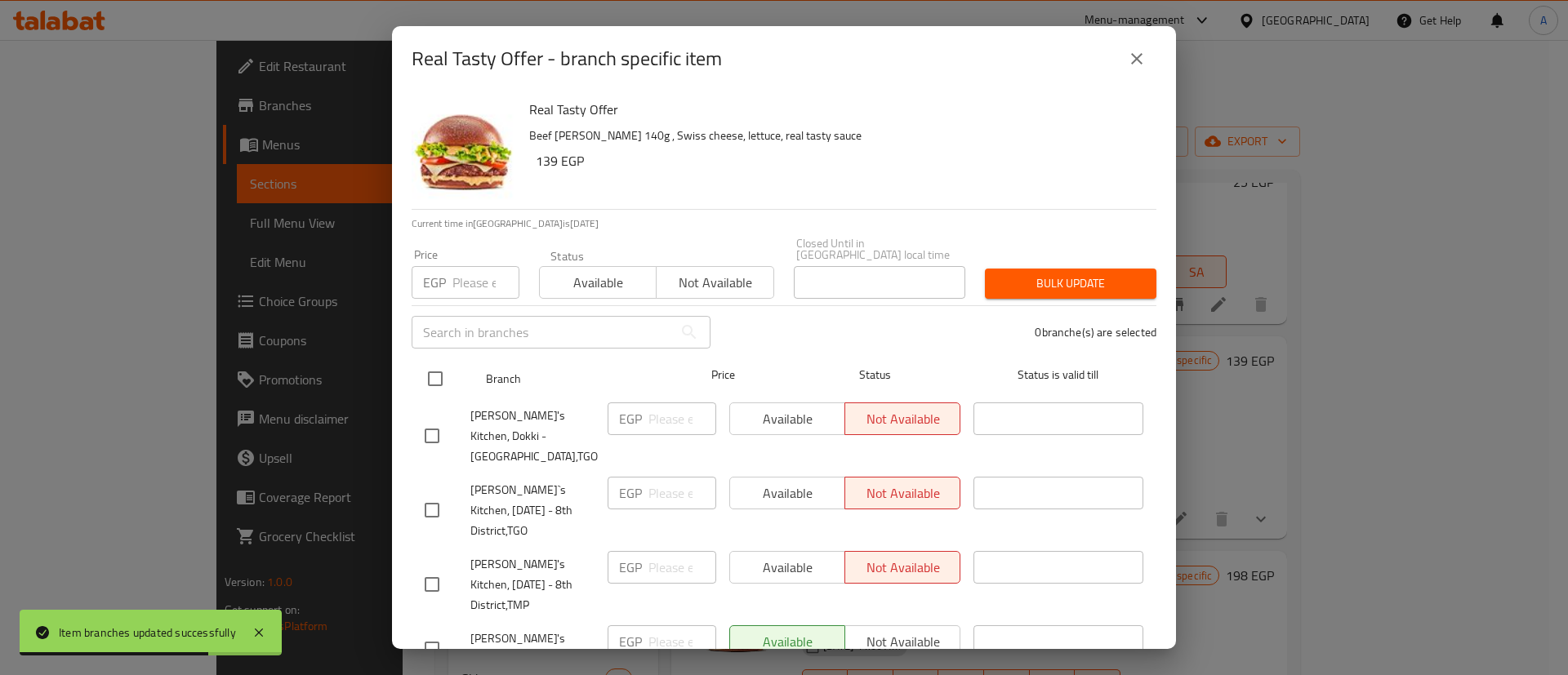
checkbox input "true"
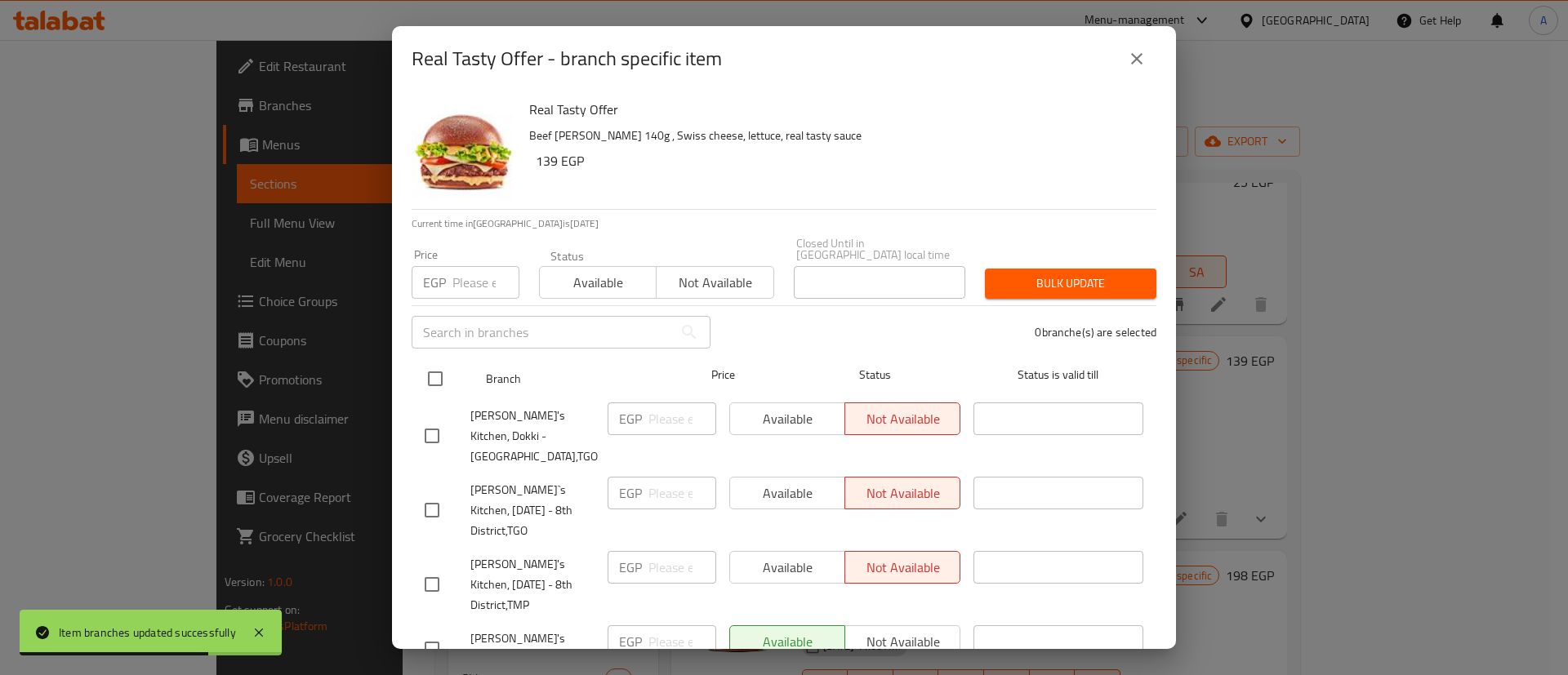
checkbox input "true"
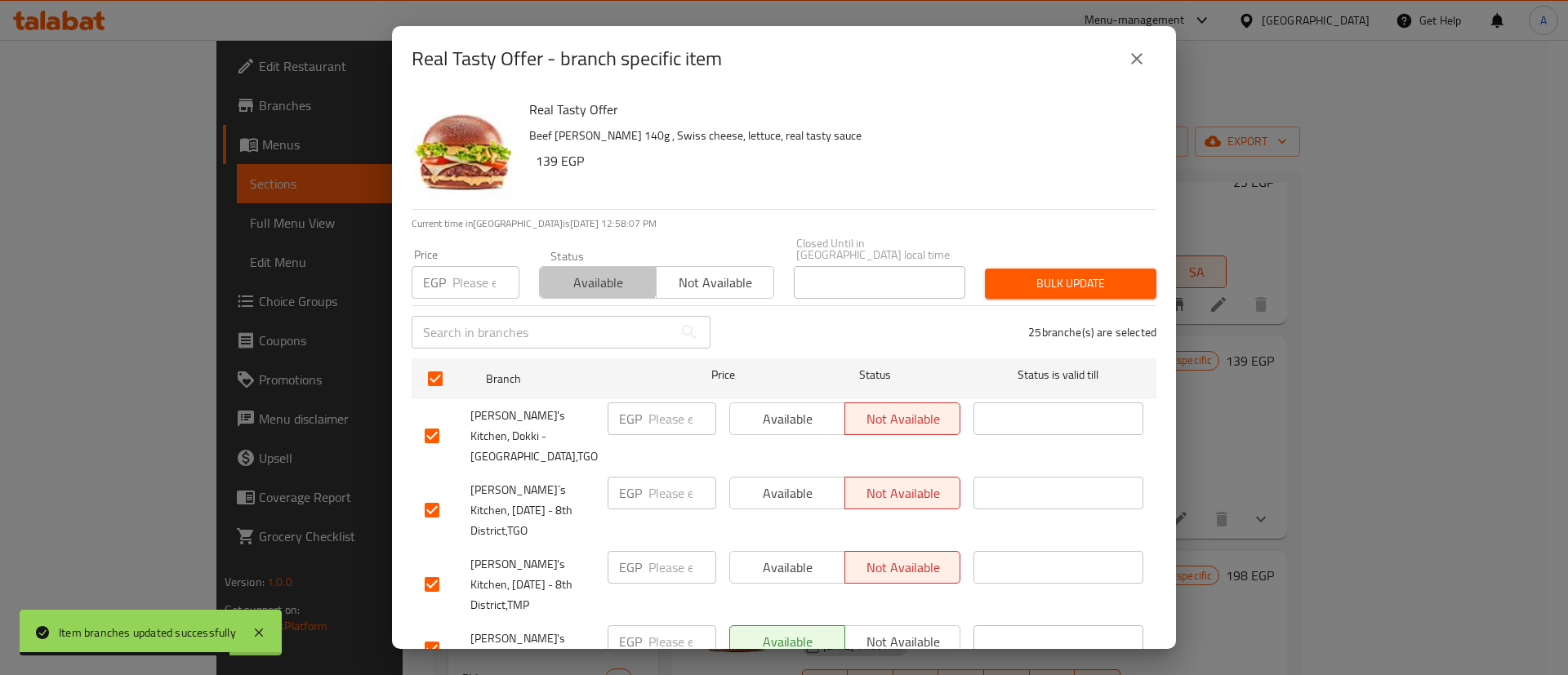
drag, startPoint x: 573, startPoint y: 258, endPoint x: 732, endPoint y: 279, distance: 160.4
click at [574, 266] on button "Available" at bounding box center [597, 283] width 118 height 33
click at [1040, 259] on div "Bulk update" at bounding box center [1070, 284] width 191 height 50
click at [1054, 274] on span "Bulk update" at bounding box center [1070, 284] width 145 height 20
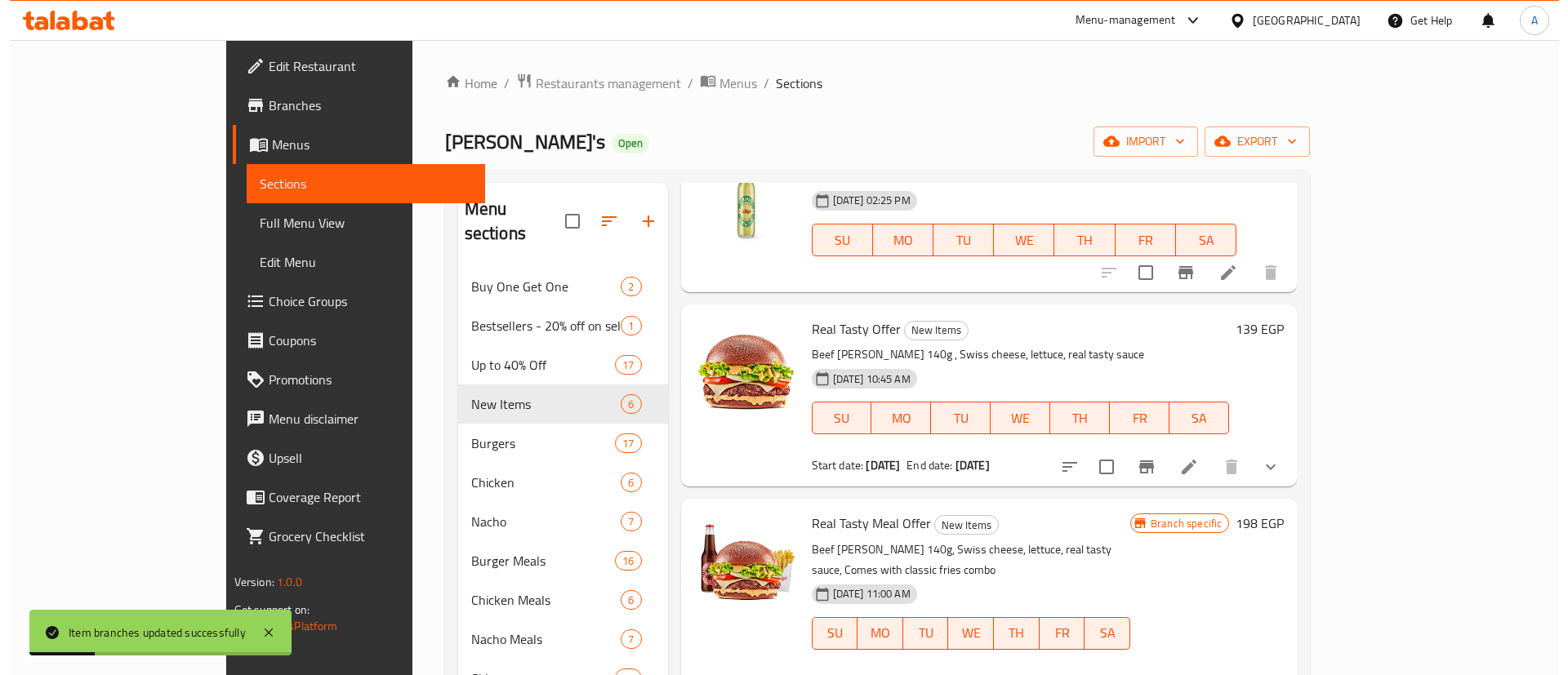
scroll to position [379, 0]
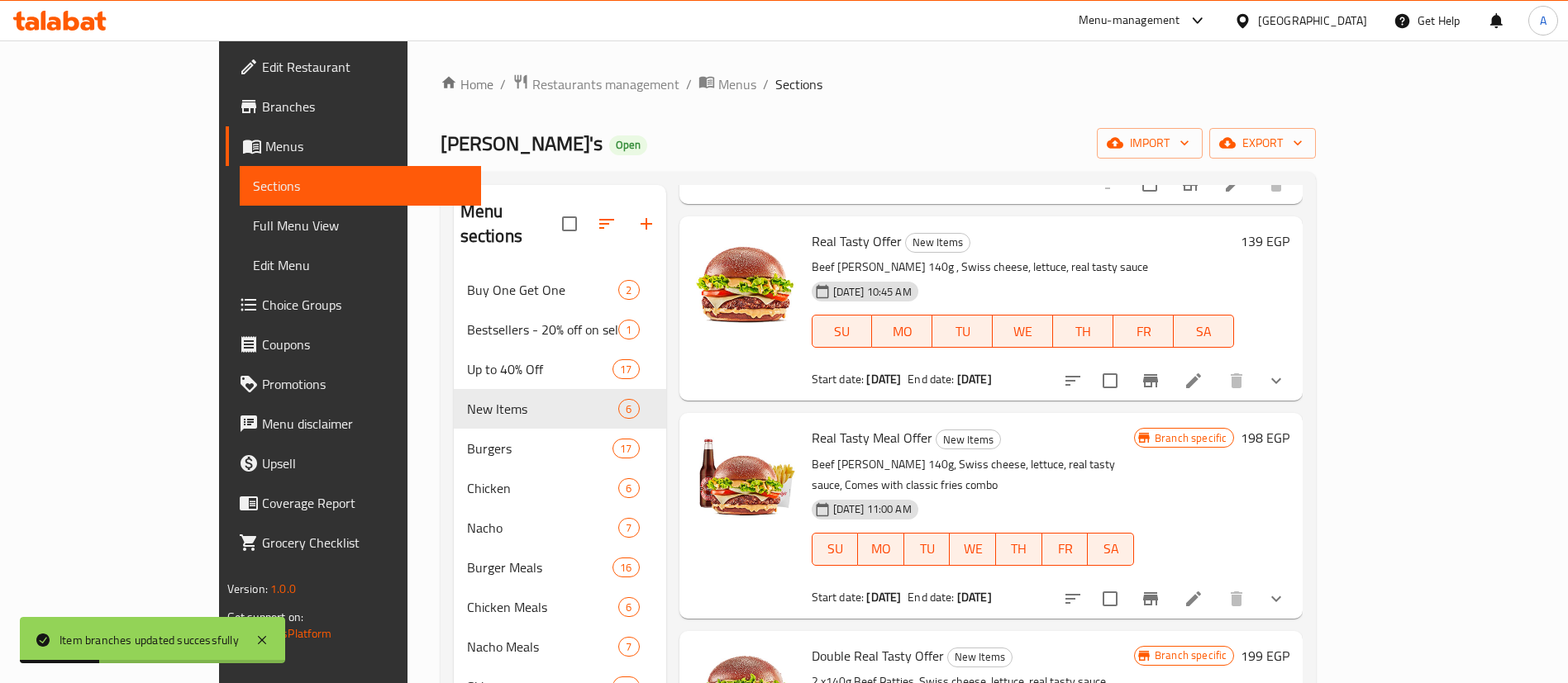
click at [1170, 579] on button "Branch-specific-item" at bounding box center [1150, 598] width 40 height 40
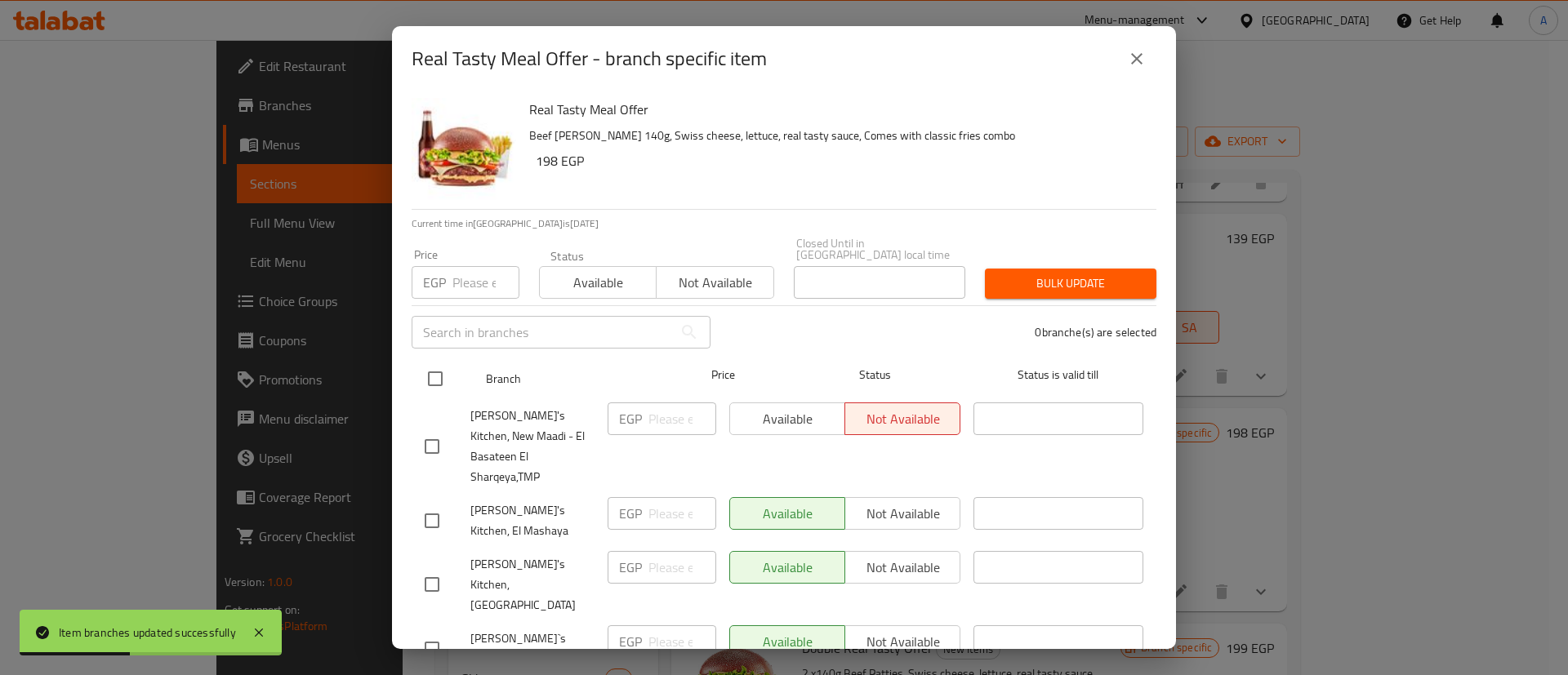
click at [414, 371] on div "Branch Price Status Status is valid till" at bounding box center [784, 379] width 744 height 41
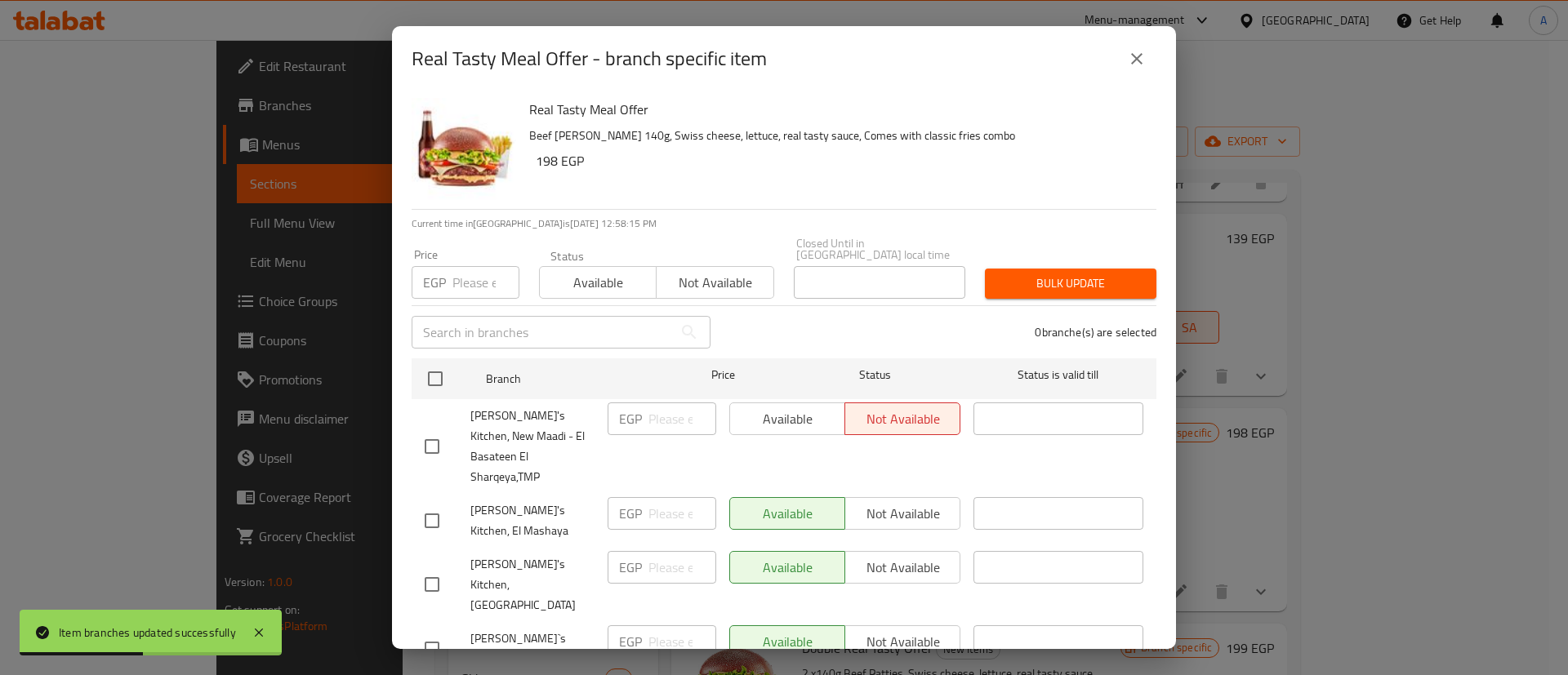
click at [564, 271] on span "Available" at bounding box center [598, 283] width 104 height 24
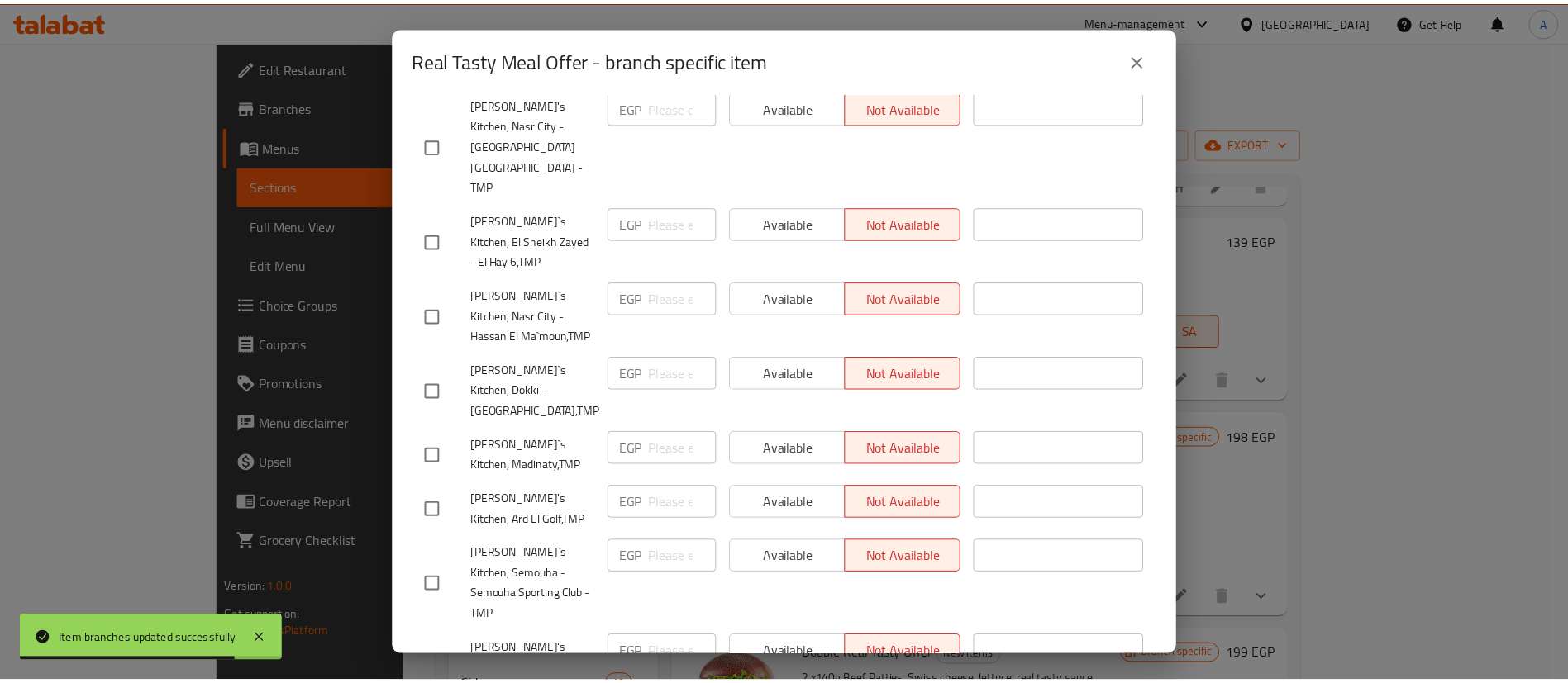
scroll to position [0, 0]
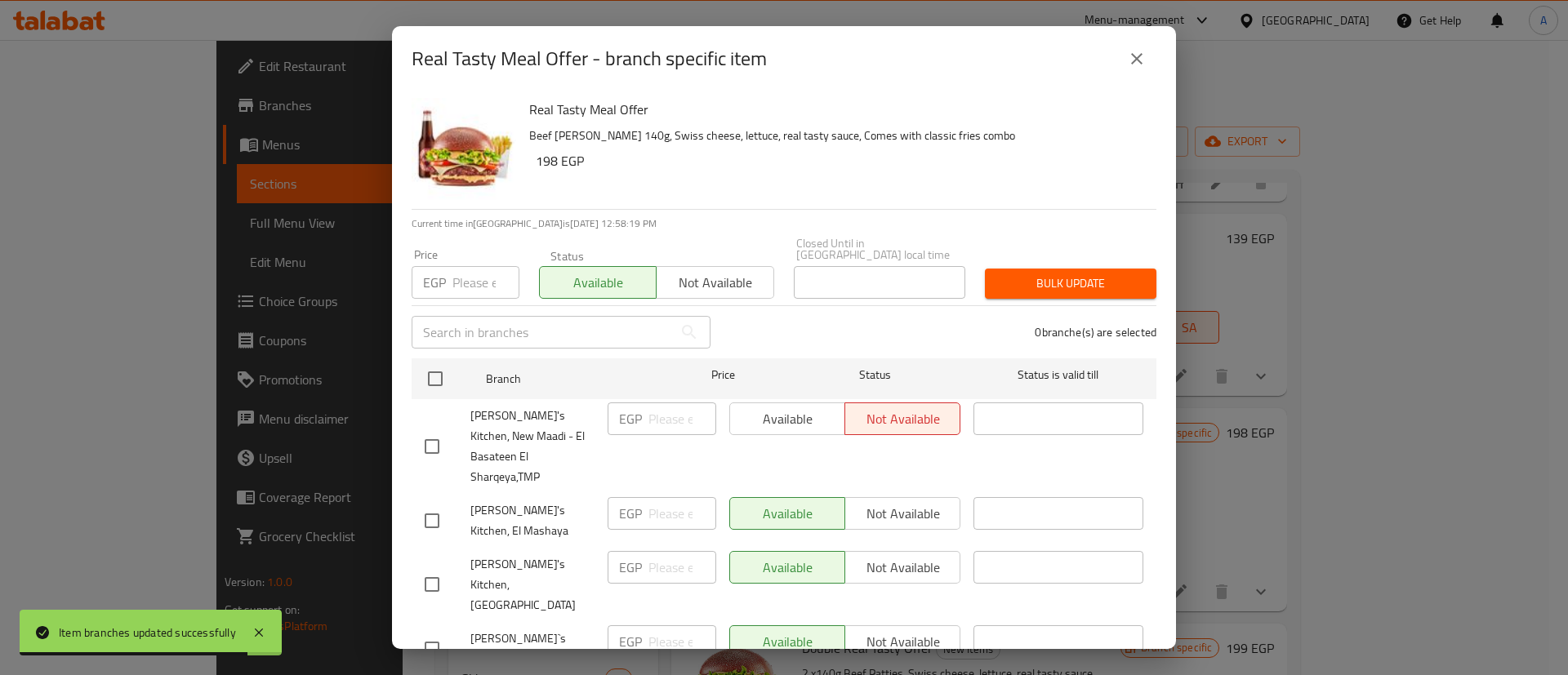
click at [1055, 274] on span "Bulk update" at bounding box center [1070, 284] width 145 height 20
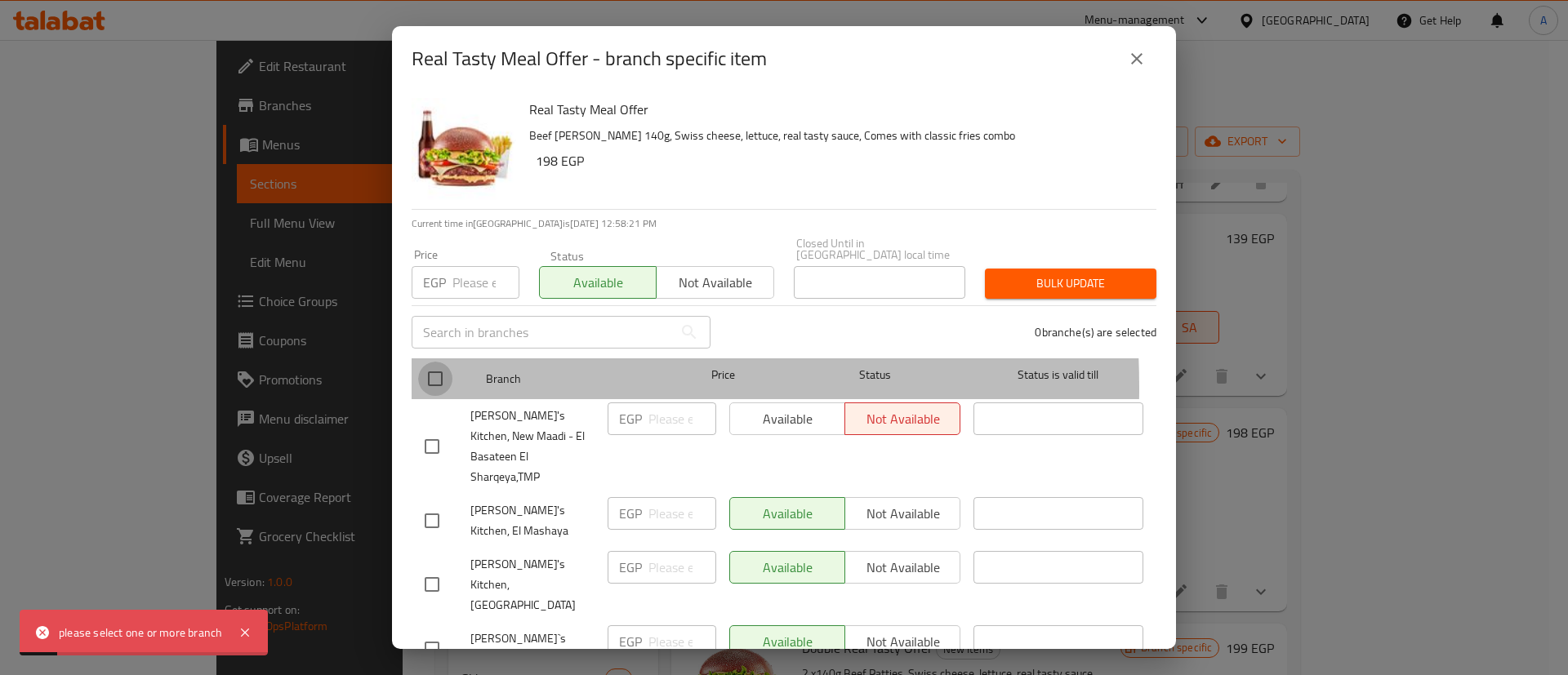
drag, startPoint x: 439, startPoint y: 377, endPoint x: 445, endPoint y: 361, distance: 17.1
click at [439, 376] on input "checkbox" at bounding box center [435, 379] width 35 height 35
checkbox input "true"
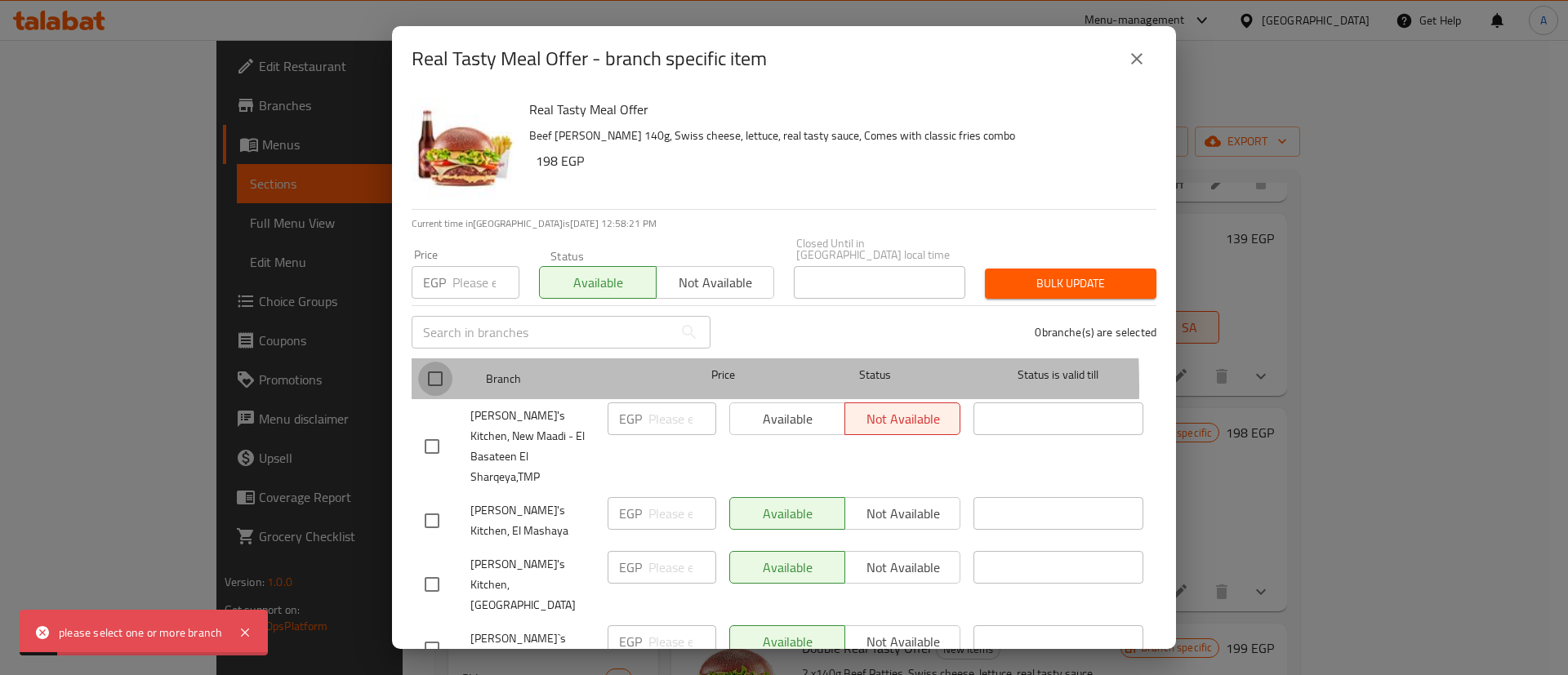
checkbox input "true"
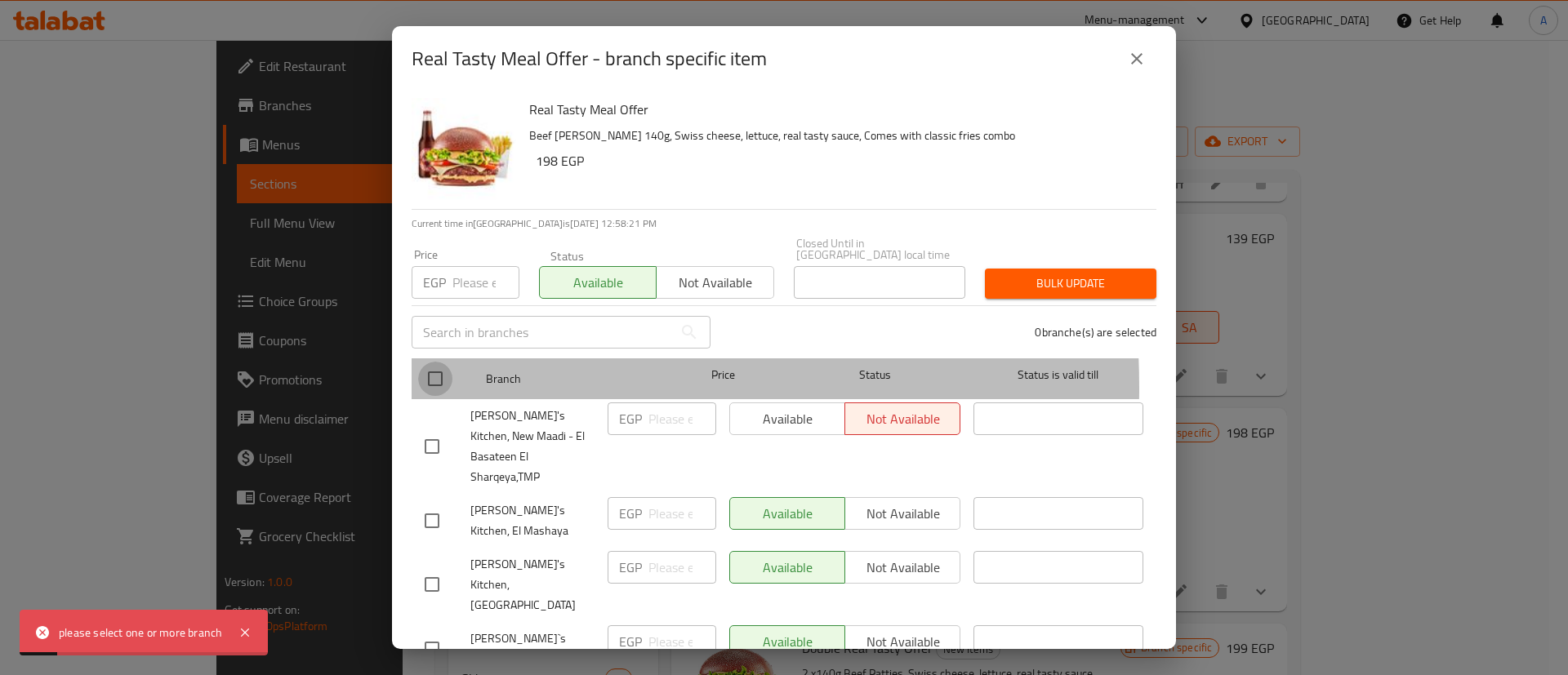
checkbox input "true"
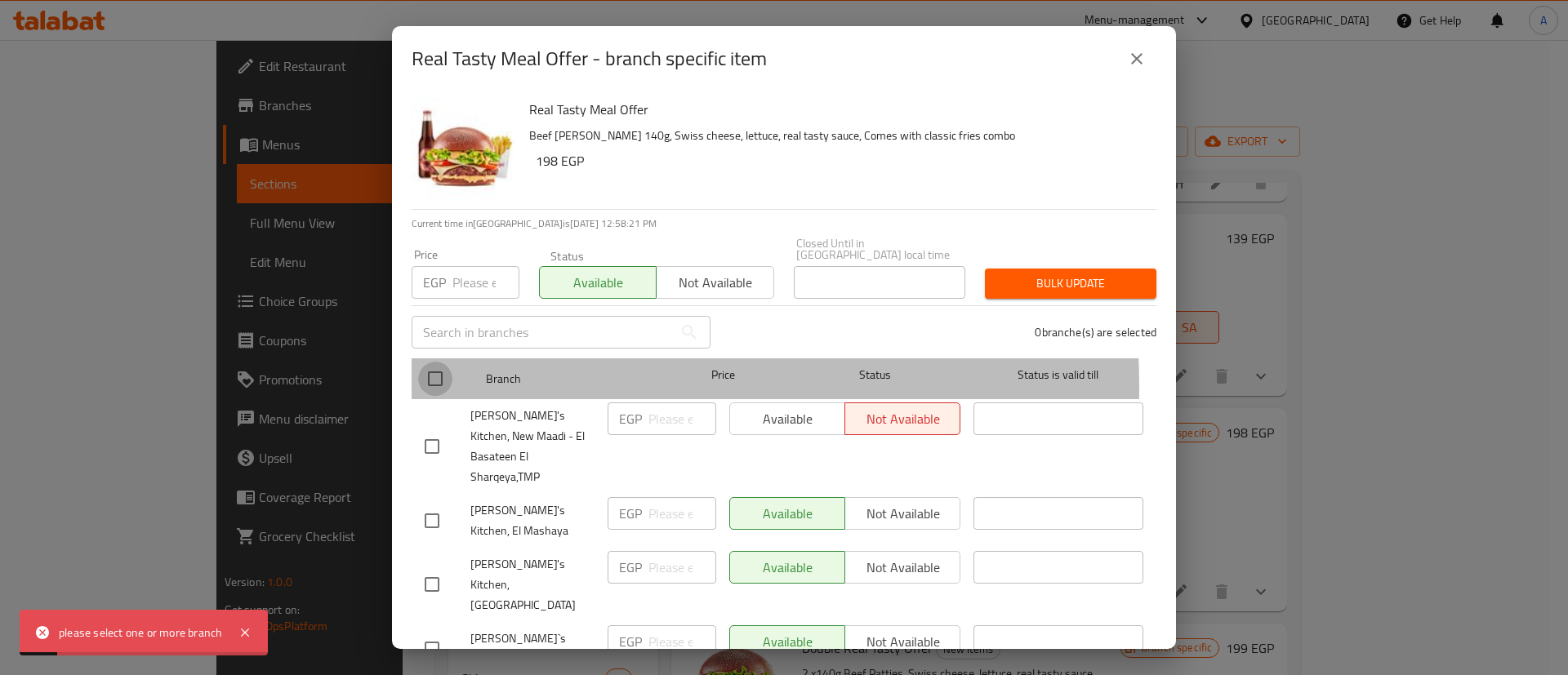
checkbox input "true"
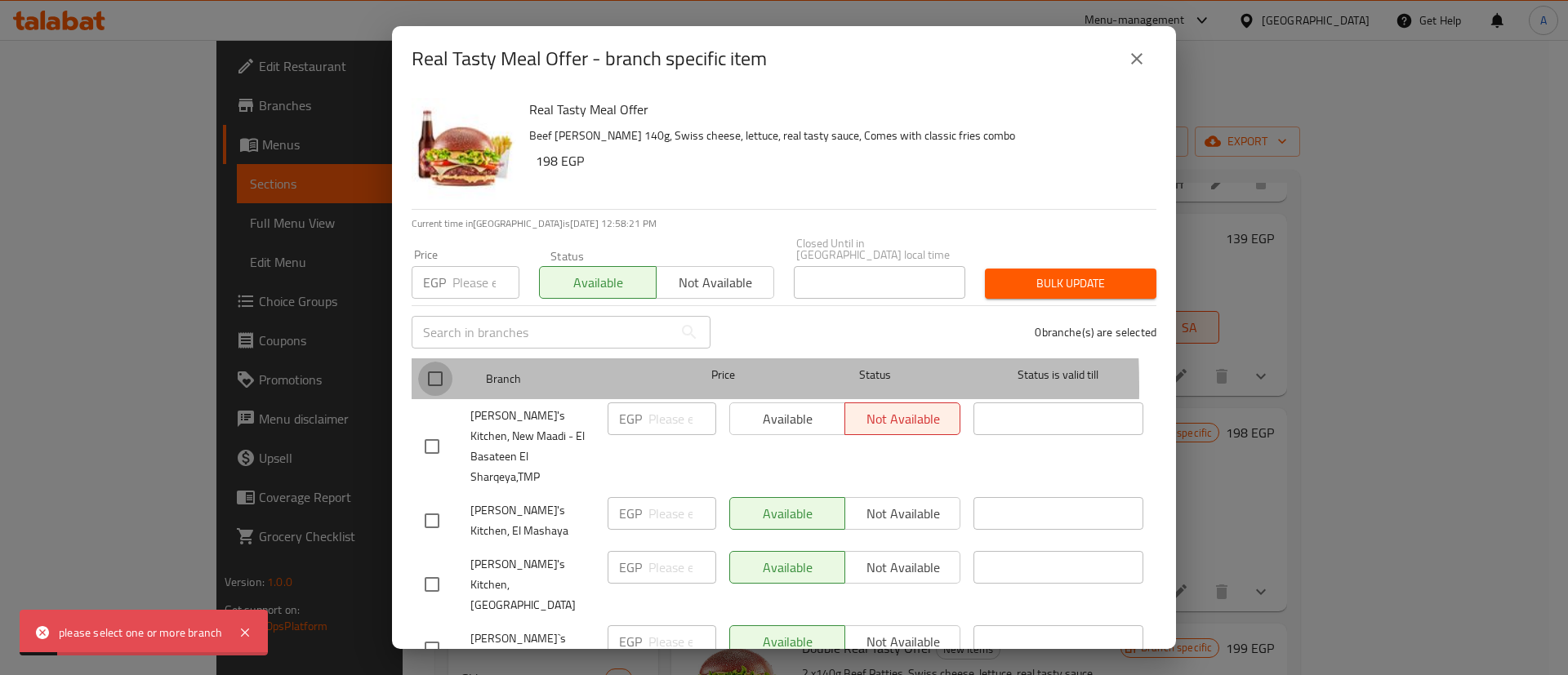
checkbox input "true"
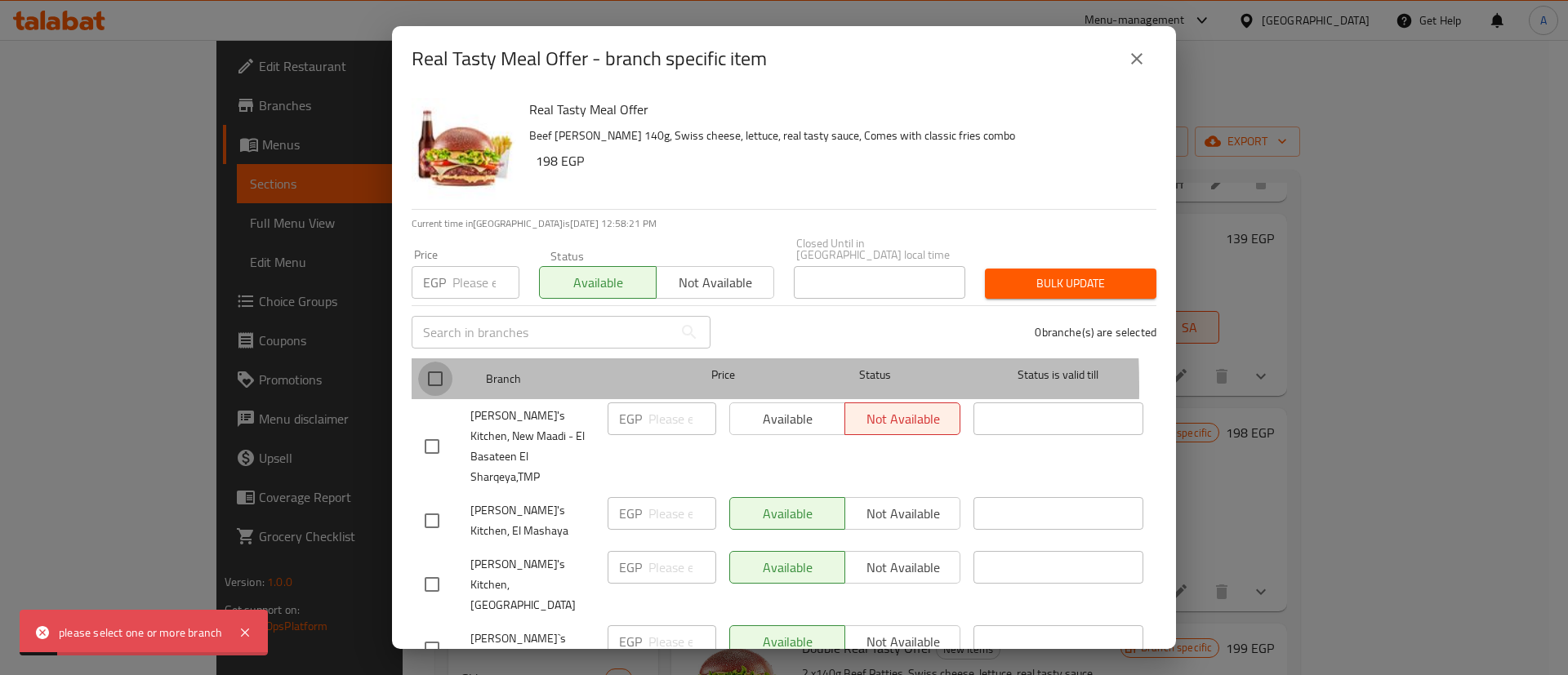
checkbox input "true"
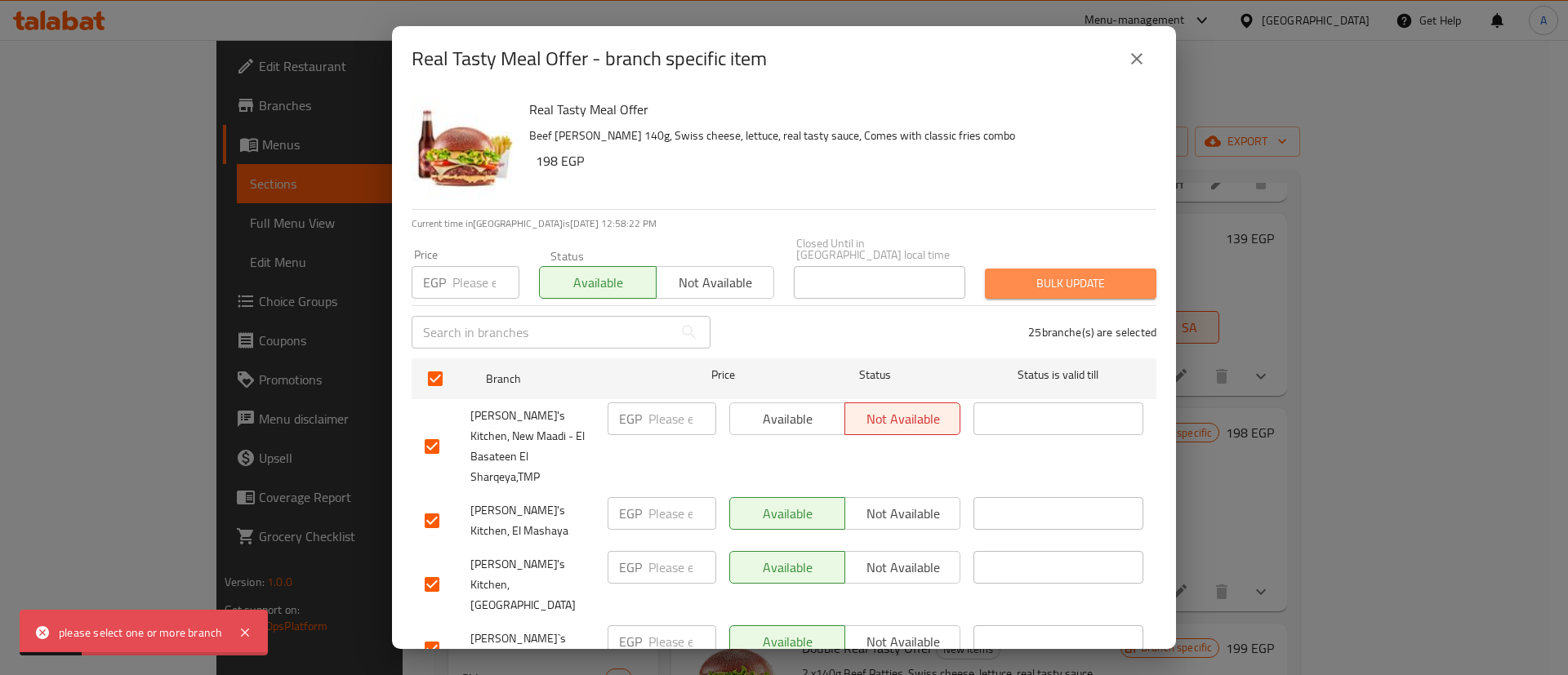
click at [1067, 275] on span "Bulk update" at bounding box center [1070, 284] width 145 height 20
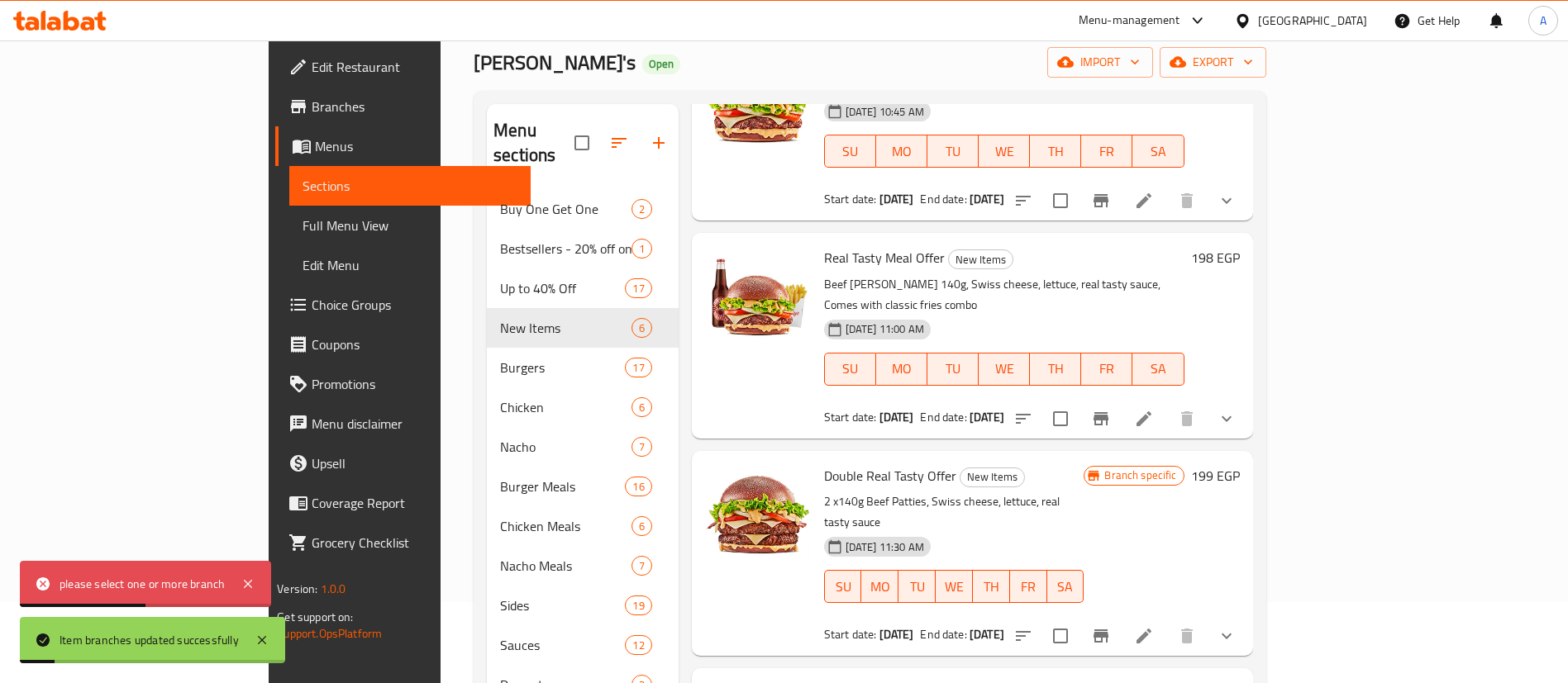
scroll to position [82, 0]
click at [1121, 616] on button "Branch-specific-item" at bounding box center [1101, 635] width 40 height 40
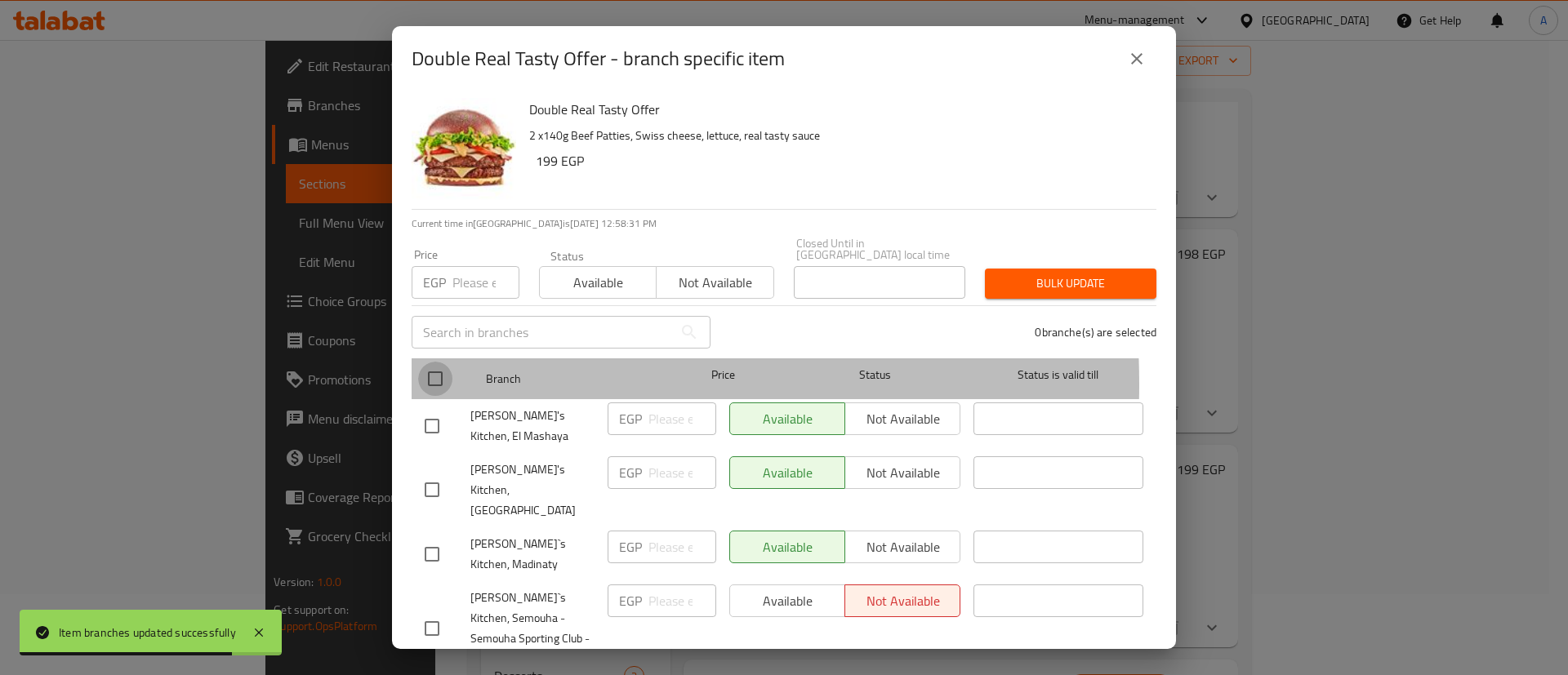
click at [428, 373] on input "checkbox" at bounding box center [435, 379] width 35 height 35
checkbox input "true"
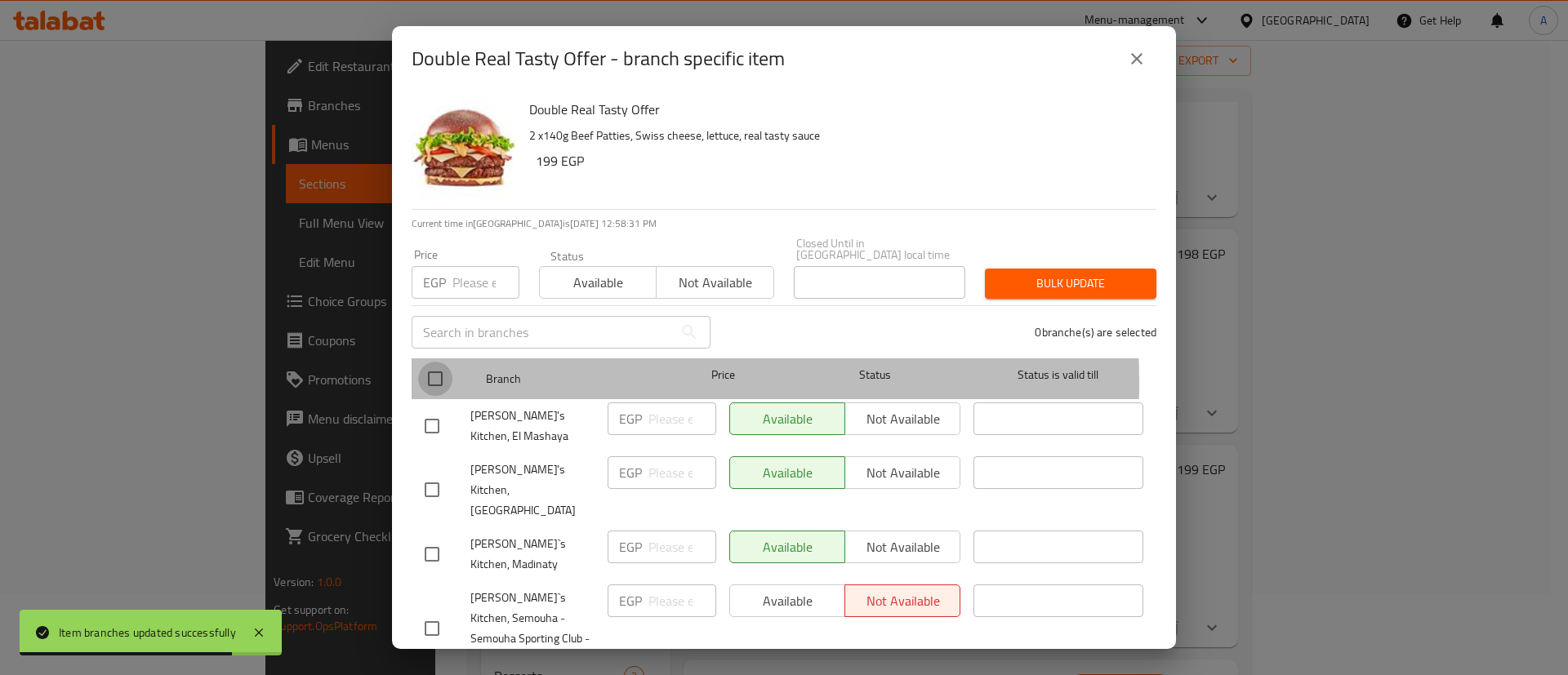
checkbox input "true"
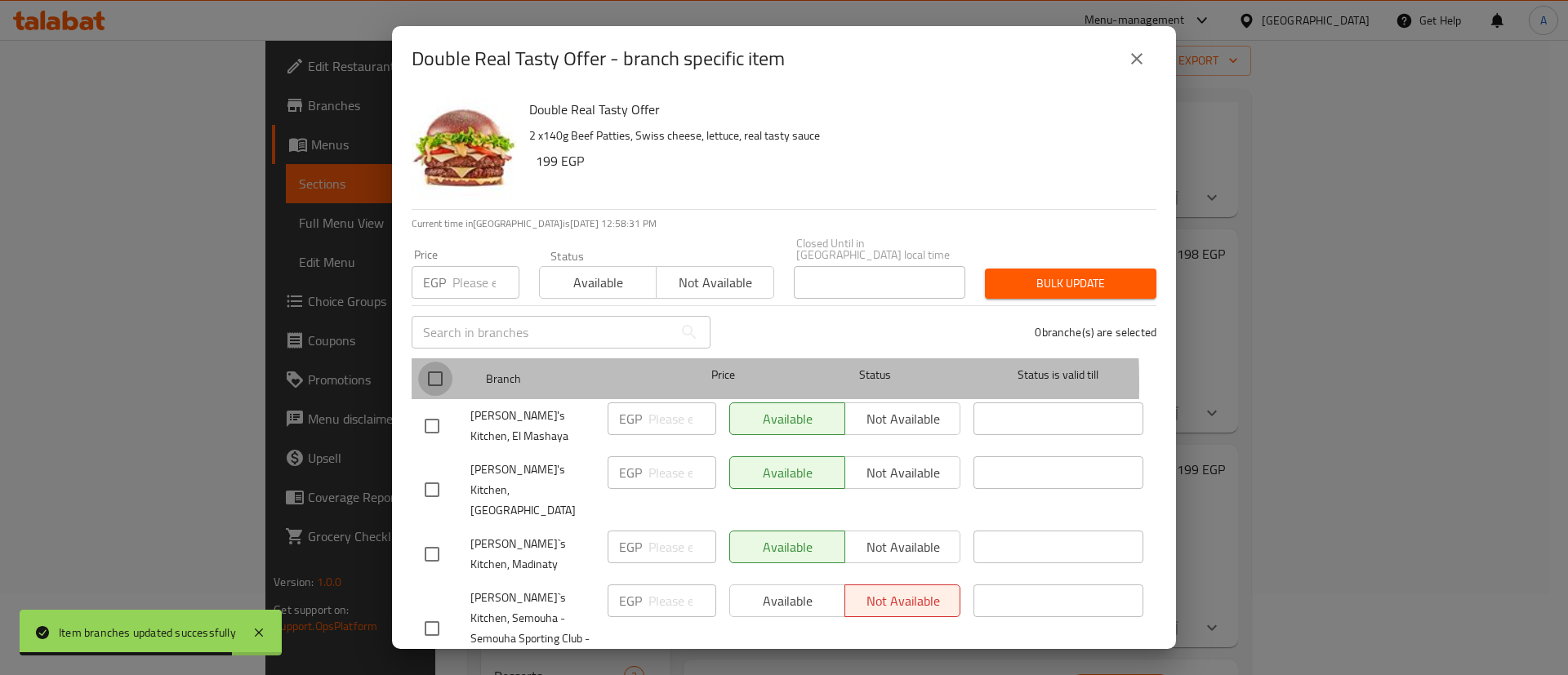
checkbox input "true"
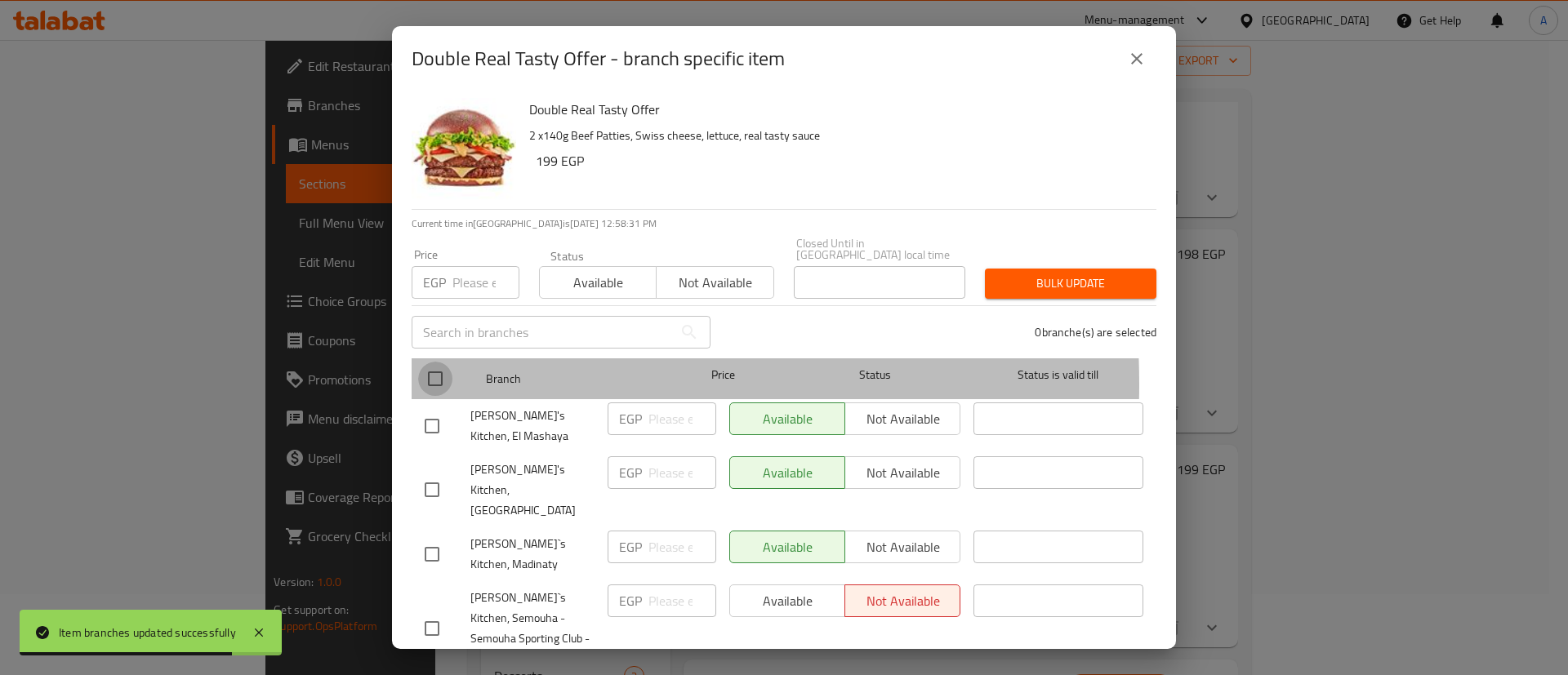
checkbox input "true"
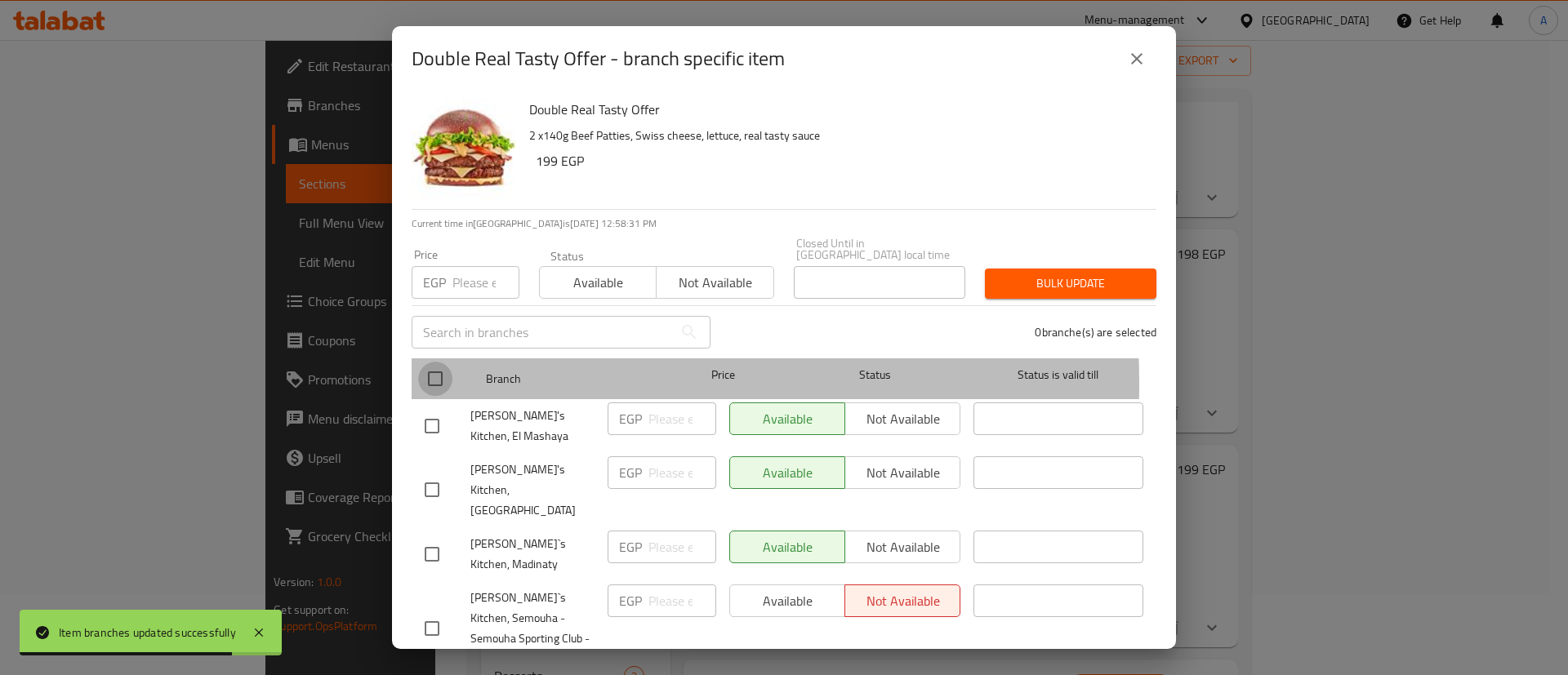
checkbox input "true"
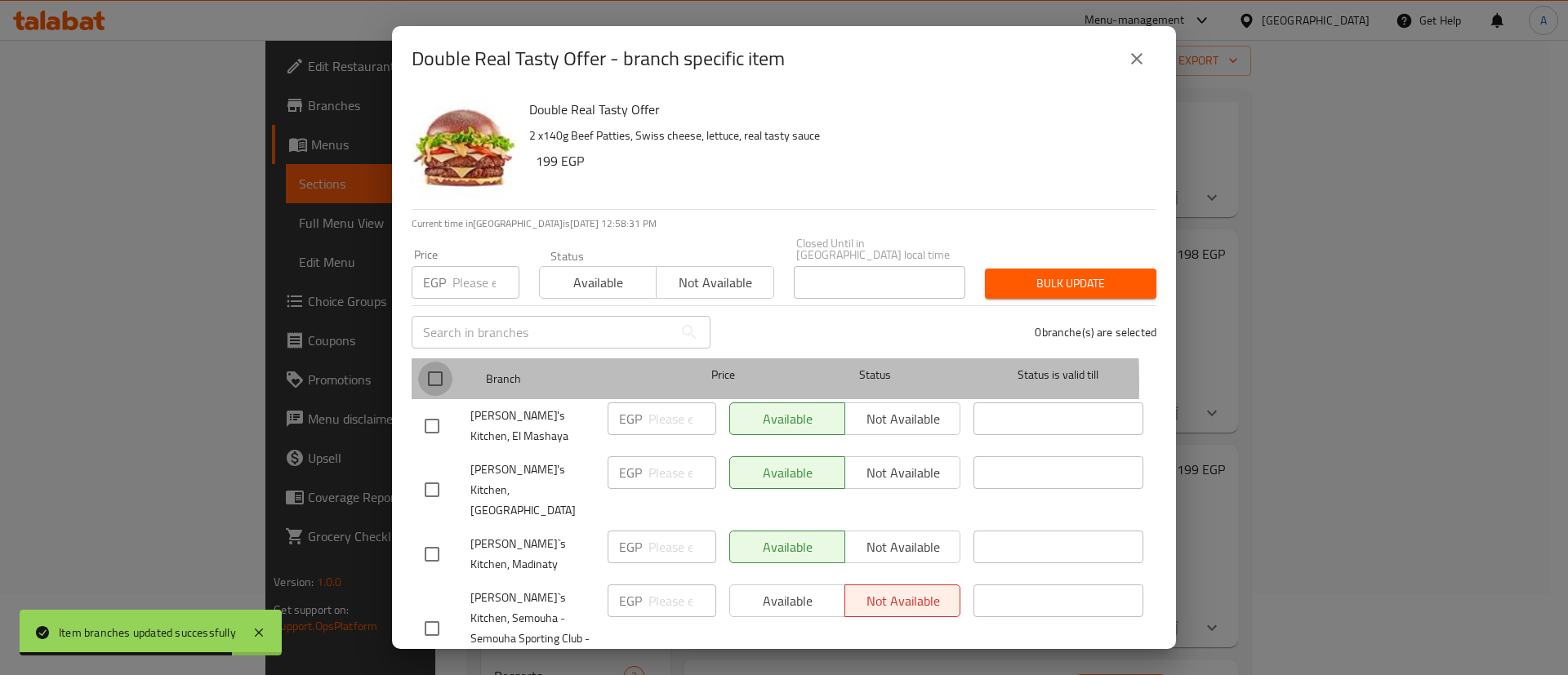
checkbox input "true"
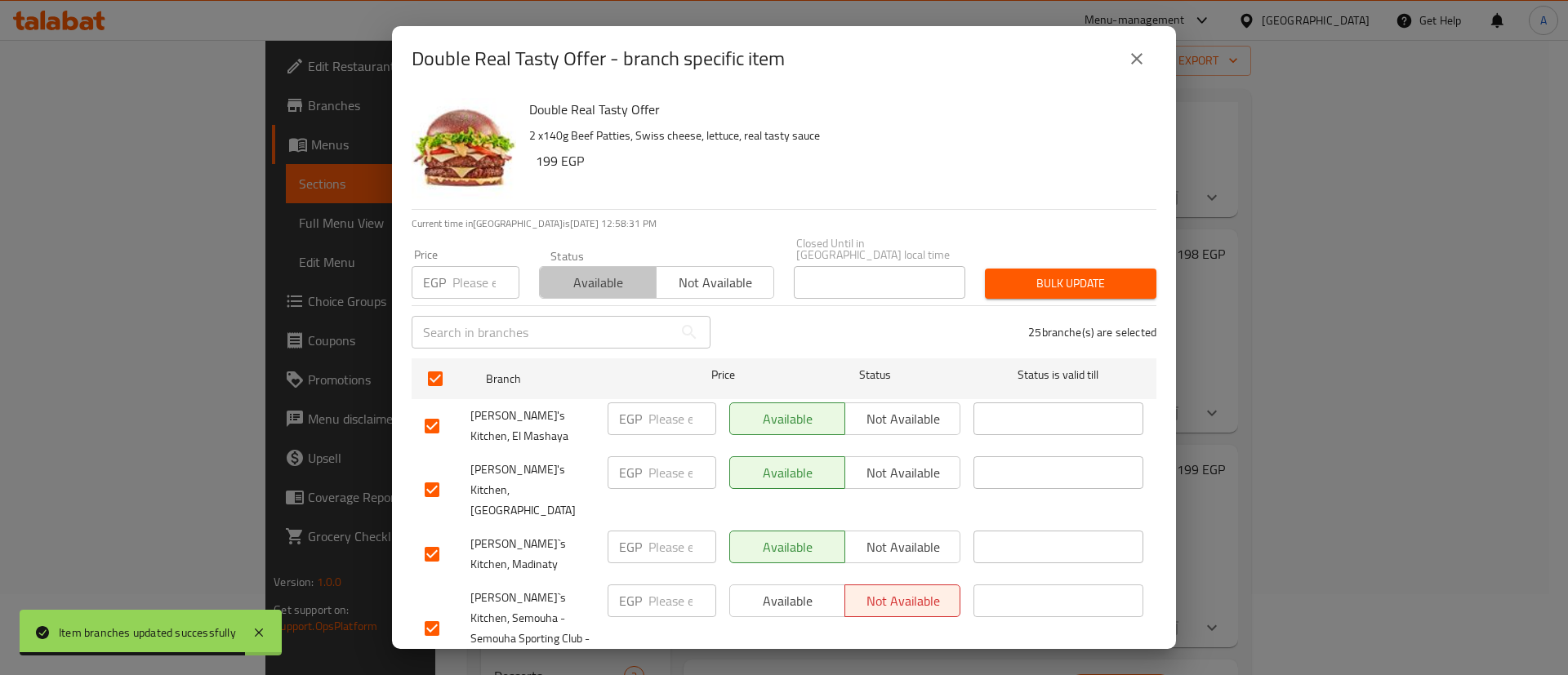
click at [618, 266] on button "Available" at bounding box center [597, 283] width 118 height 33
click at [1048, 274] on span "Bulk update" at bounding box center [1070, 284] width 145 height 20
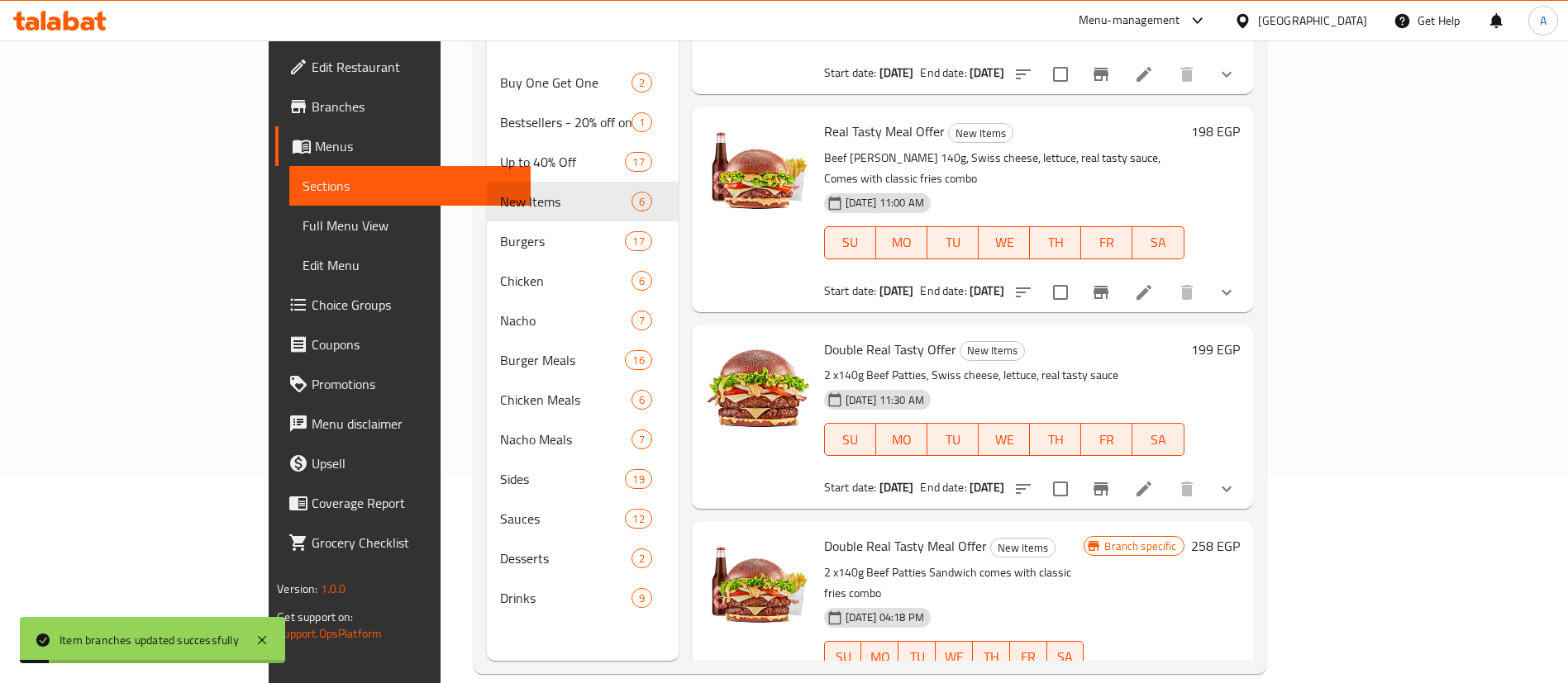
scroll to position [223, 0]
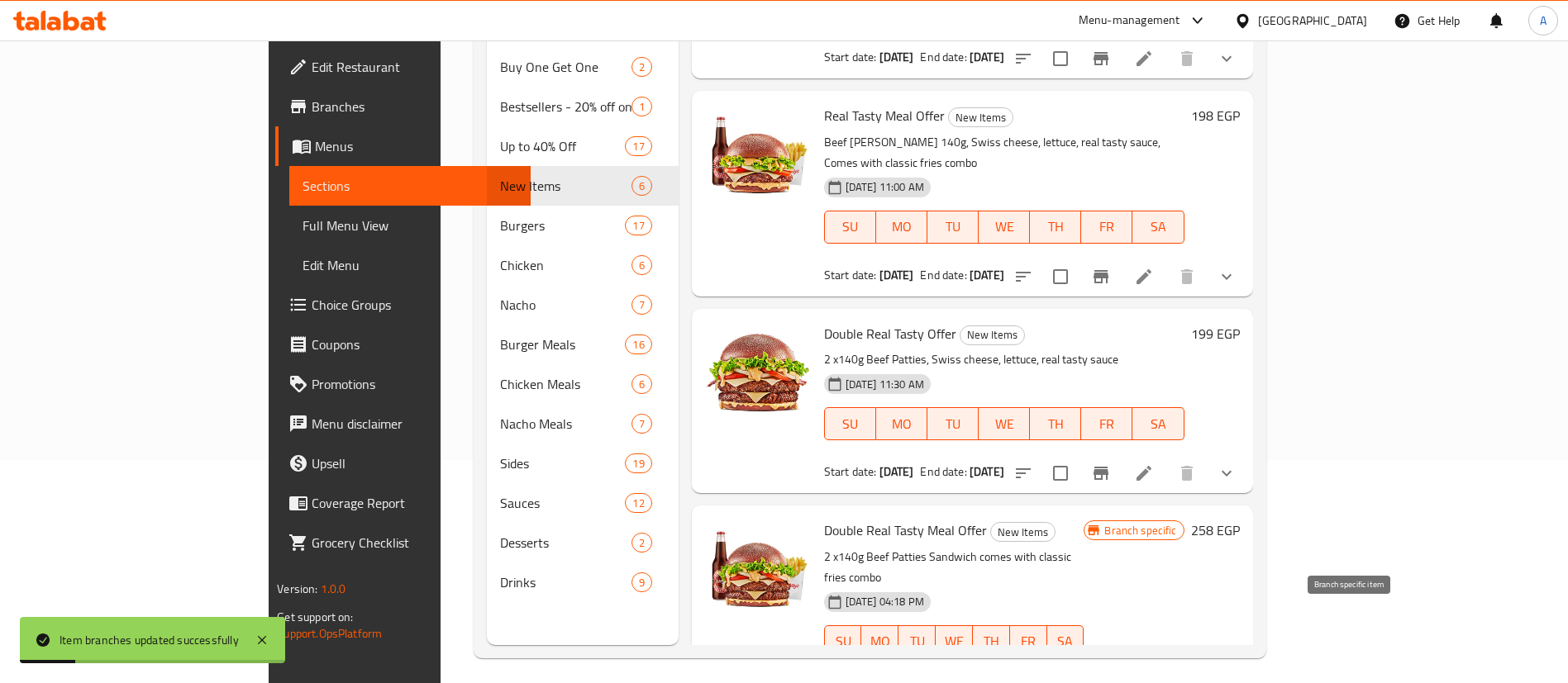
click at [1108, 682] on icon "Branch-specific-item" at bounding box center [1101, 691] width 15 height 13
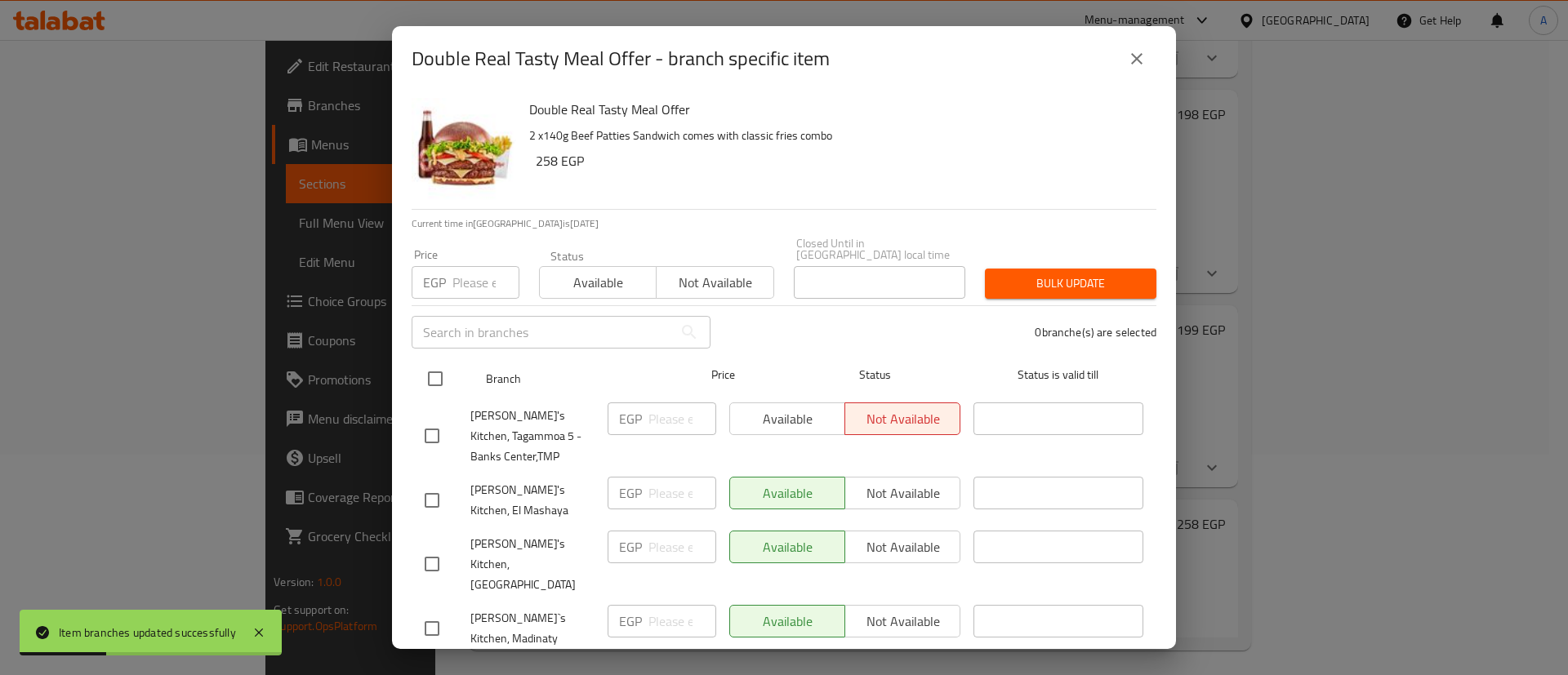
click at [424, 369] on input "checkbox" at bounding box center [435, 379] width 35 height 35
checkbox input "true"
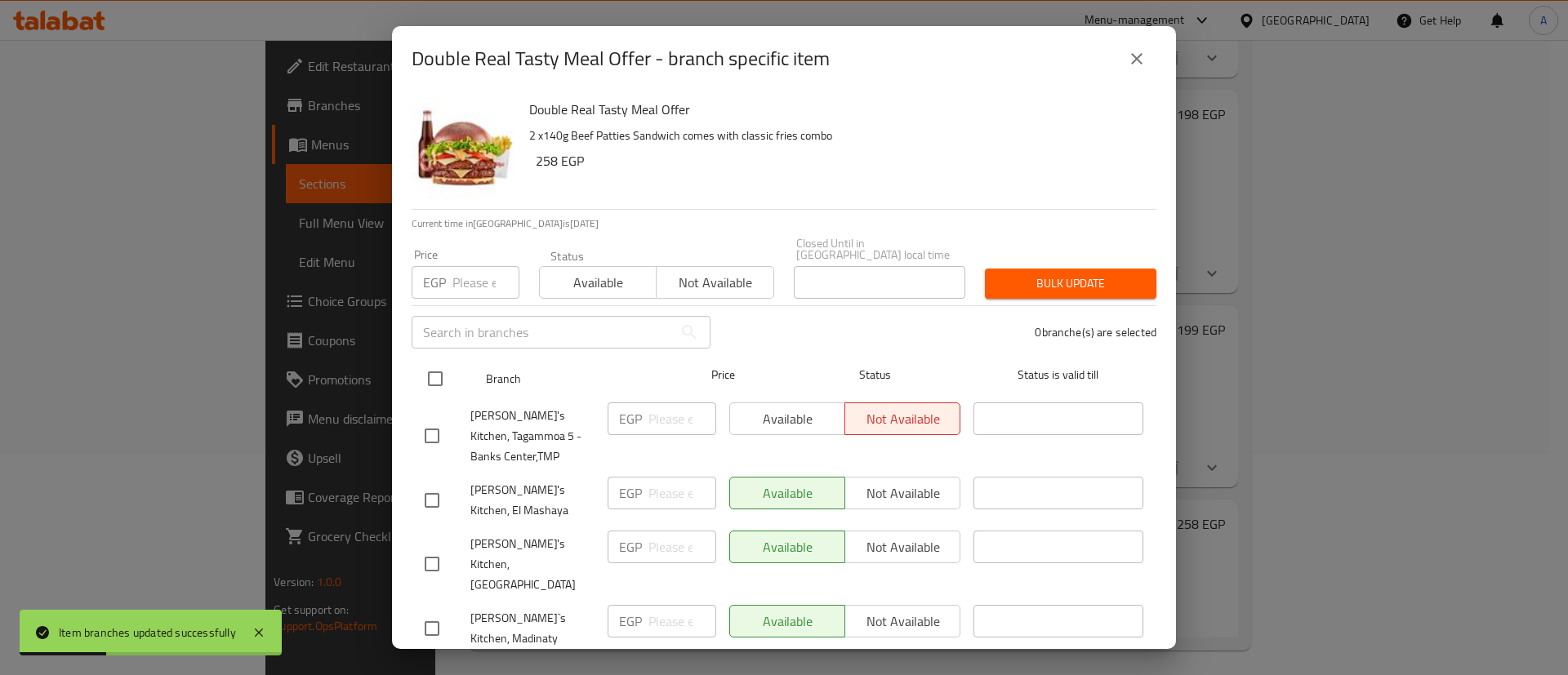
checkbox input "true"
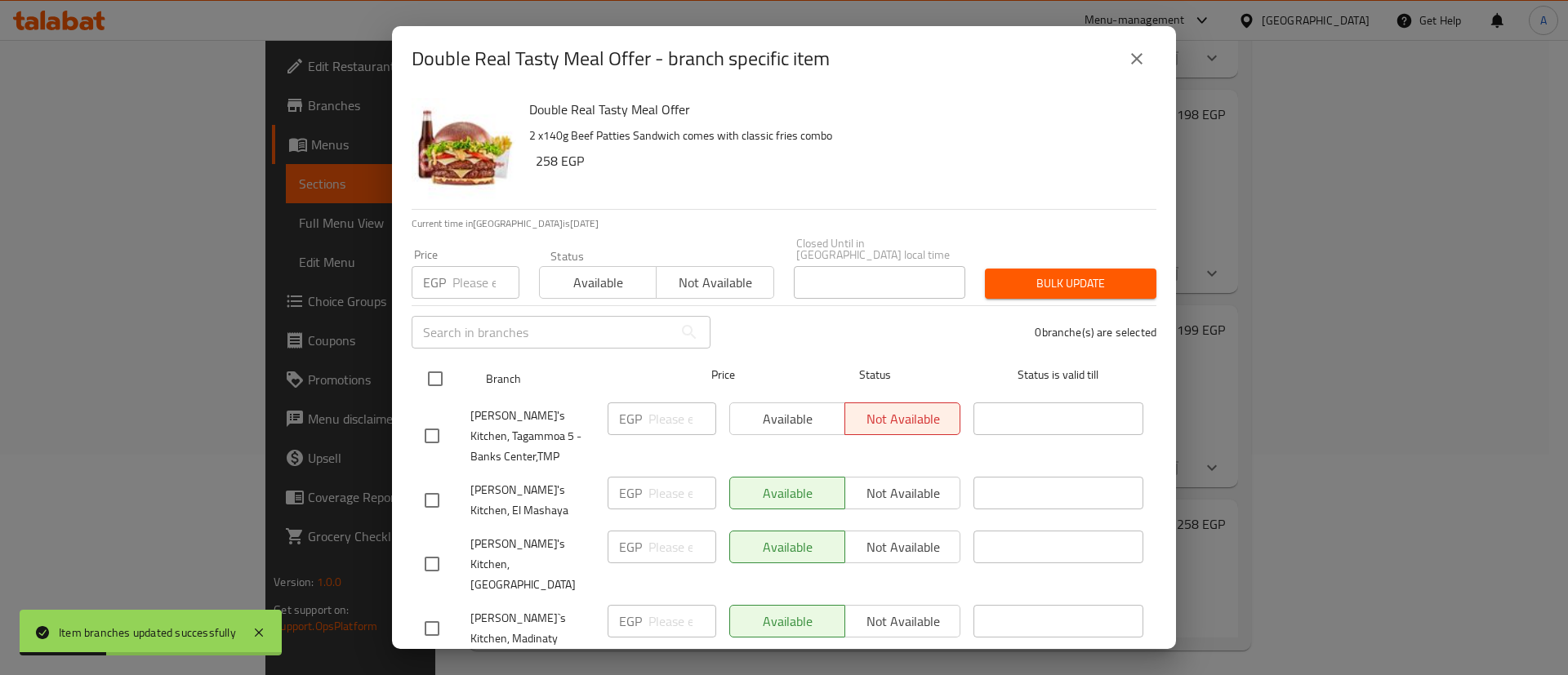
checkbox input "true"
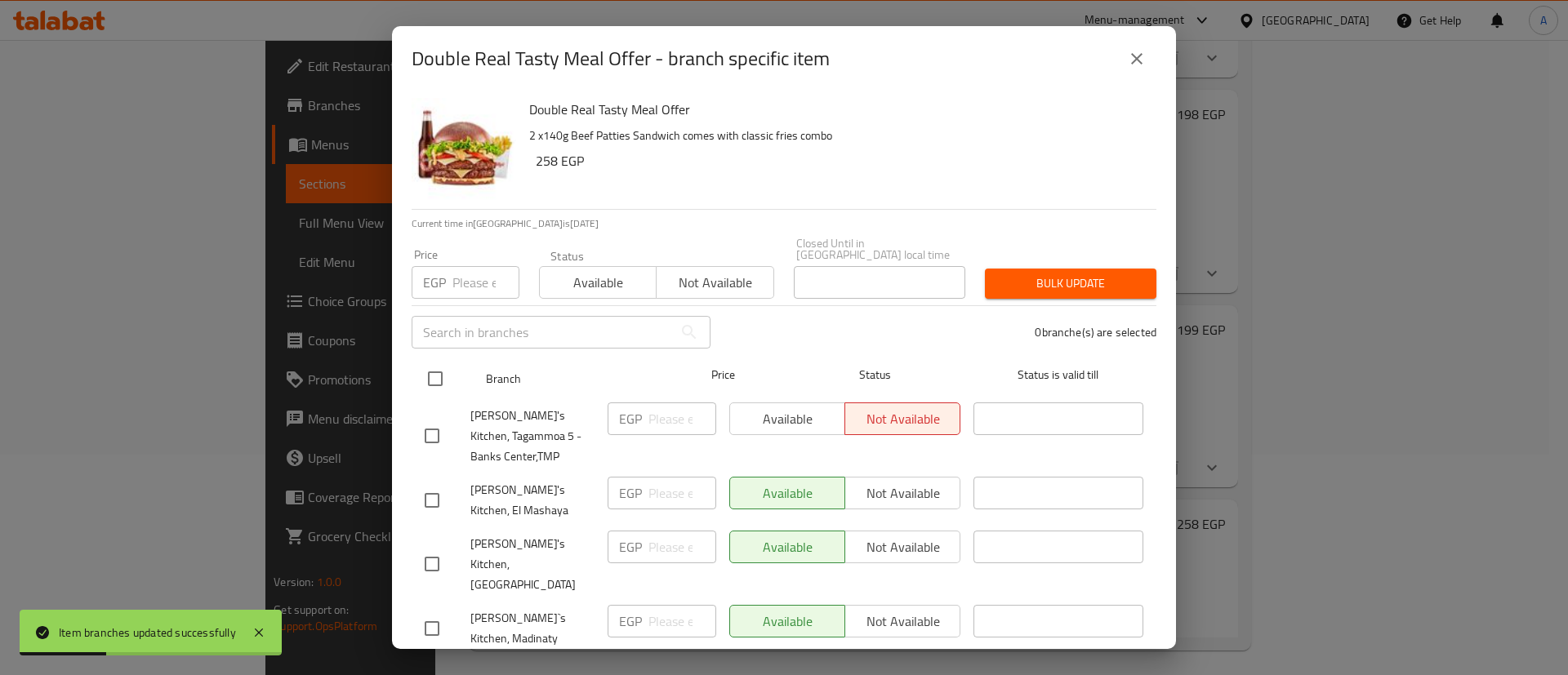
checkbox input "true"
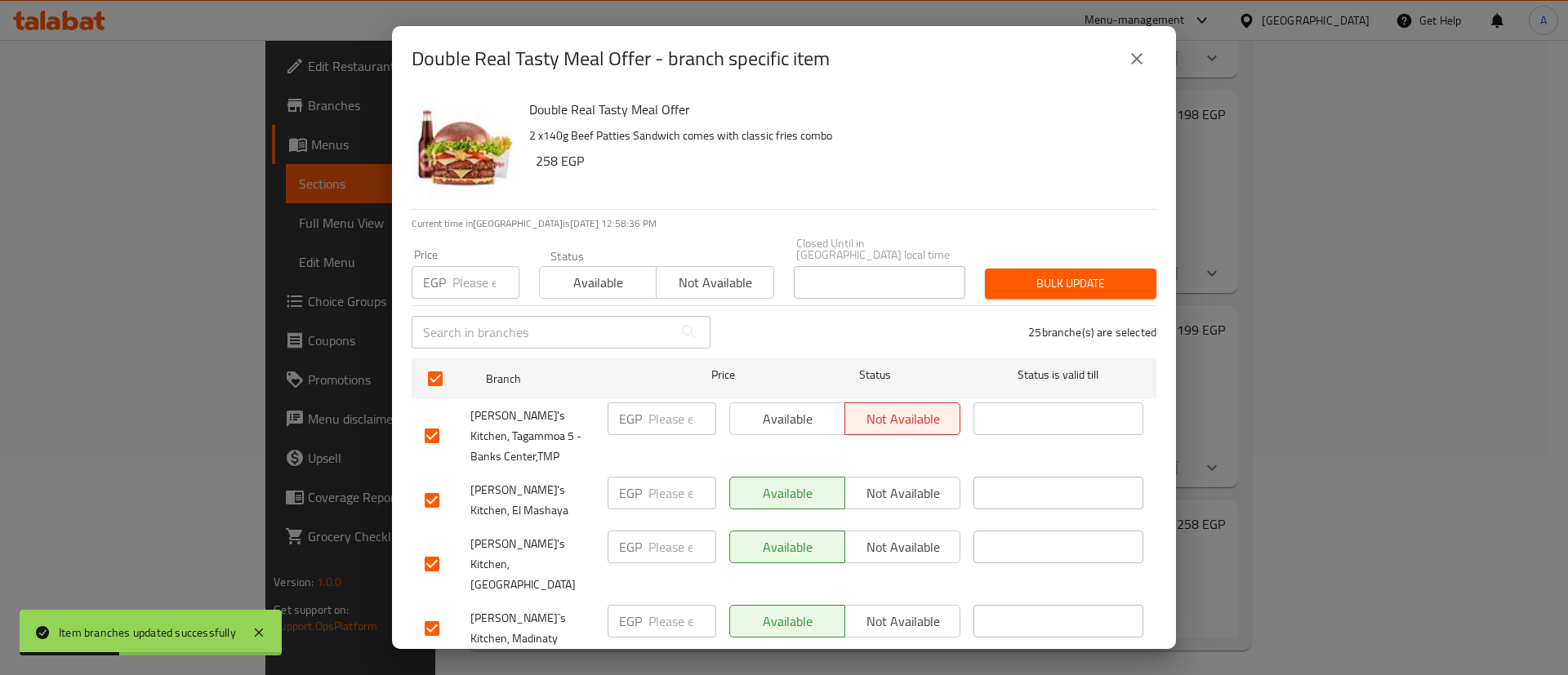
drag, startPoint x: 584, startPoint y: 269, endPoint x: 691, endPoint y: 276, distance: 107.2
click at [586, 271] on span "Available" at bounding box center [598, 283] width 104 height 24
click at [1103, 268] on button "Bulk update" at bounding box center [1070, 283] width 171 height 30
